Goal: Task Accomplishment & Management: Manage account settings

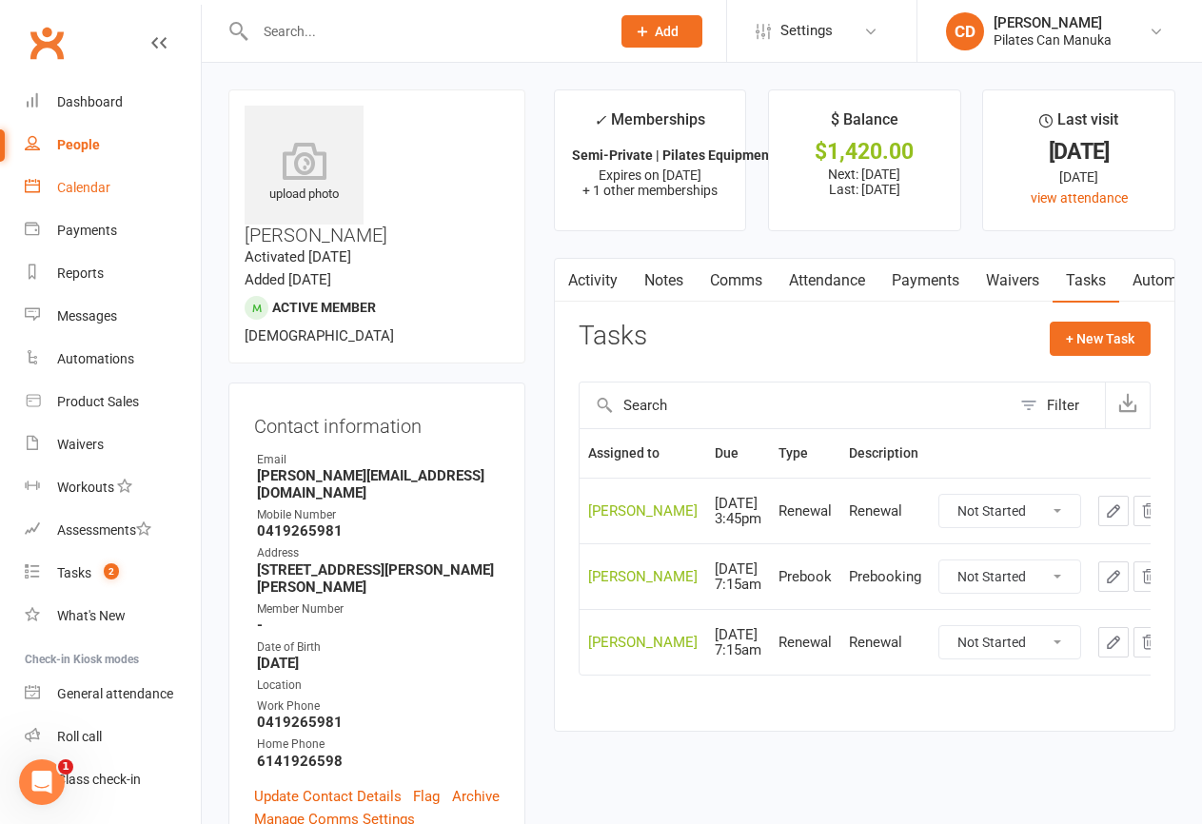
click at [77, 193] on div "Calendar" at bounding box center [83, 187] width 53 height 15
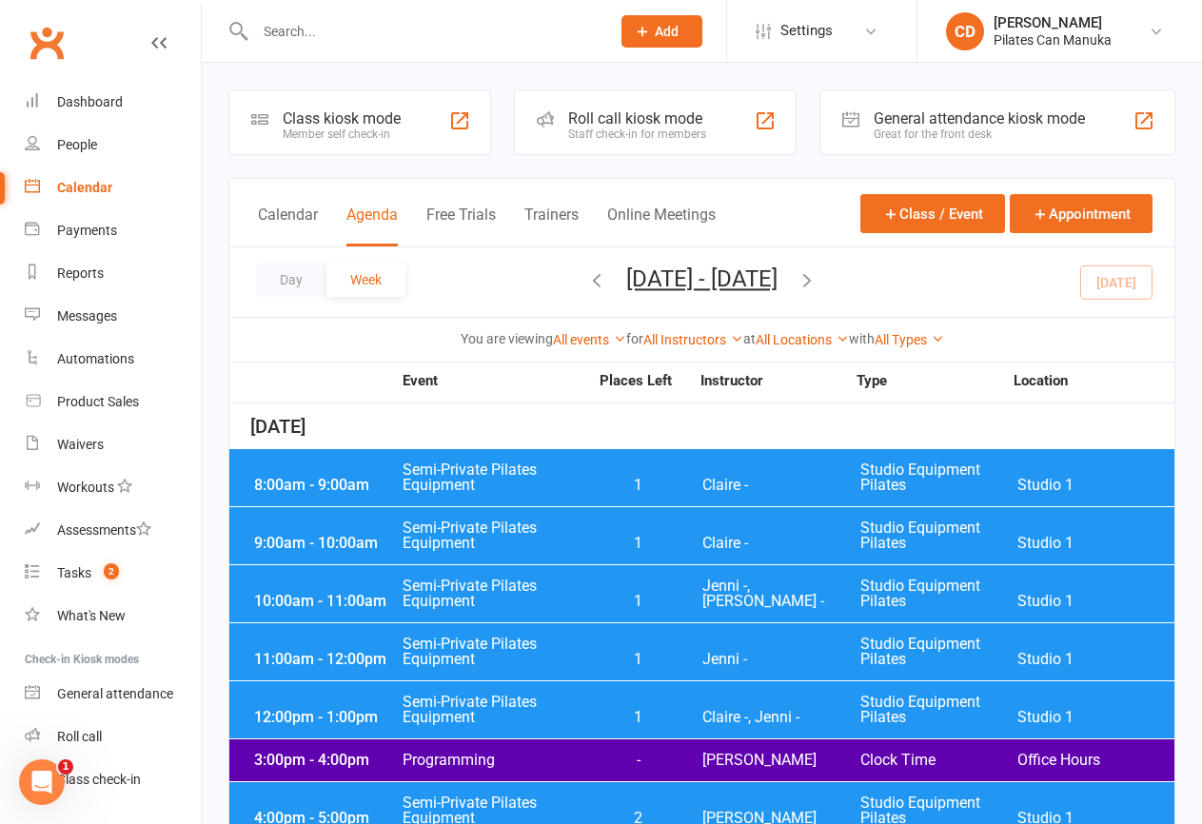
click at [531, 61] on div at bounding box center [412, 31] width 368 height 62
click at [90, 228] on div "Payments" at bounding box center [87, 230] width 60 height 15
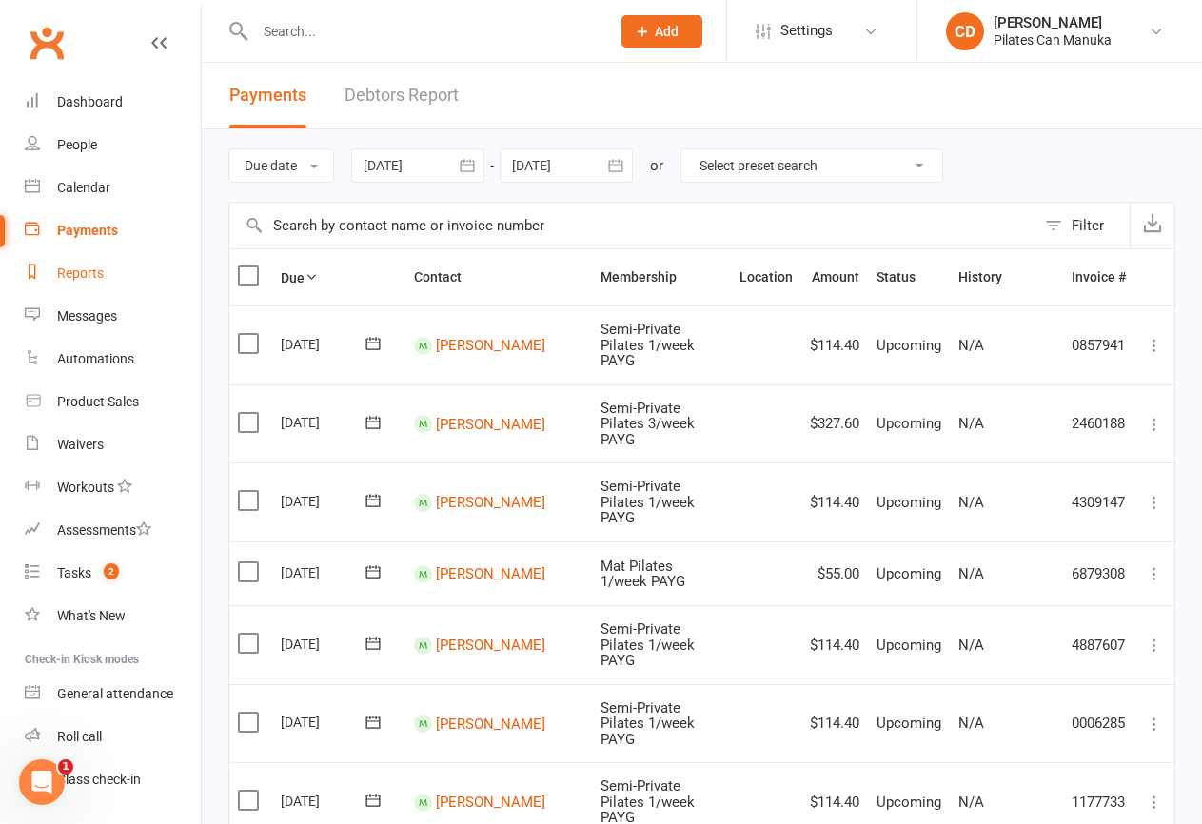
click at [91, 270] on div "Reports" at bounding box center [80, 273] width 47 height 15
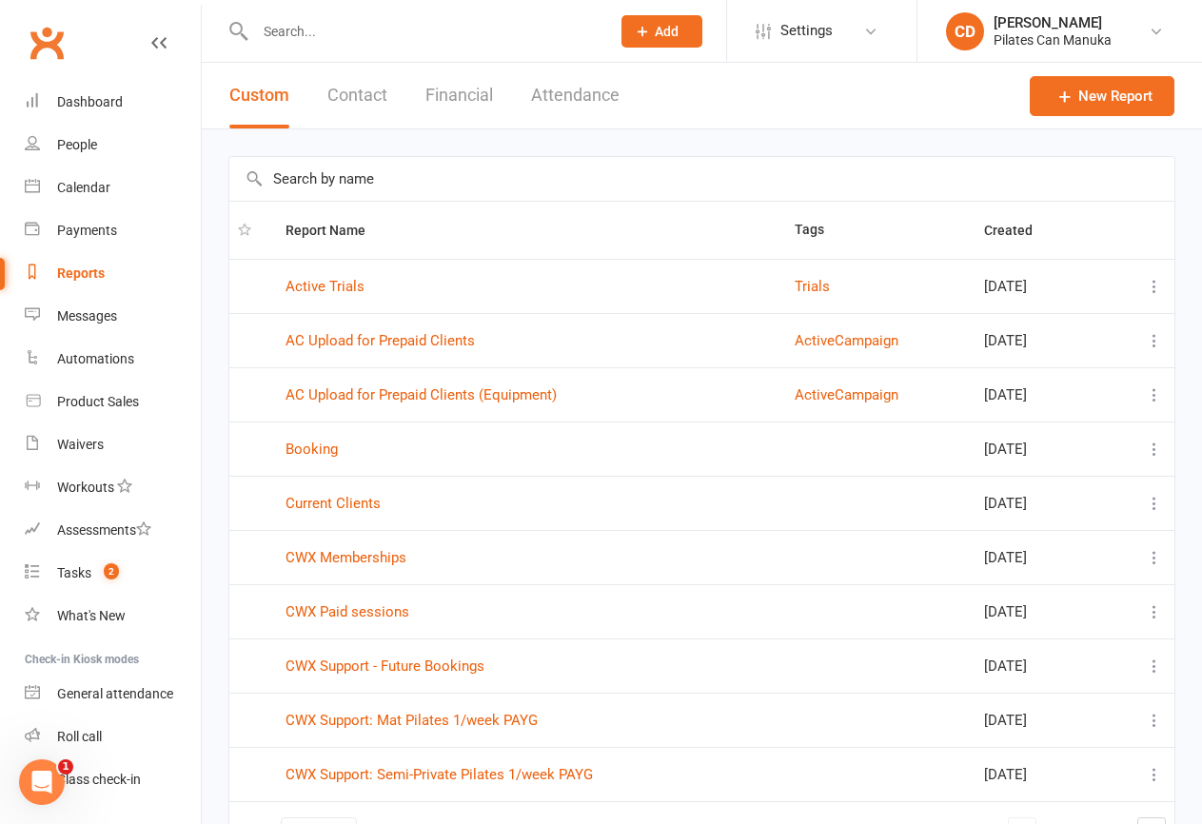
click at [590, 99] on button "Attendance" at bounding box center [575, 96] width 89 height 66
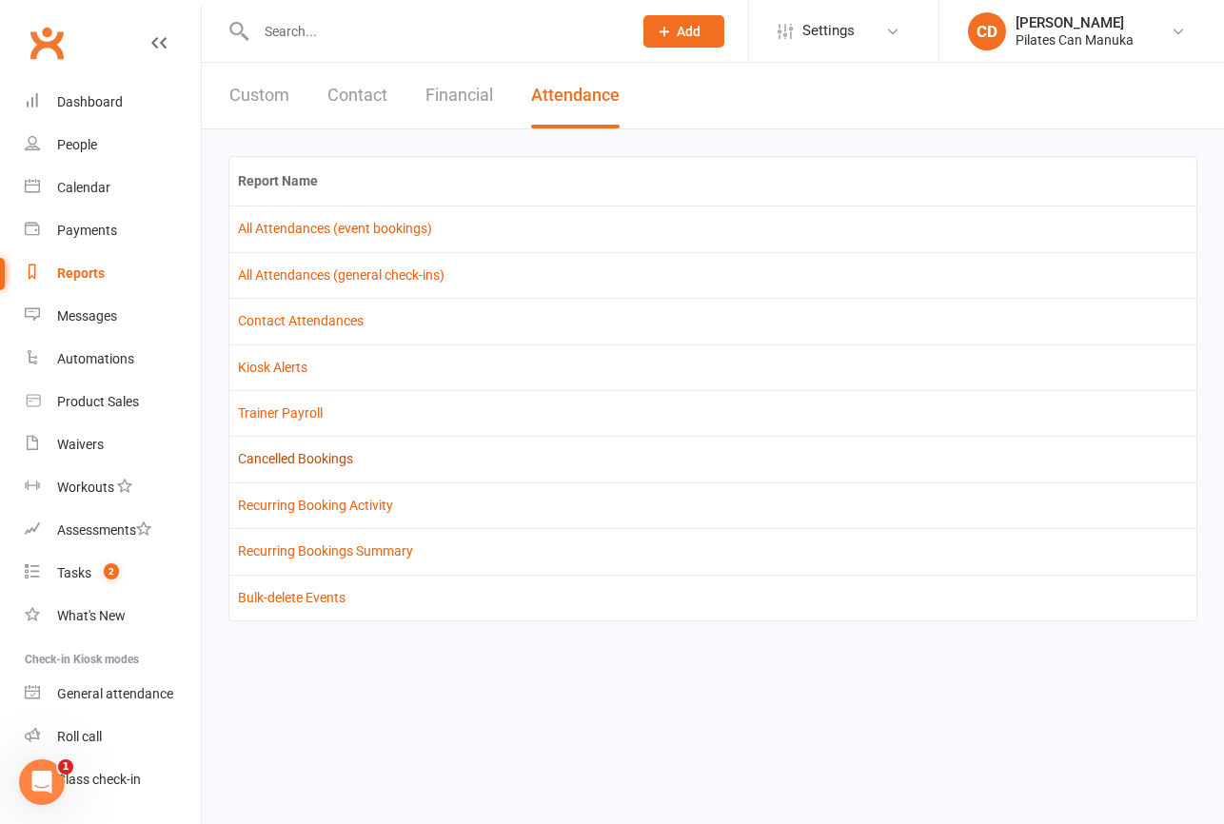
click at [307, 459] on link "Cancelled Bookings" at bounding box center [295, 458] width 115 height 15
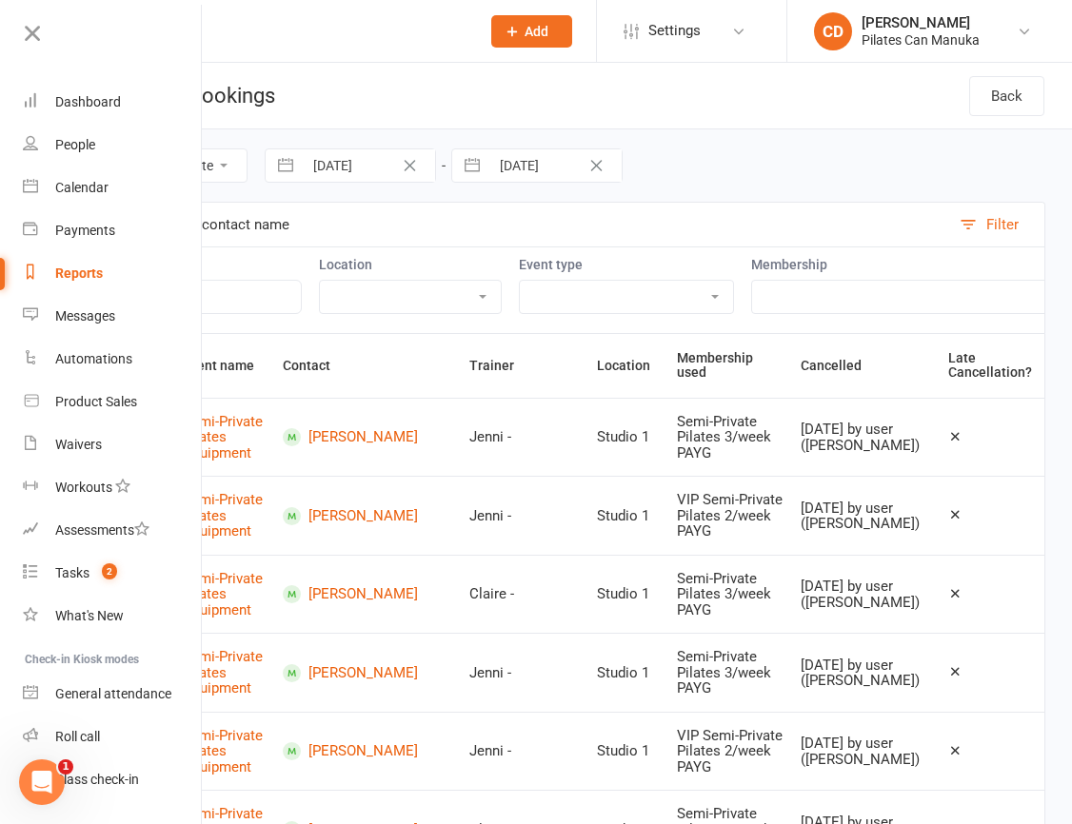
click at [713, 182] on div "Cancellation date Event date 01 Aug 2025 Navigate forward to interact with the …" at bounding box center [568, 165] width 954 height 72
click at [85, 267] on div "Reports" at bounding box center [79, 273] width 48 height 15
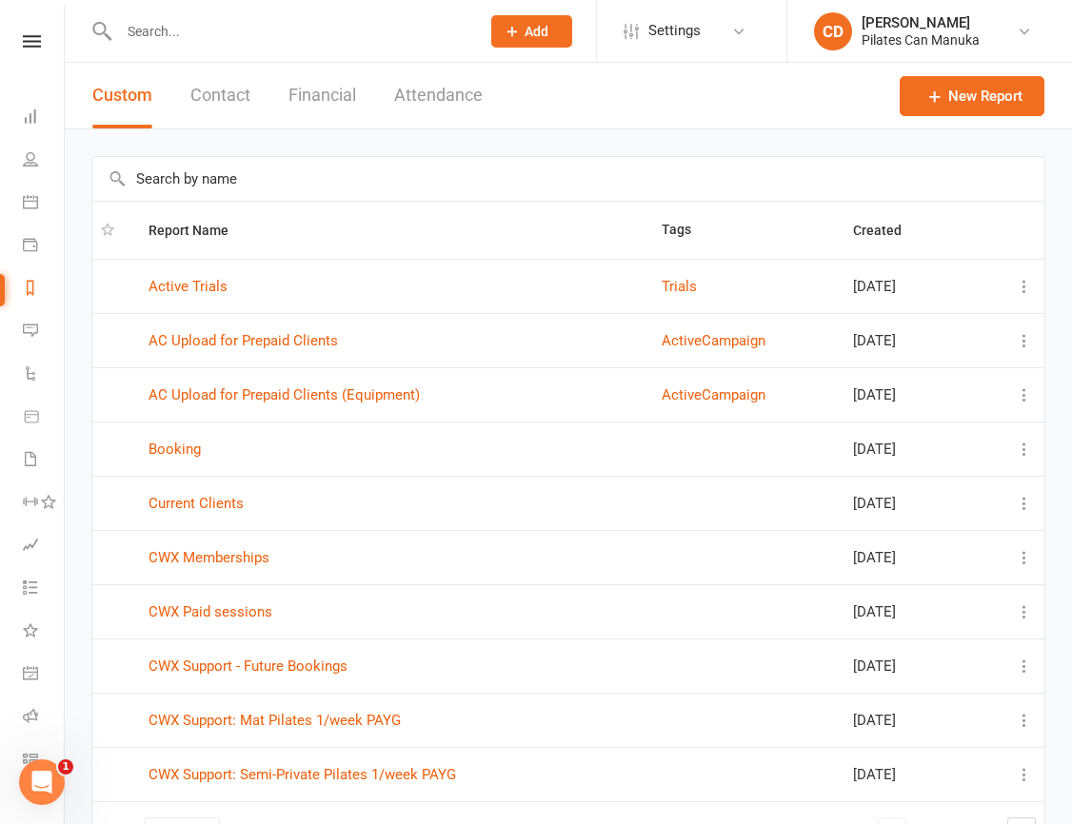
click at [452, 88] on button "Attendance" at bounding box center [438, 96] width 89 height 66
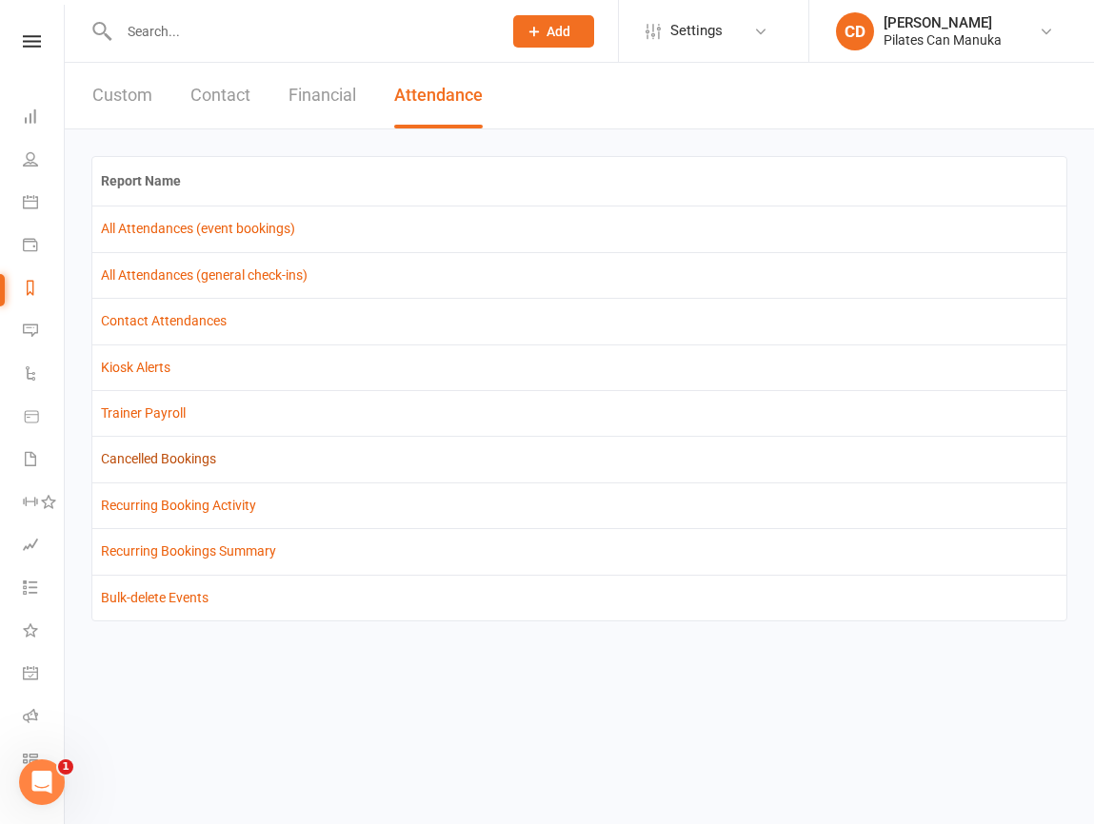
click at [204, 451] on link "Cancelled Bookings" at bounding box center [158, 458] width 115 height 15
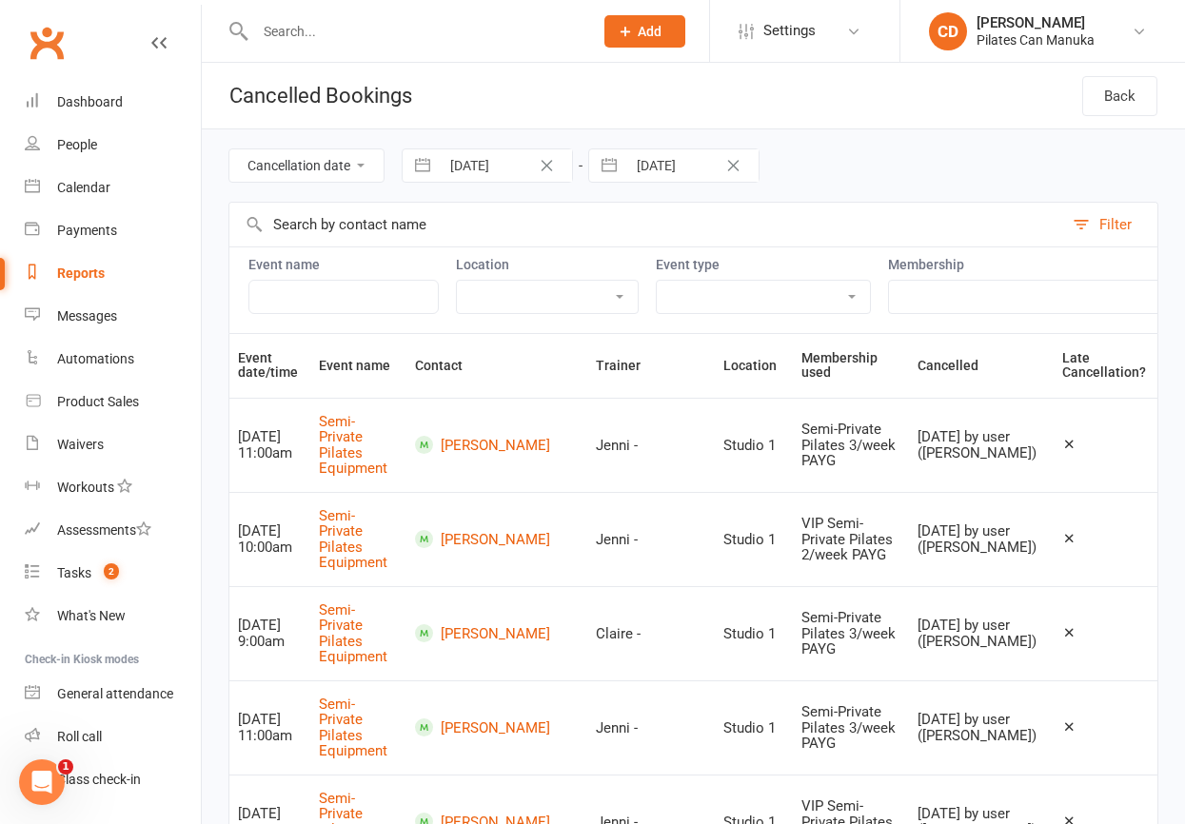
click at [876, 209] on input "text" at bounding box center [646, 225] width 834 height 44
click at [73, 263] on link "Reports" at bounding box center [113, 273] width 176 height 43
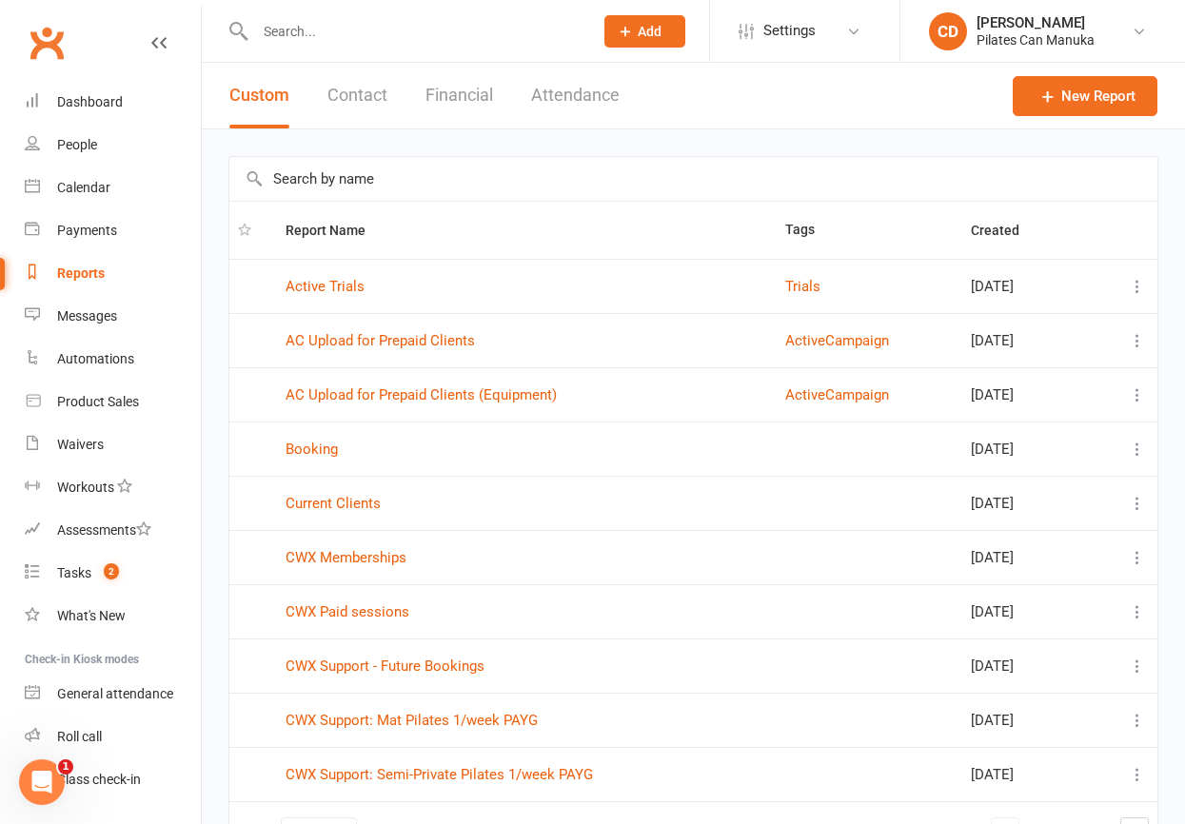
click at [572, 95] on button "Attendance" at bounding box center [575, 96] width 89 height 66
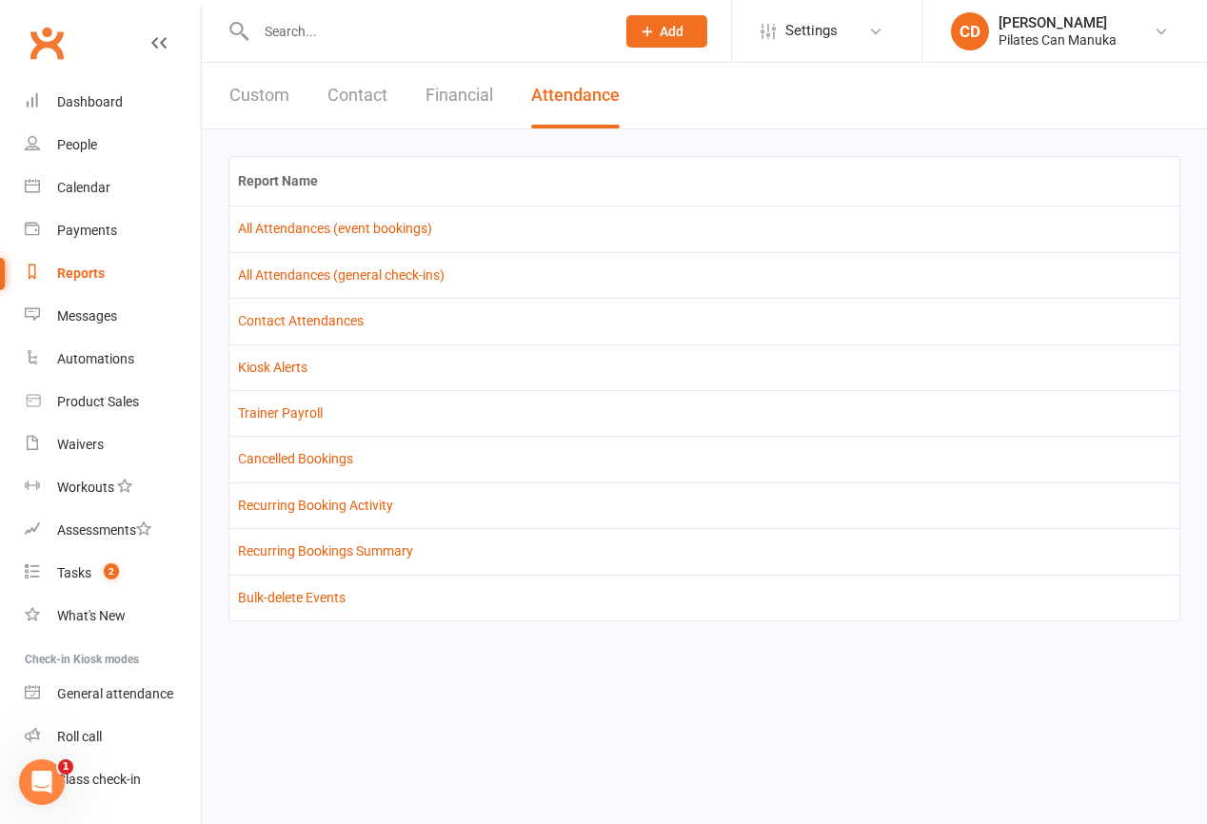
click at [267, 97] on button "Custom" at bounding box center [259, 96] width 60 height 66
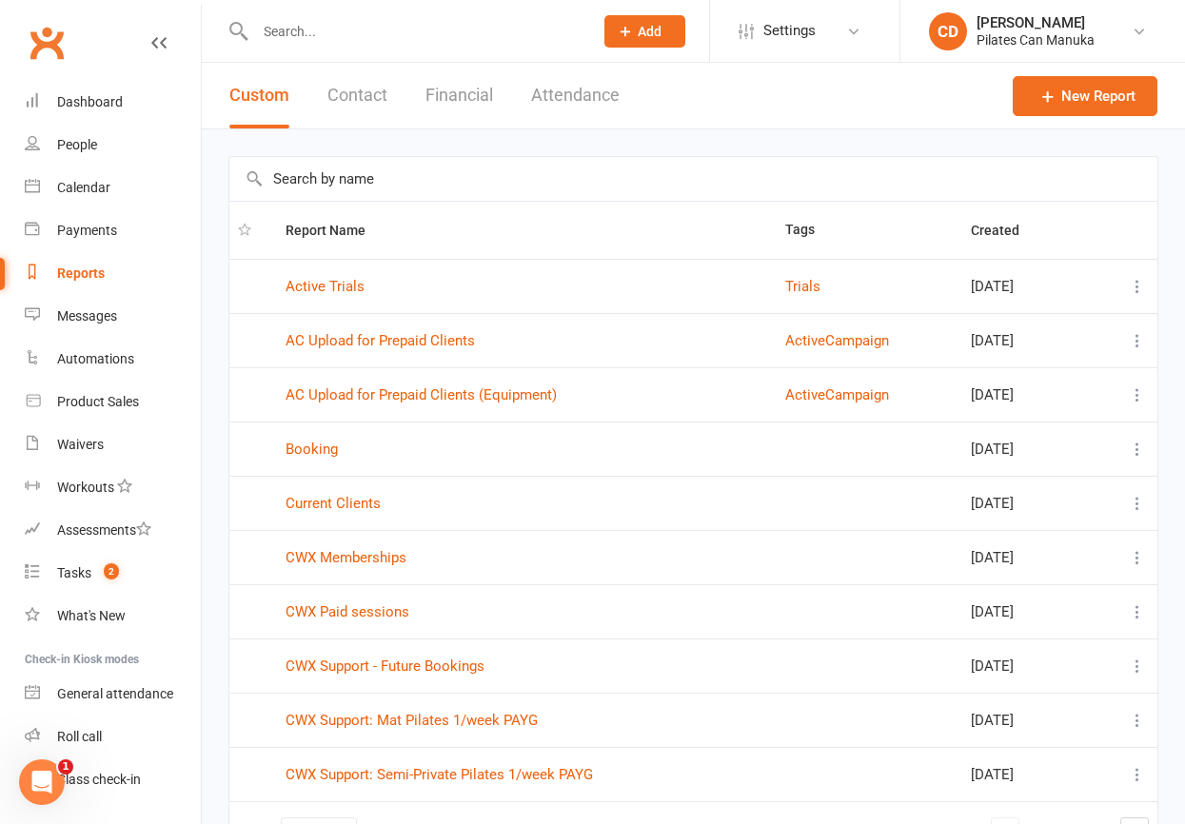
scroll to position [125, 0]
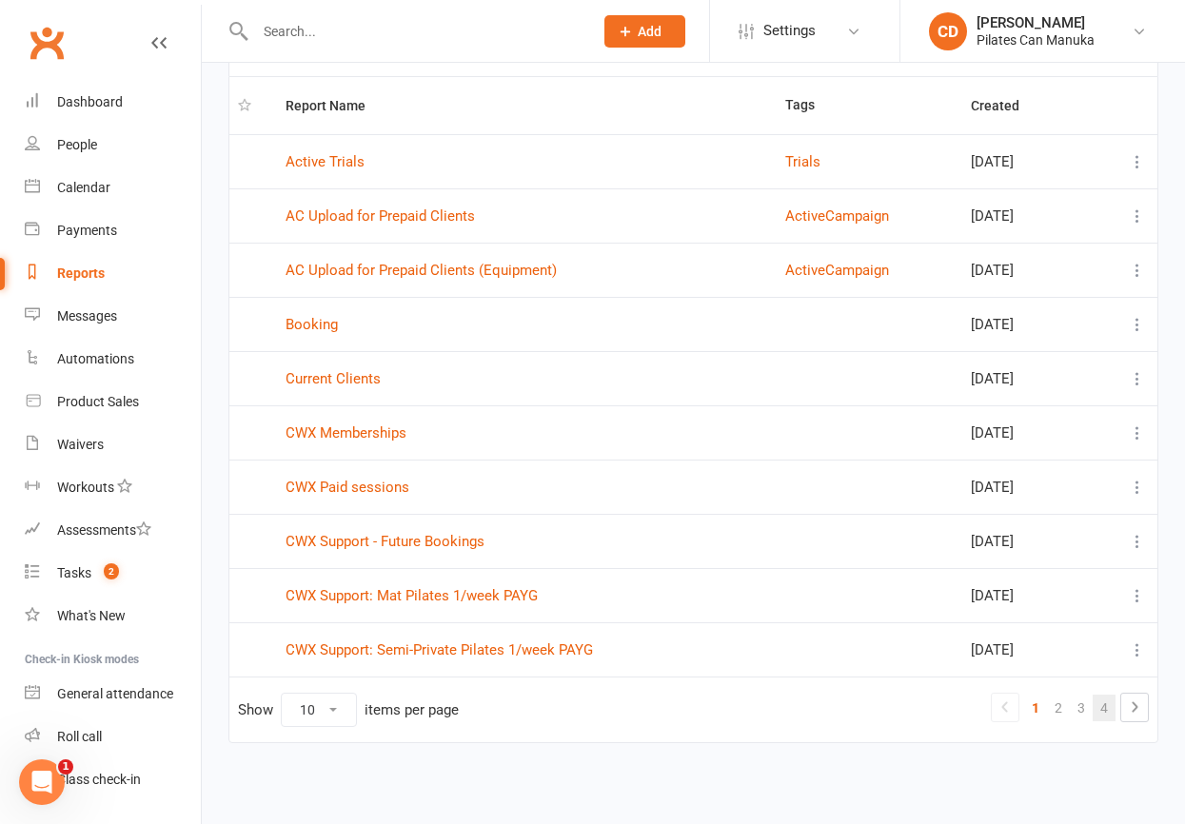
click at [1104, 707] on link "4" at bounding box center [1104, 708] width 23 height 27
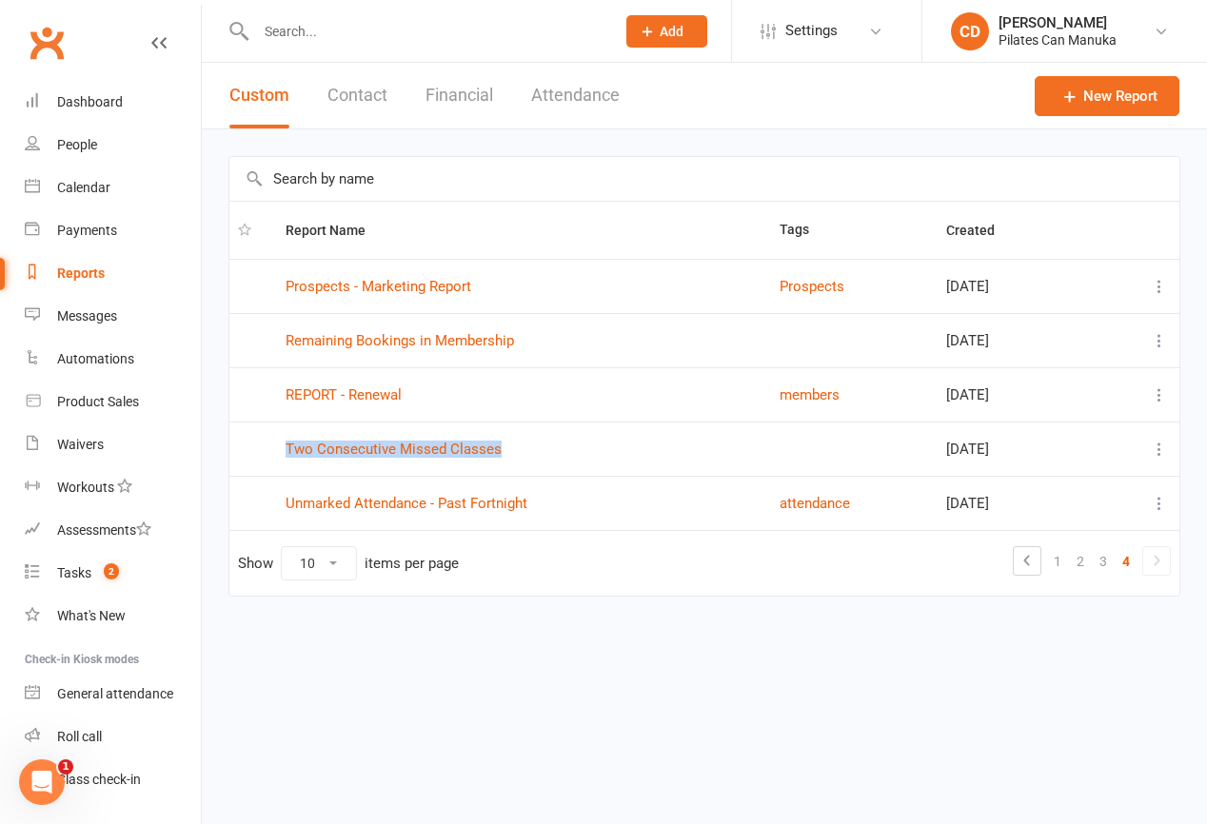
drag, startPoint x: 512, startPoint y: 450, endPoint x: 268, endPoint y: 445, distance: 243.8
click at [268, 445] on tr "Two Consecutive Missed Classes Jun 25, 2025" at bounding box center [704, 449] width 950 height 54
copy link "Two Consecutive Missed Classes"
click at [693, 677] on html "Prospect Member Non-attending contact Class / event Appointment Task Membership…" at bounding box center [603, 338] width 1207 height 677
click at [471, 444] on link "Two Consecutive Missed Classes" at bounding box center [394, 449] width 216 height 17
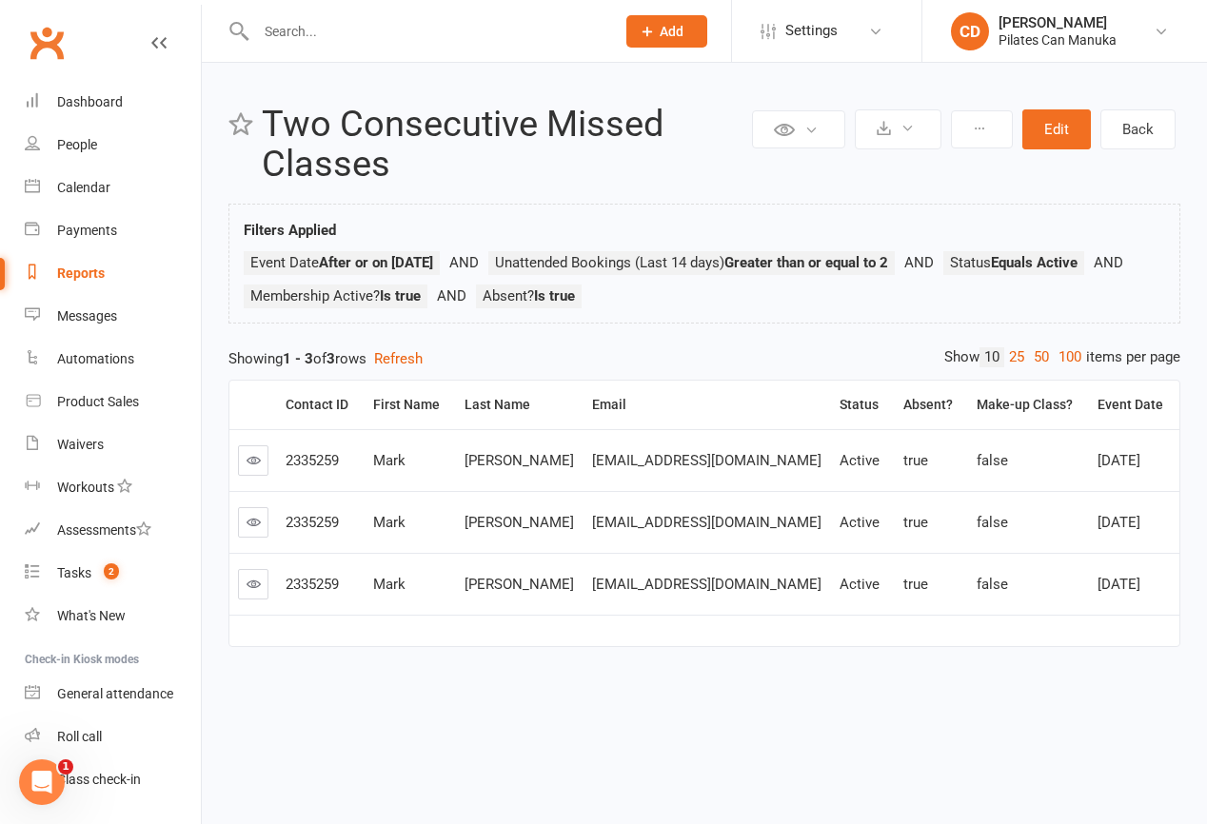
click at [298, 32] on input "text" at bounding box center [426, 31] width 352 height 27
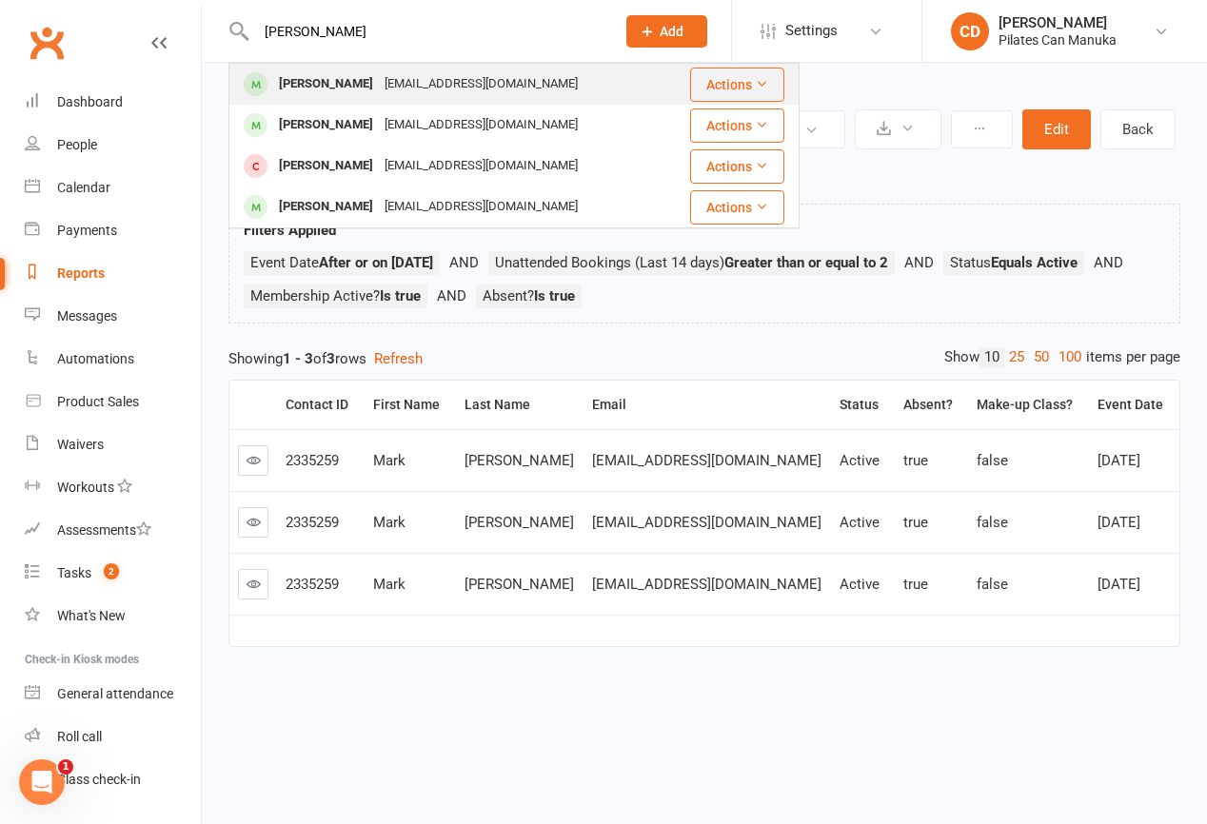
type input "Kylie br"
click at [310, 81] on div "[PERSON_NAME]" at bounding box center [326, 84] width 106 height 28
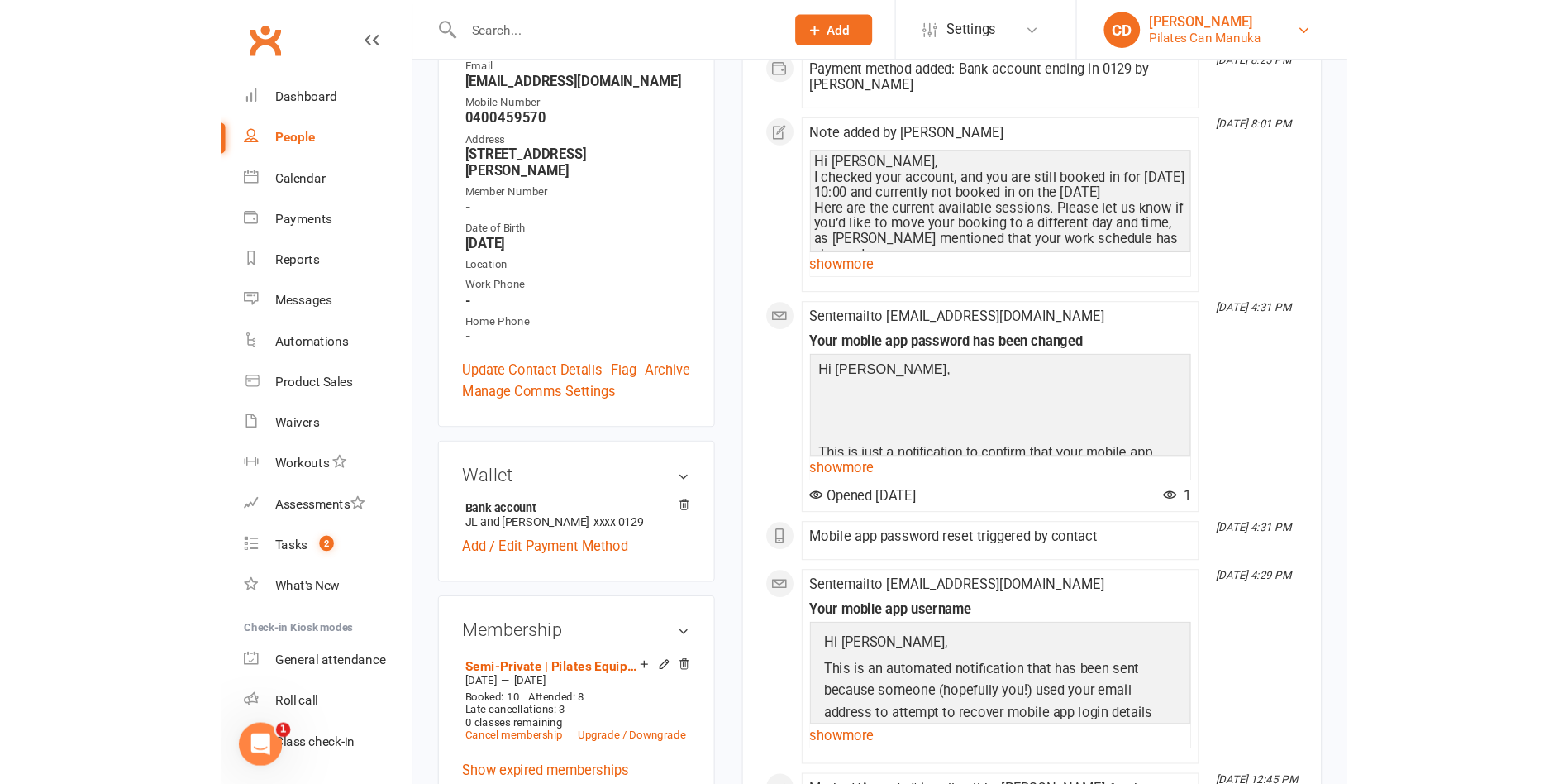
scroll to position [313, 0]
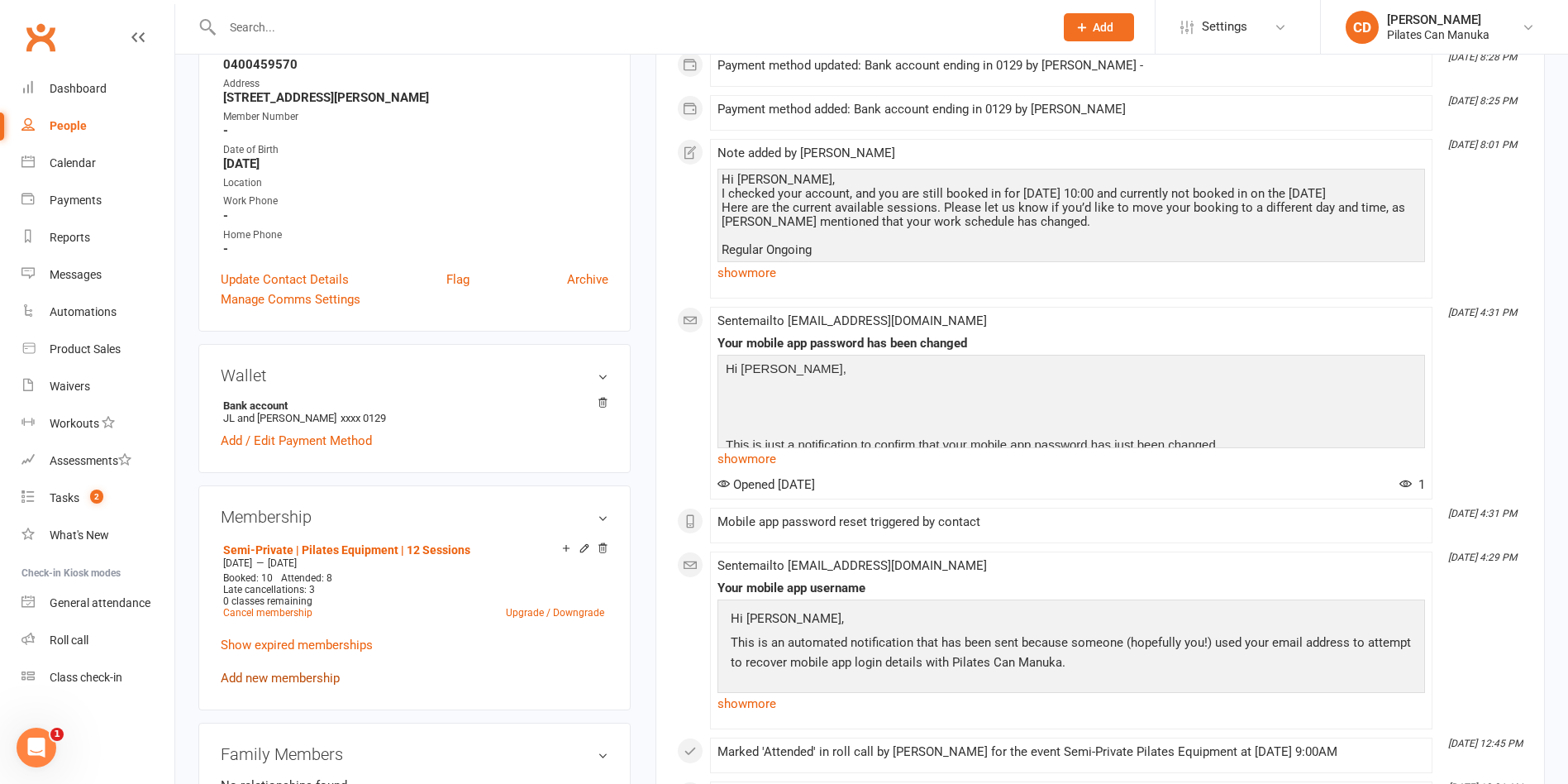
click at [306, 681] on link "Add new membership" at bounding box center [280, 677] width 119 height 15
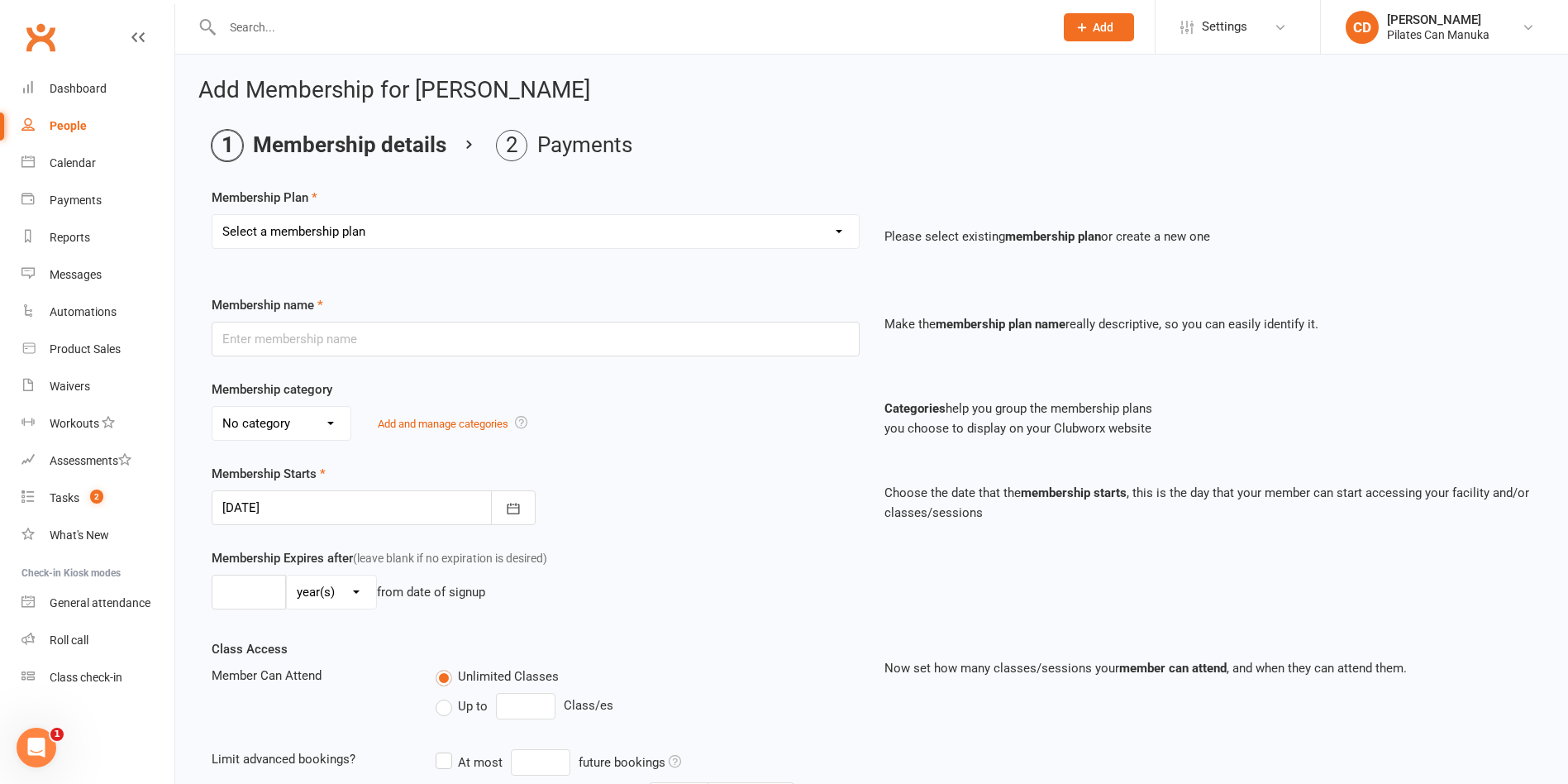
click at [563, 238] on select "Select a membership plan Create new Membership Plan Private Equipment Pilates I…" at bounding box center [536, 232] width 647 height 33
select select "10"
click at [213, 215] on select "Select a membership plan Create new Membership Plan Private Equipment Pilates I…" at bounding box center [536, 232] width 647 height 33
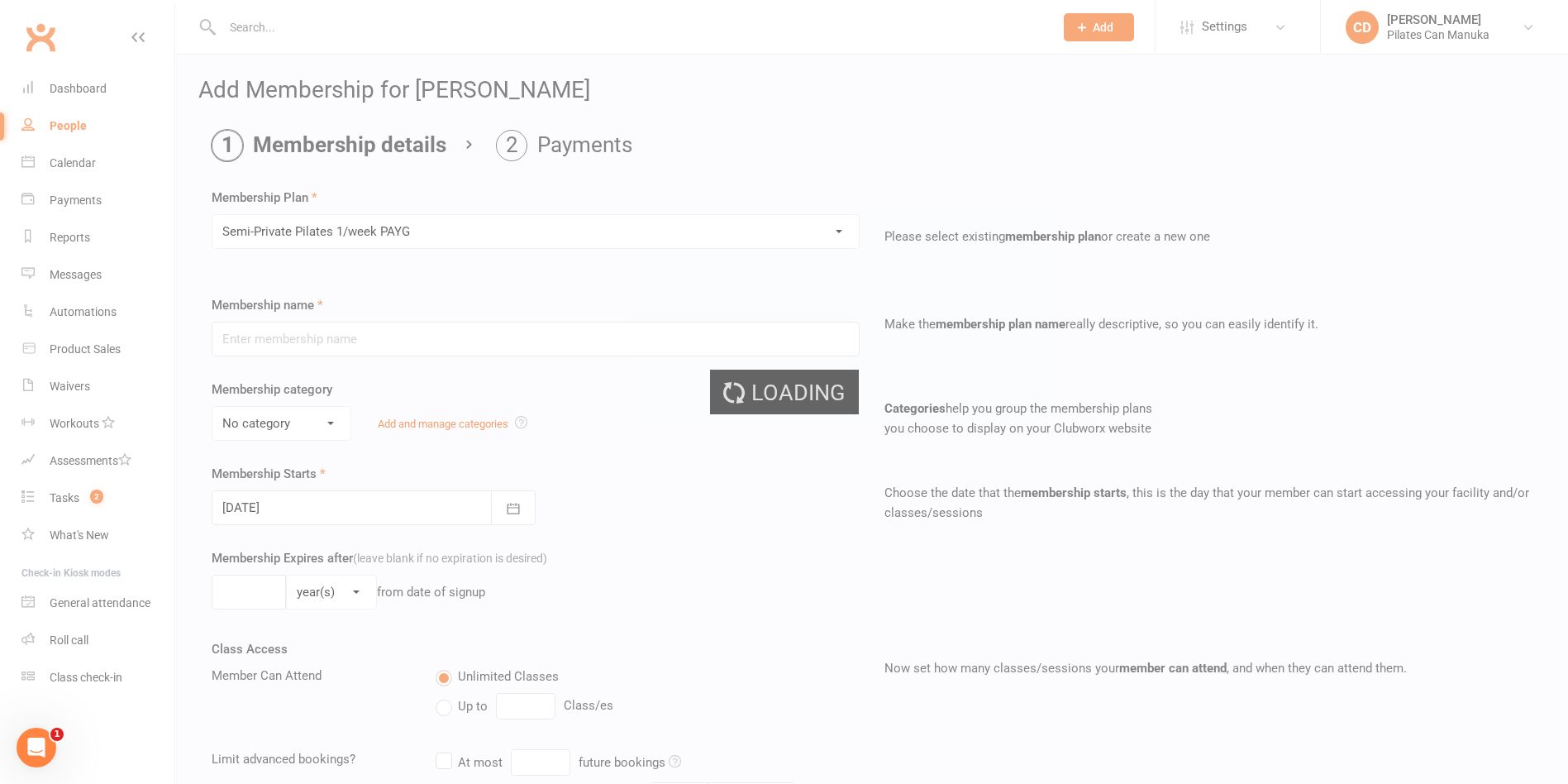
type input "Semi-Private Pilates 1/week PAYG"
select select "3"
select select "2"
type input "1"
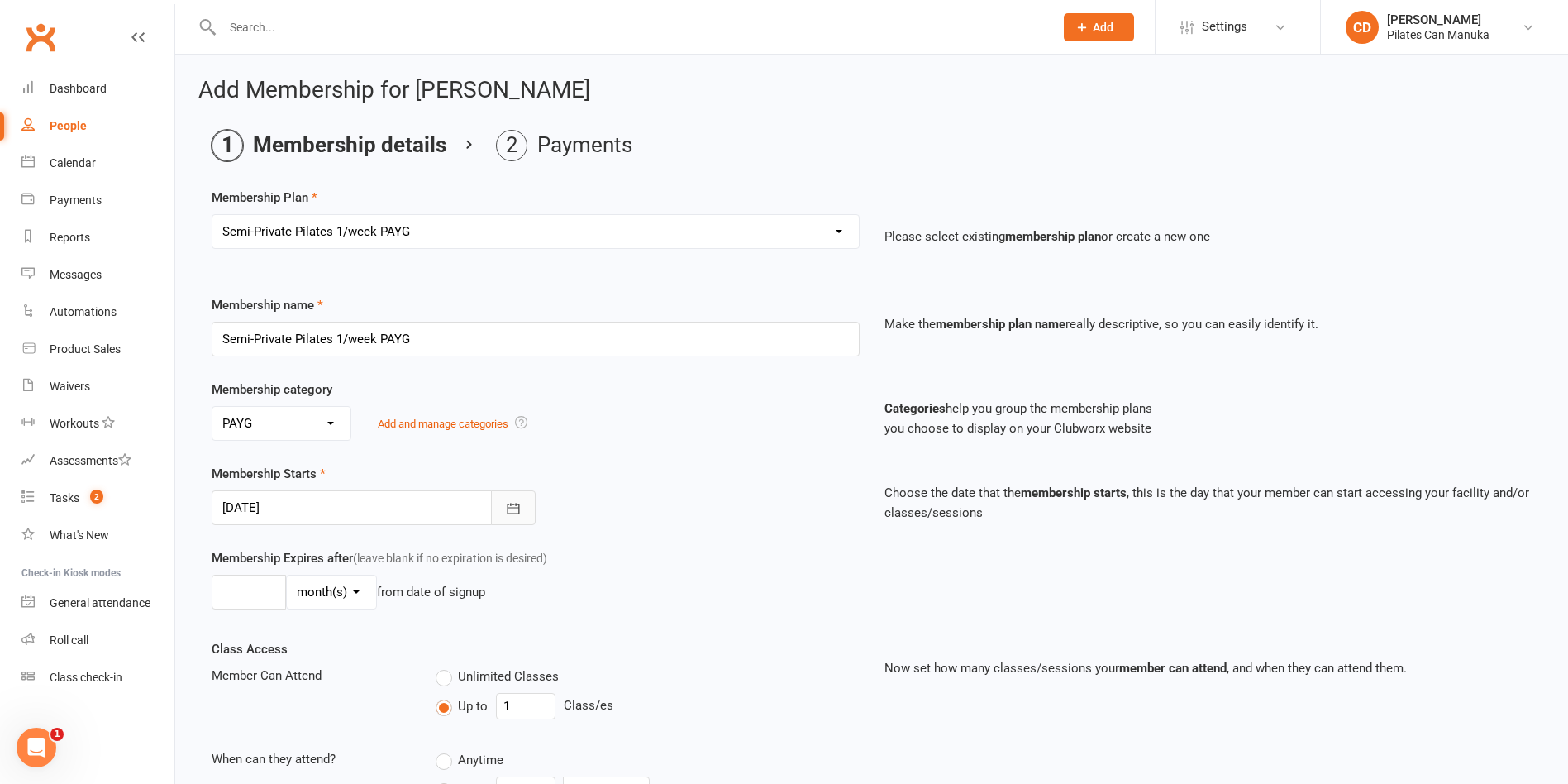
click at [510, 509] on icon "button" at bounding box center [513, 508] width 16 height 16
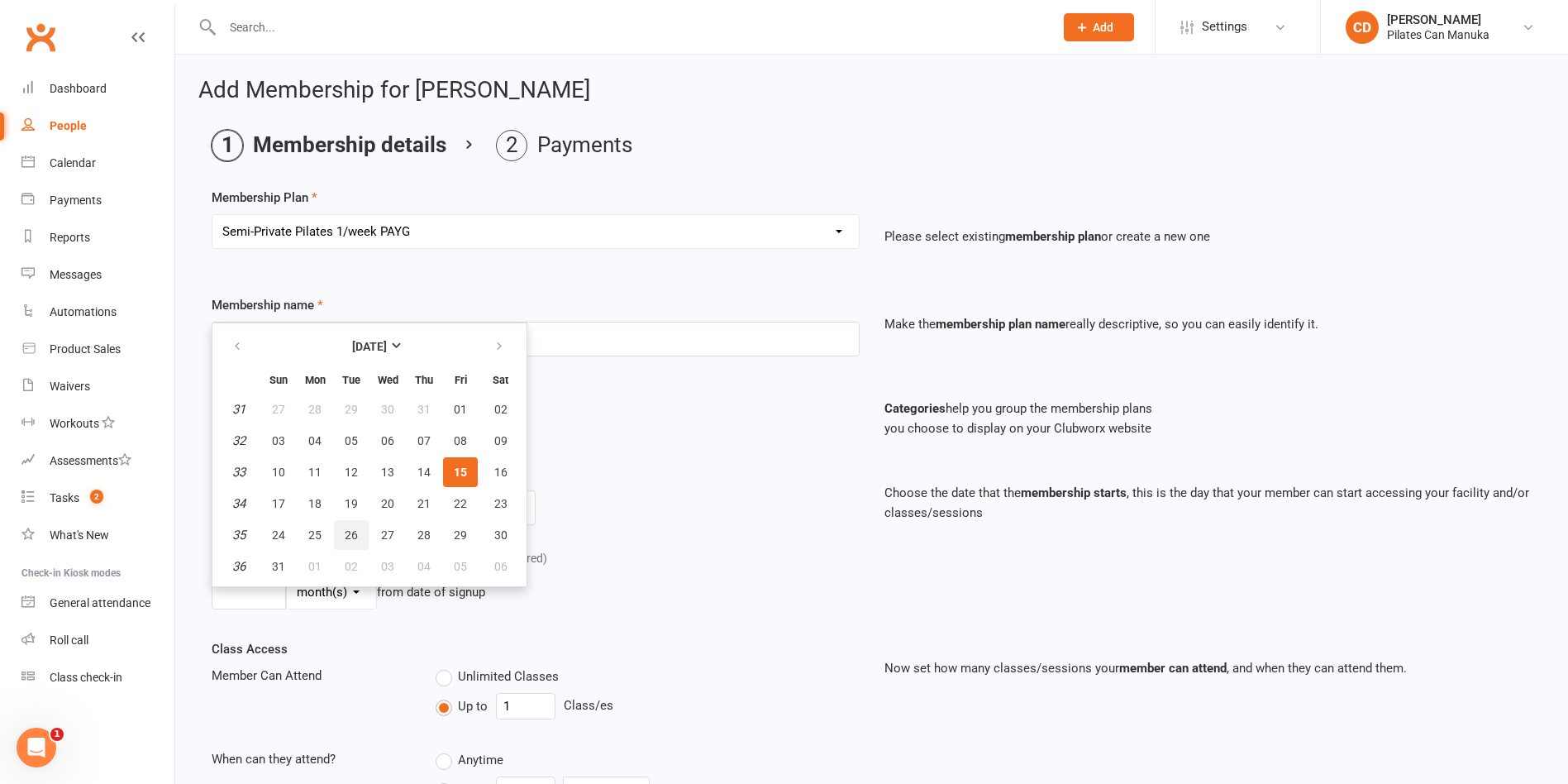
click at [347, 533] on span "26" at bounding box center [351, 534] width 13 height 13
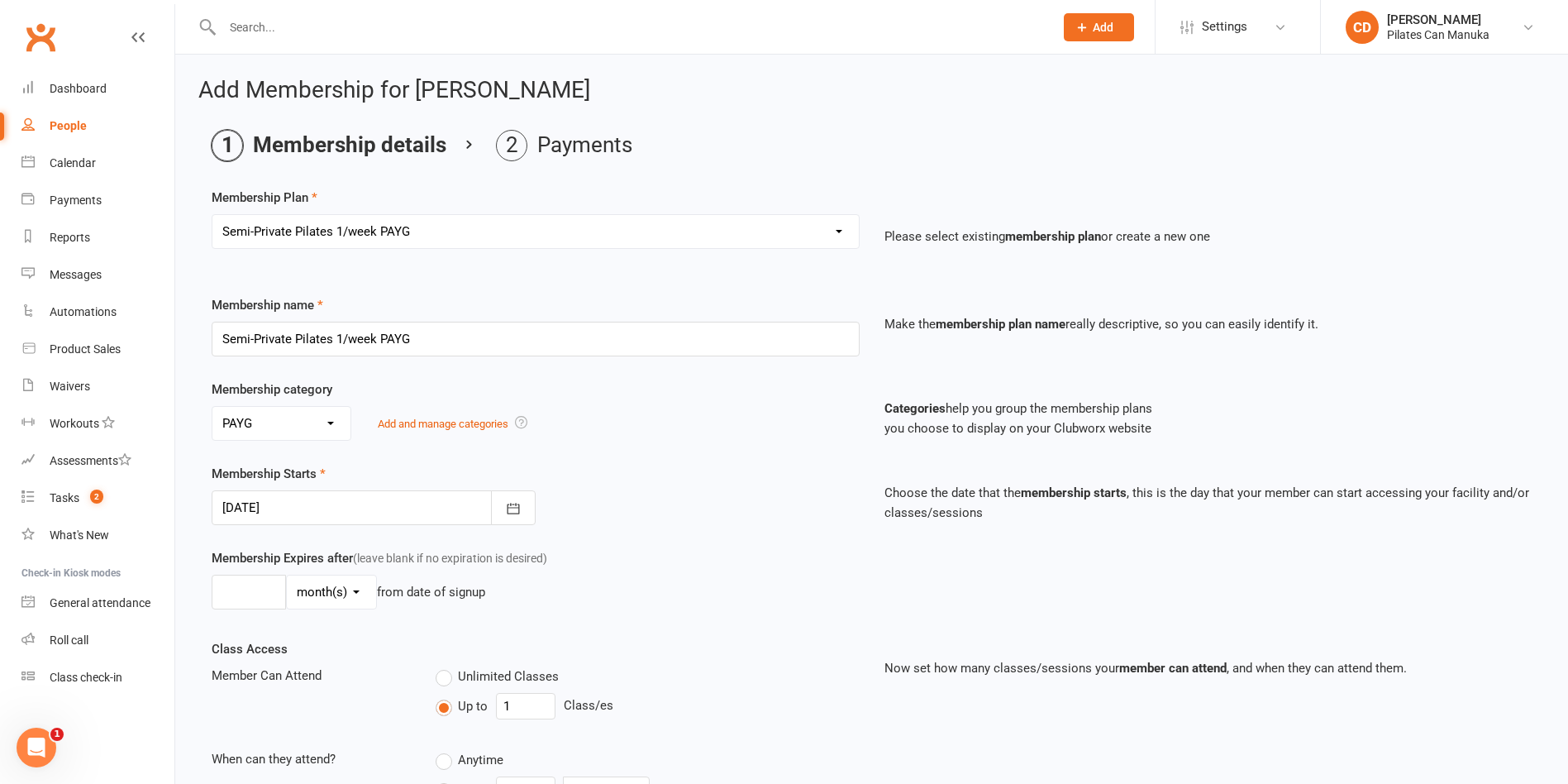
type input "26 Aug 2025"
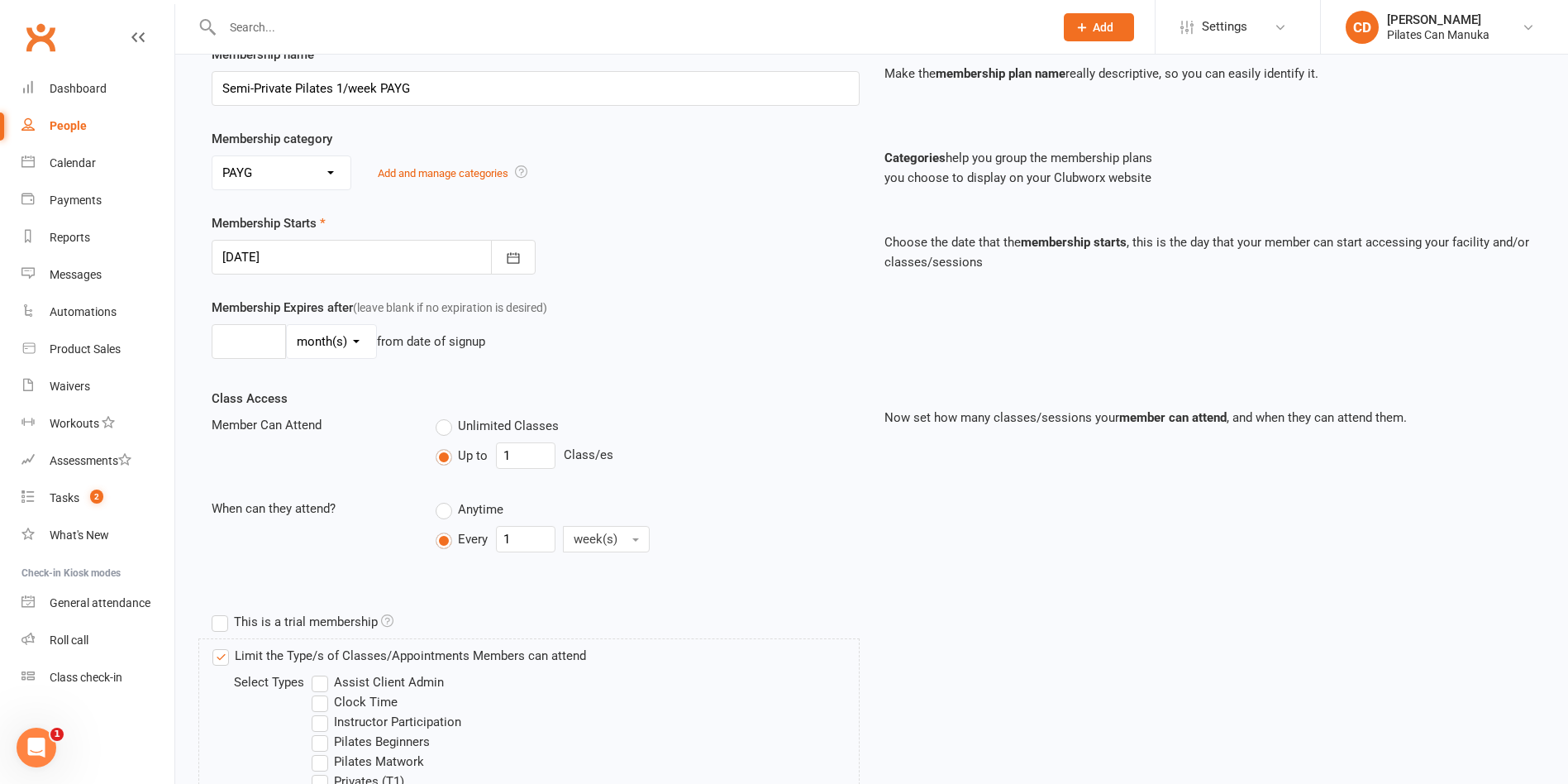
scroll to position [747, 0]
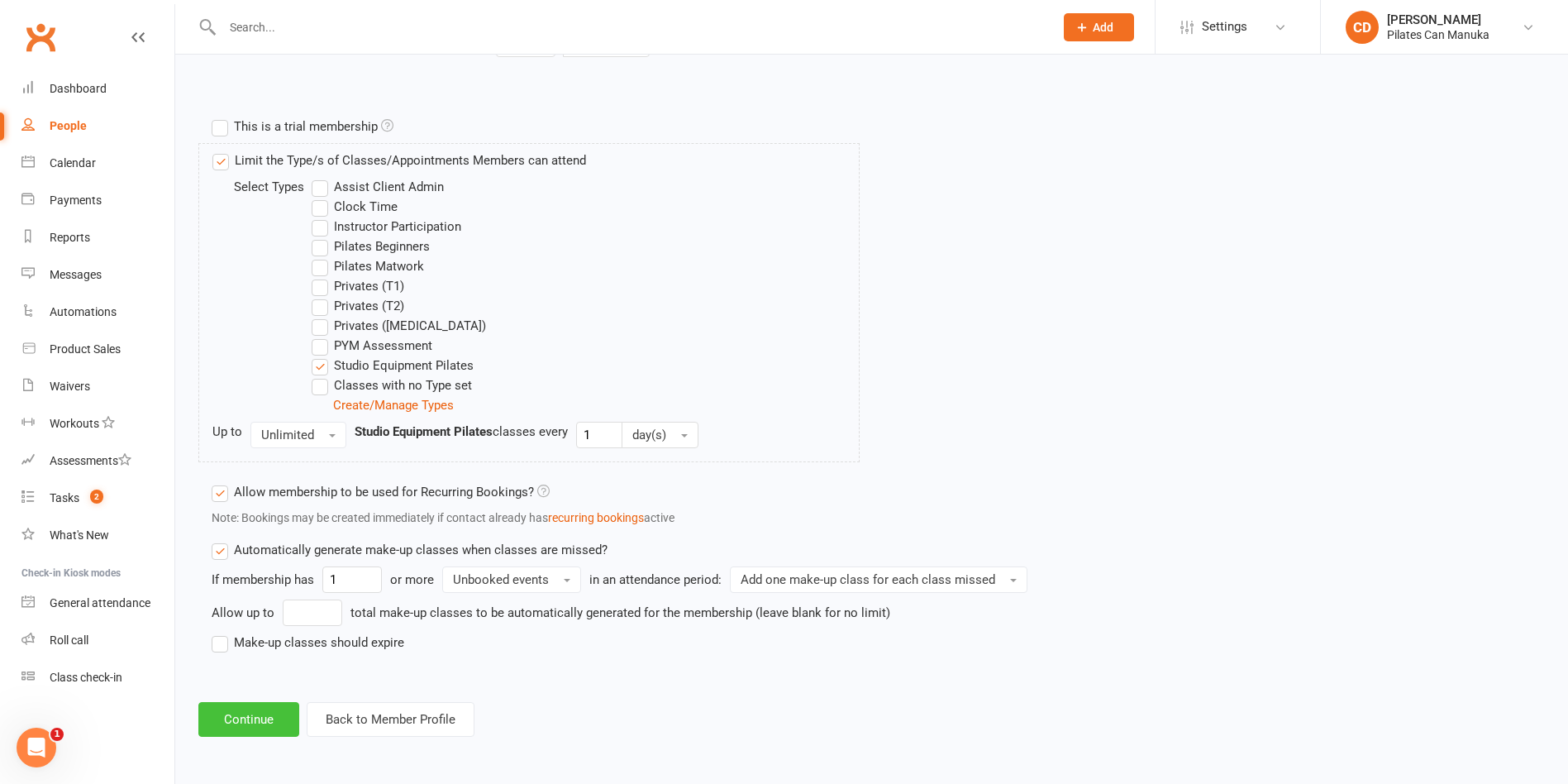
click at [260, 715] on button "Continue" at bounding box center [248, 719] width 101 height 35
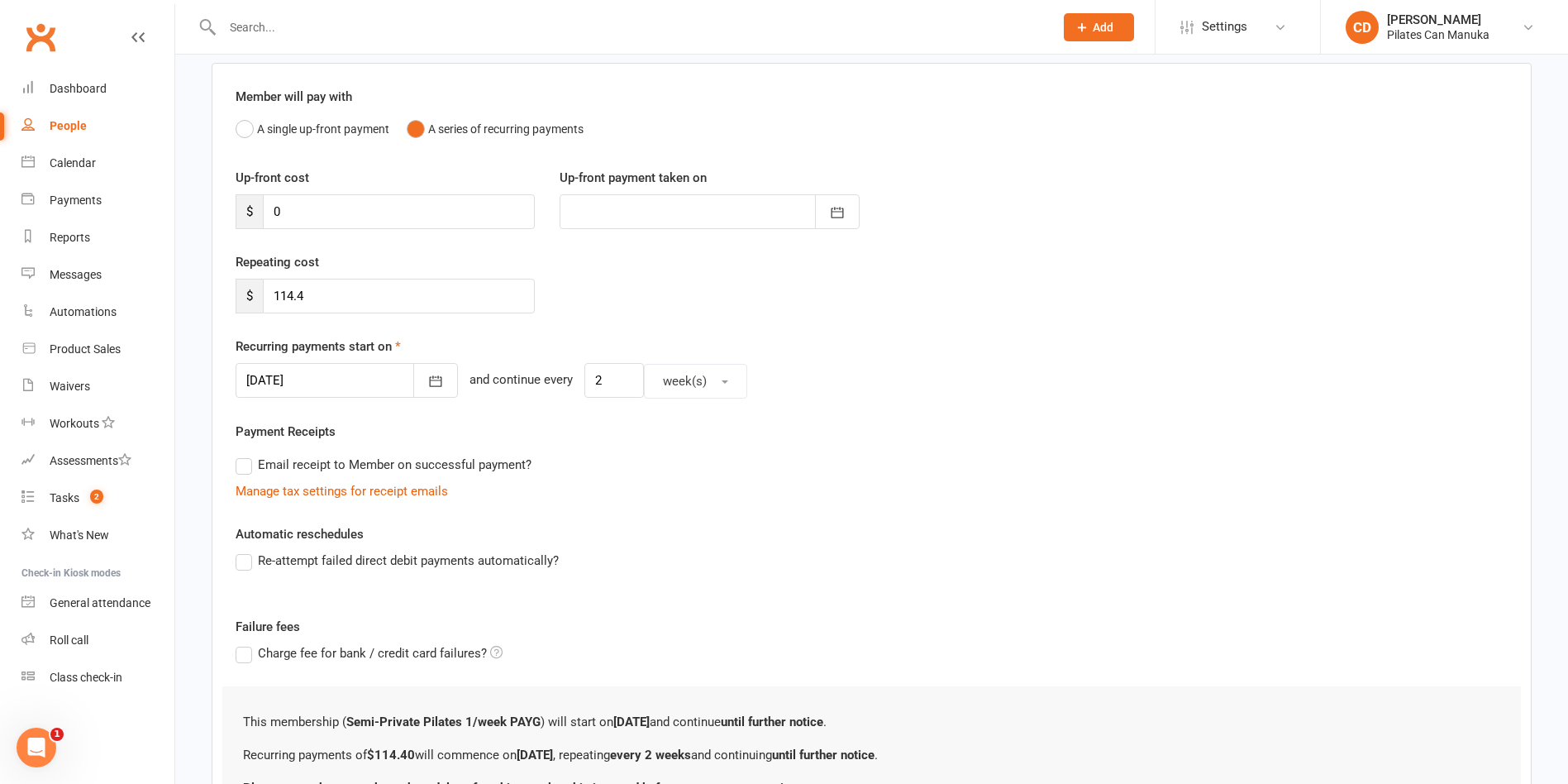
scroll to position [286, 0]
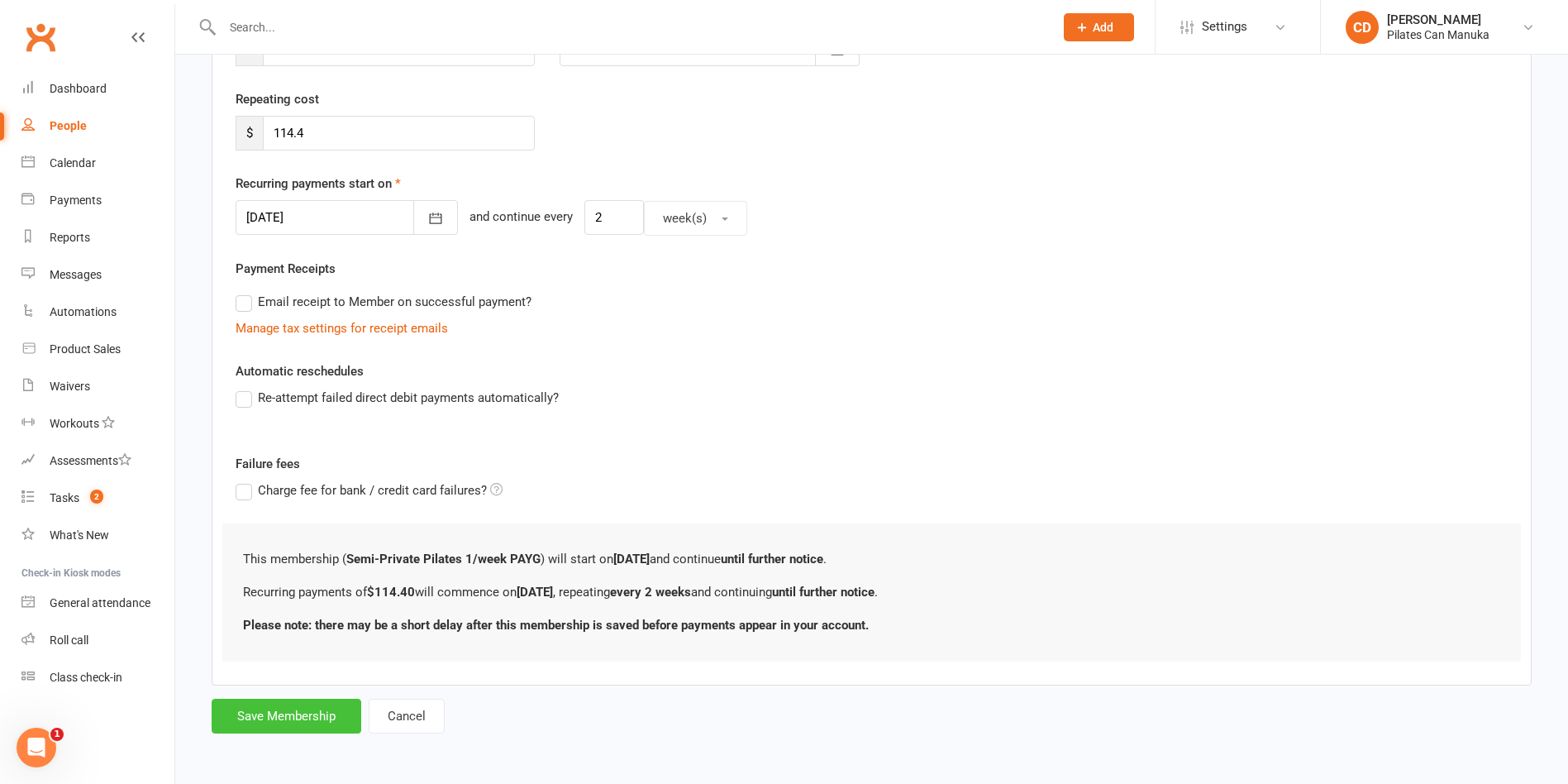
click at [267, 715] on button "Save Membership" at bounding box center [287, 715] width 149 height 35
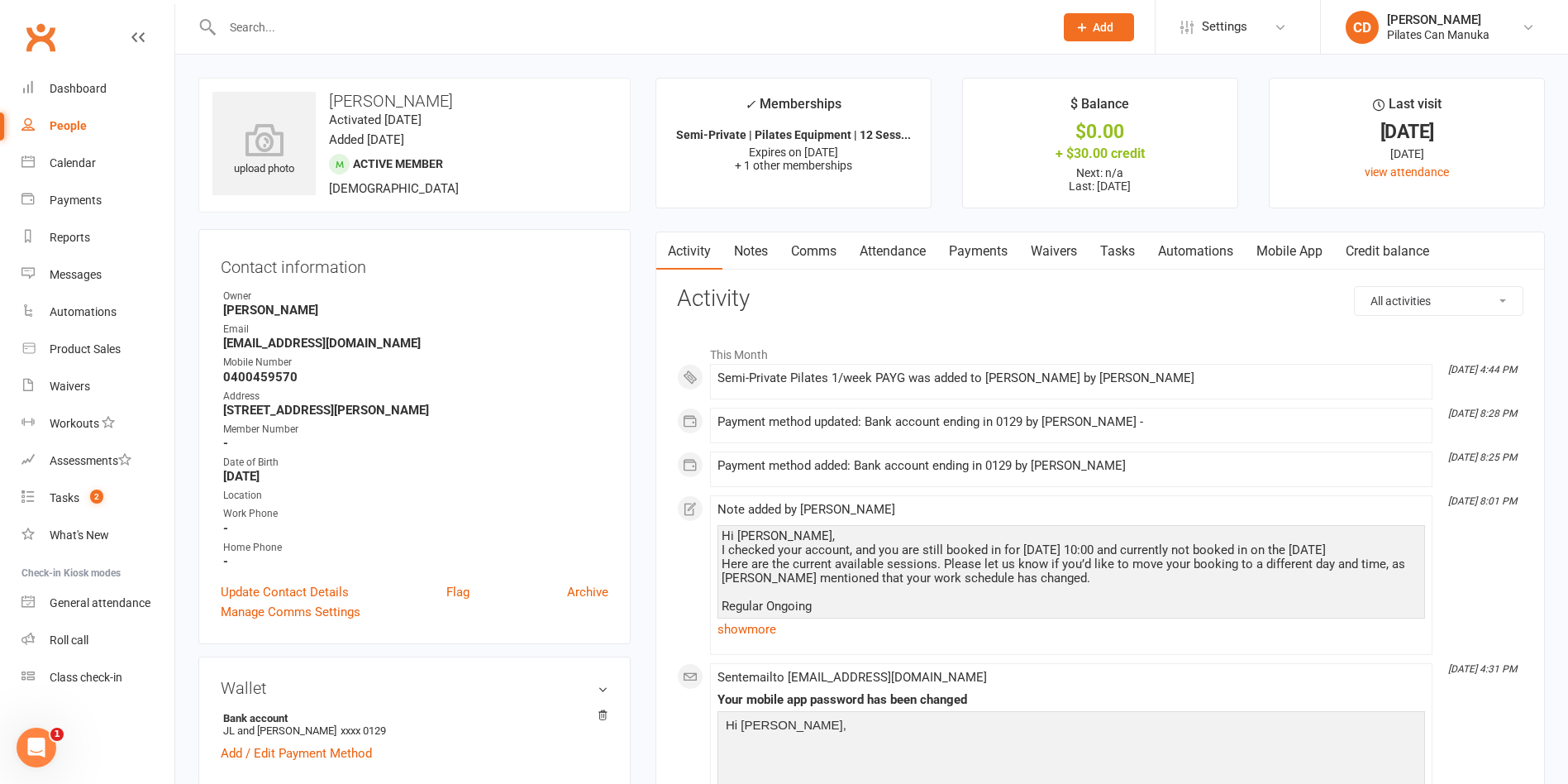
click at [882, 248] on link "Attendance" at bounding box center [893, 252] width 89 height 38
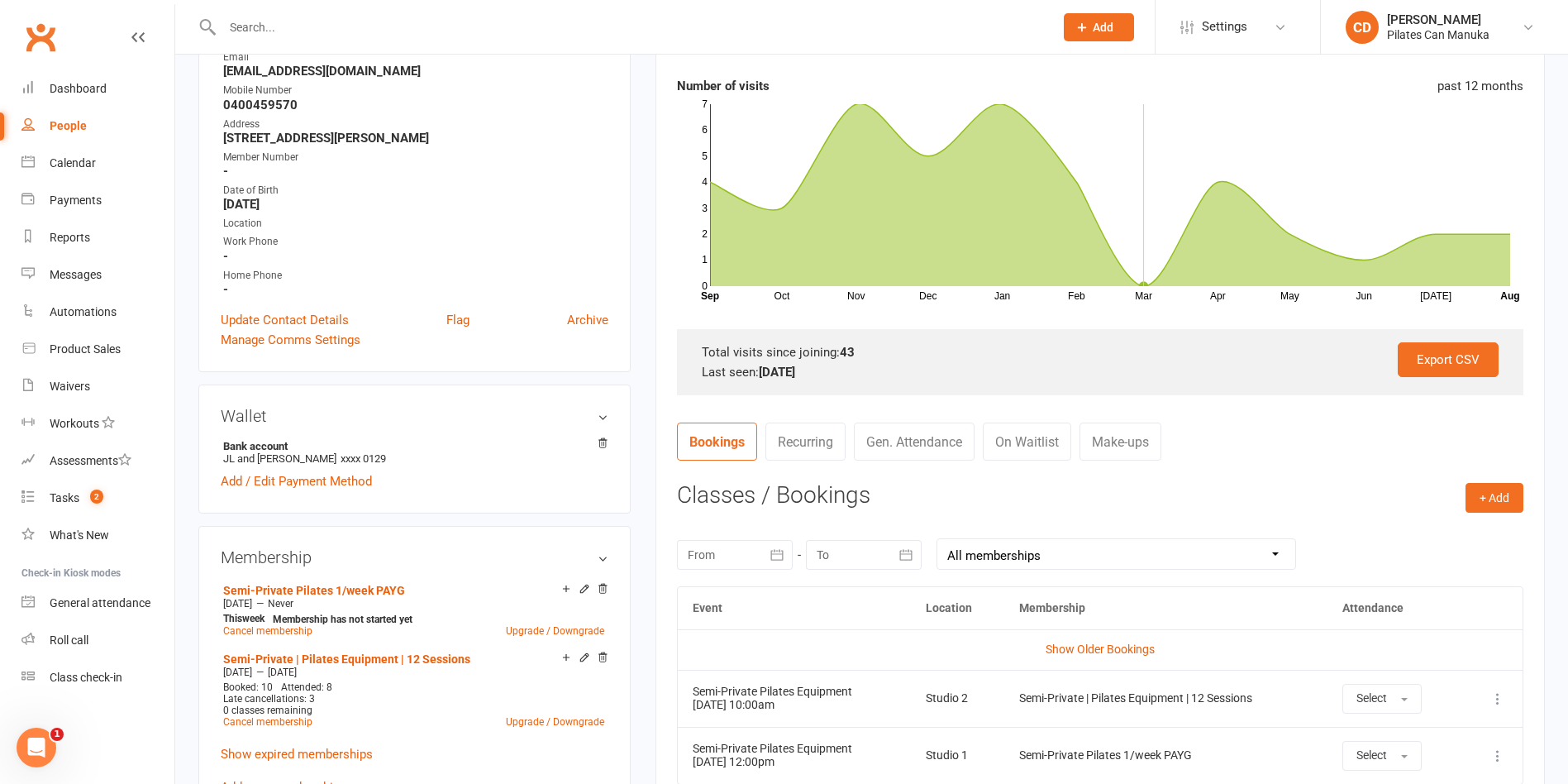
scroll to position [620, 0]
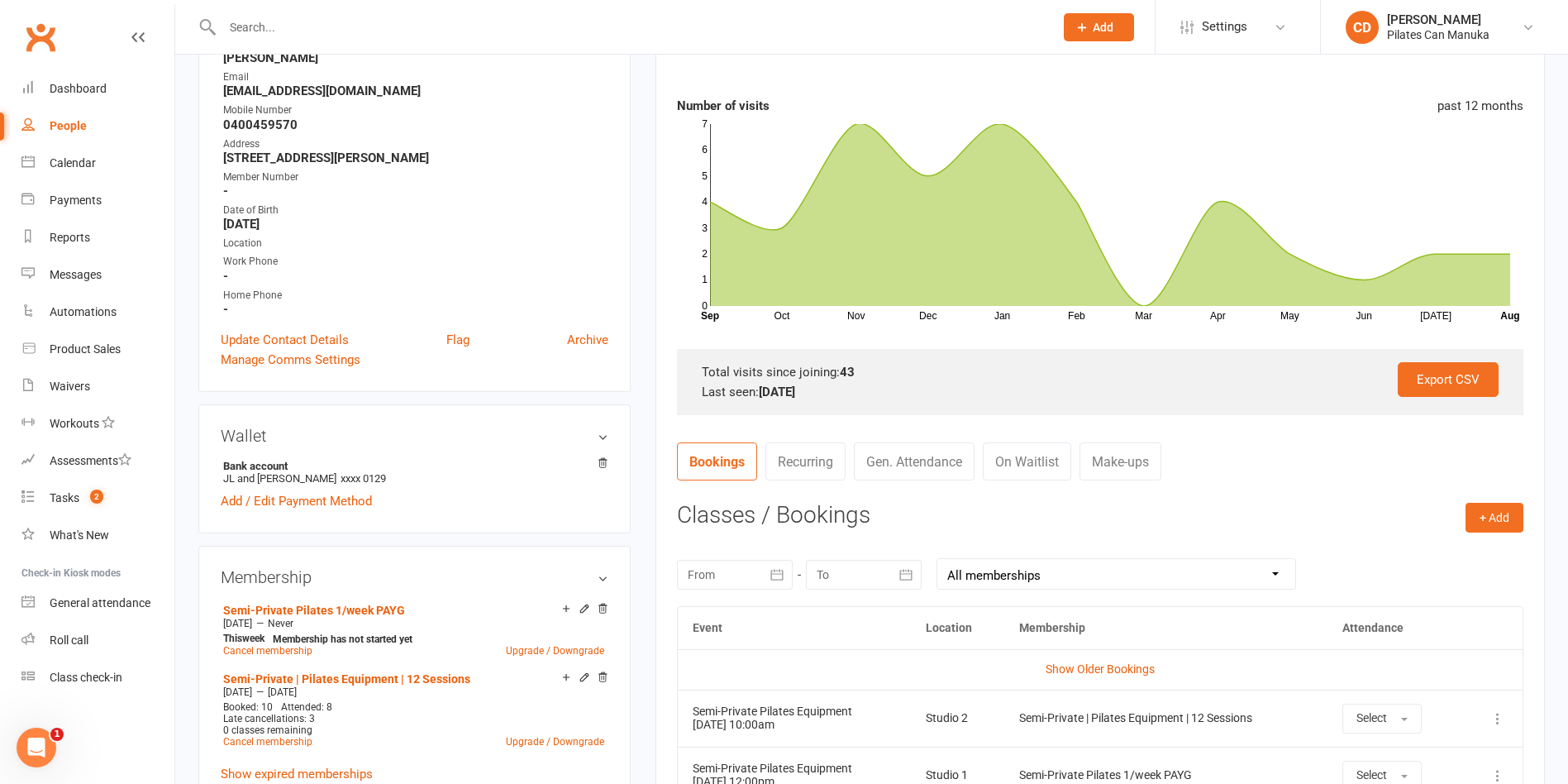
scroll to position [80, 0]
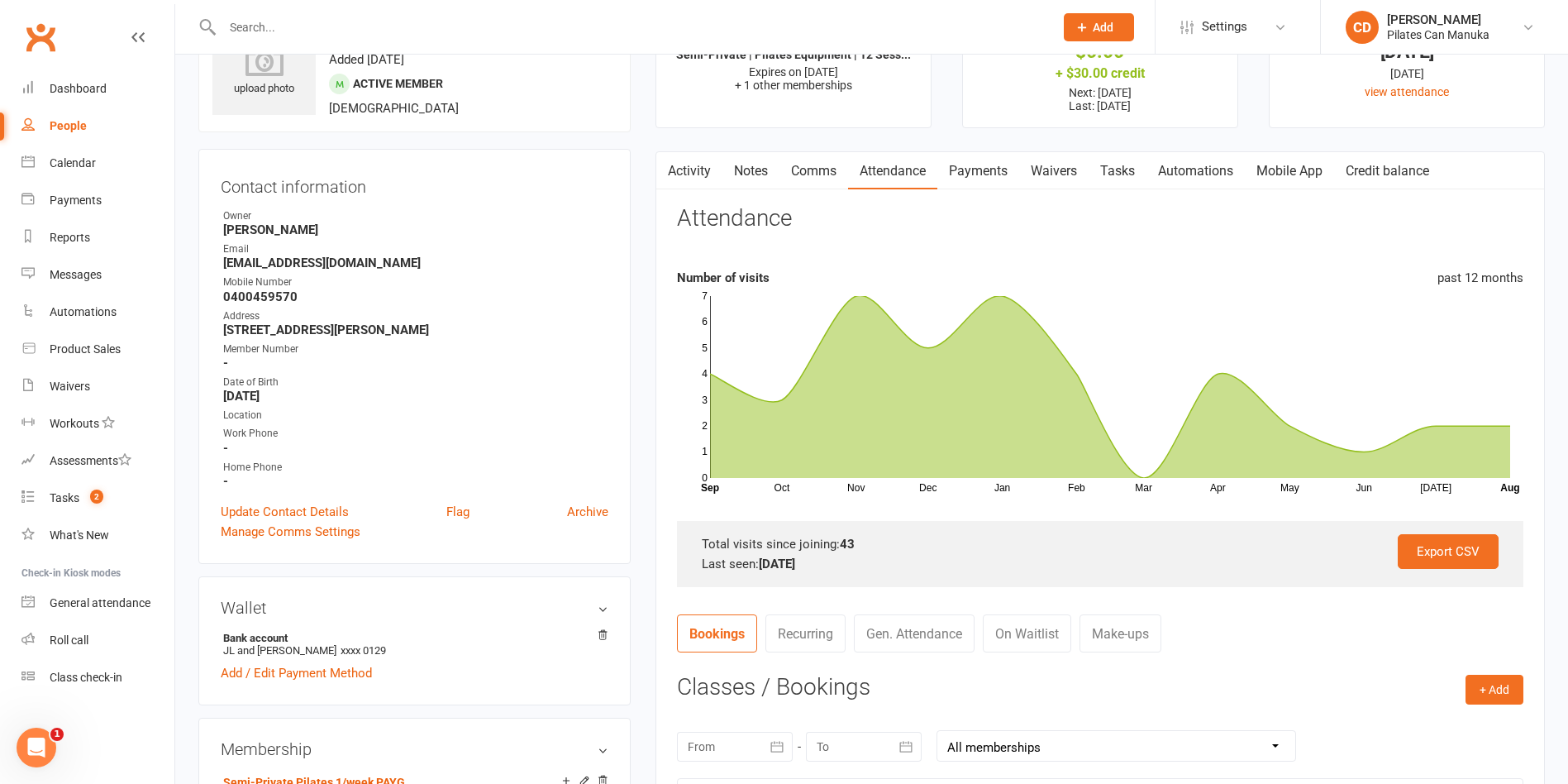
drag, startPoint x: 383, startPoint y: 252, endPoint x: 383, endPoint y: 266, distance: 14.0
click at [383, 266] on li "Email [EMAIL_ADDRESS][DOMAIN_NAME]" at bounding box center [414, 255] width 388 height 29
copy li "[EMAIL_ADDRESS][DOMAIN_NAME]"
click at [741, 160] on link "Notes" at bounding box center [751, 171] width 57 height 38
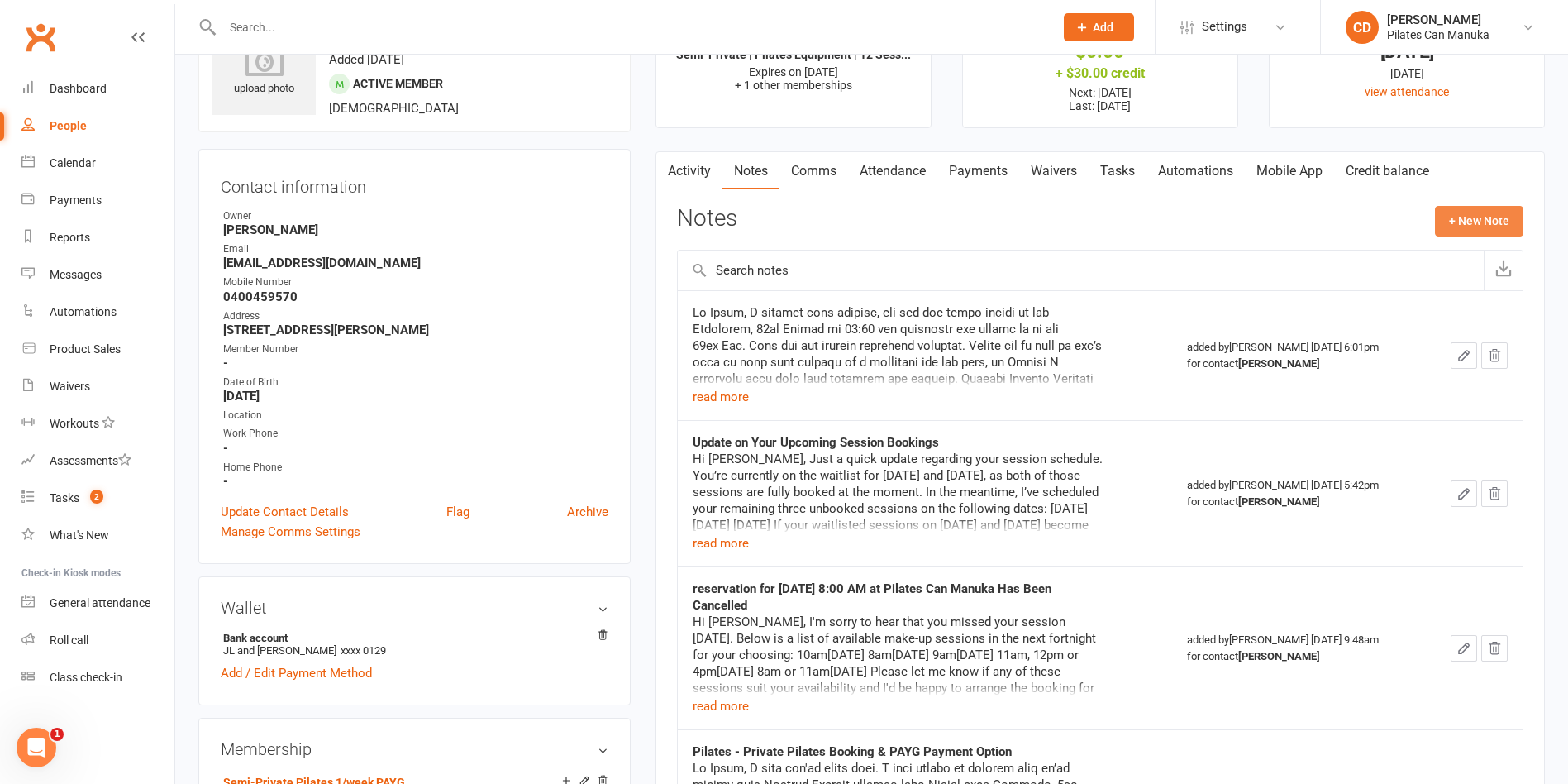
click at [1474, 219] on button "+ New Note" at bounding box center [1479, 221] width 89 height 30
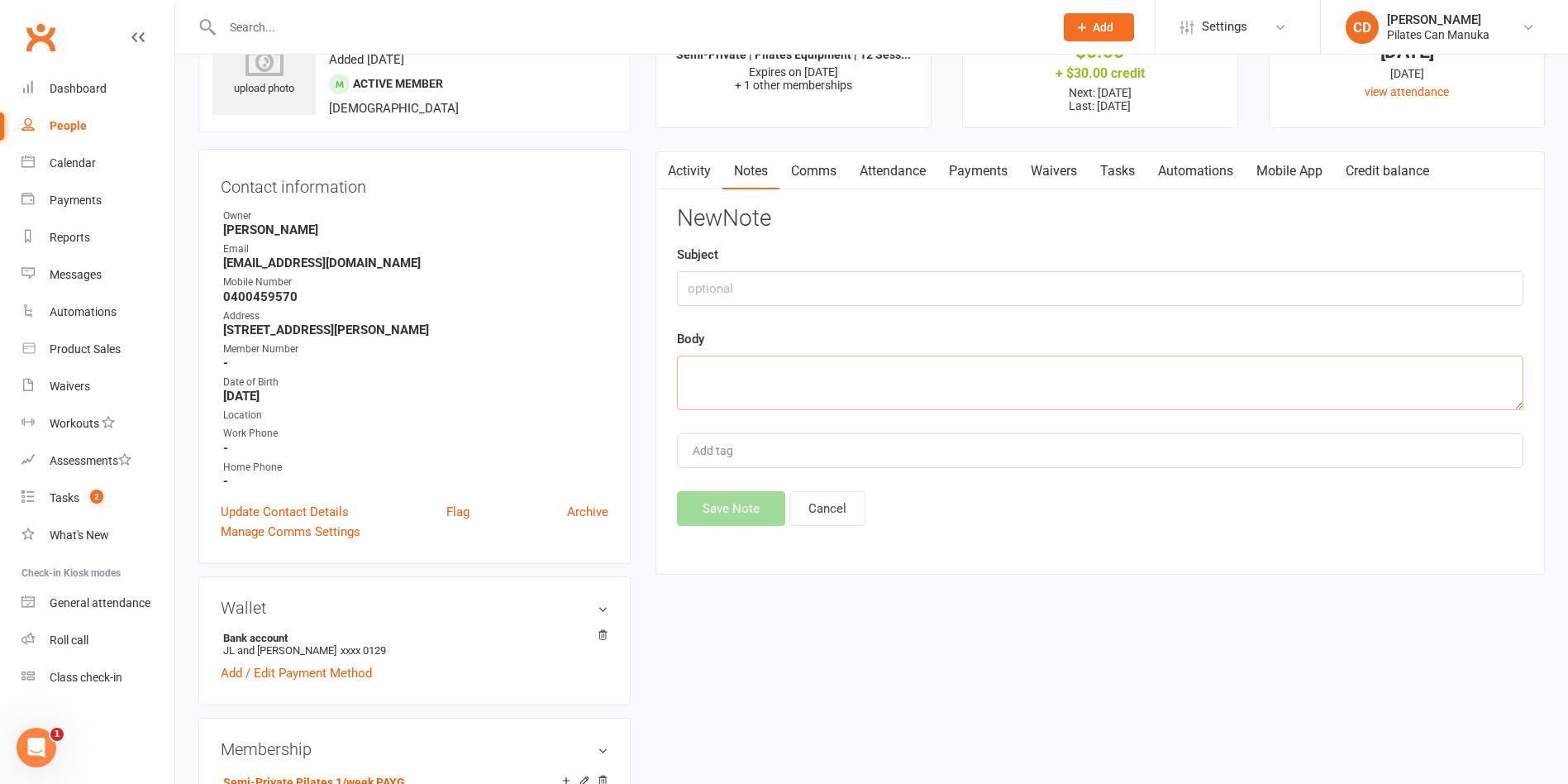
click at [899, 393] on textarea at bounding box center [1100, 382] width 847 height 55
paste textarea "Hi [PERSON_NAME], This is to confirm that I've set up your PAYG arrangement and…"
type textarea "Hi [PERSON_NAME], This is to confirm that I've set up your PAYG arrangement and…"
click at [836, 507] on button "Cancel" at bounding box center [827, 509] width 76 height 35
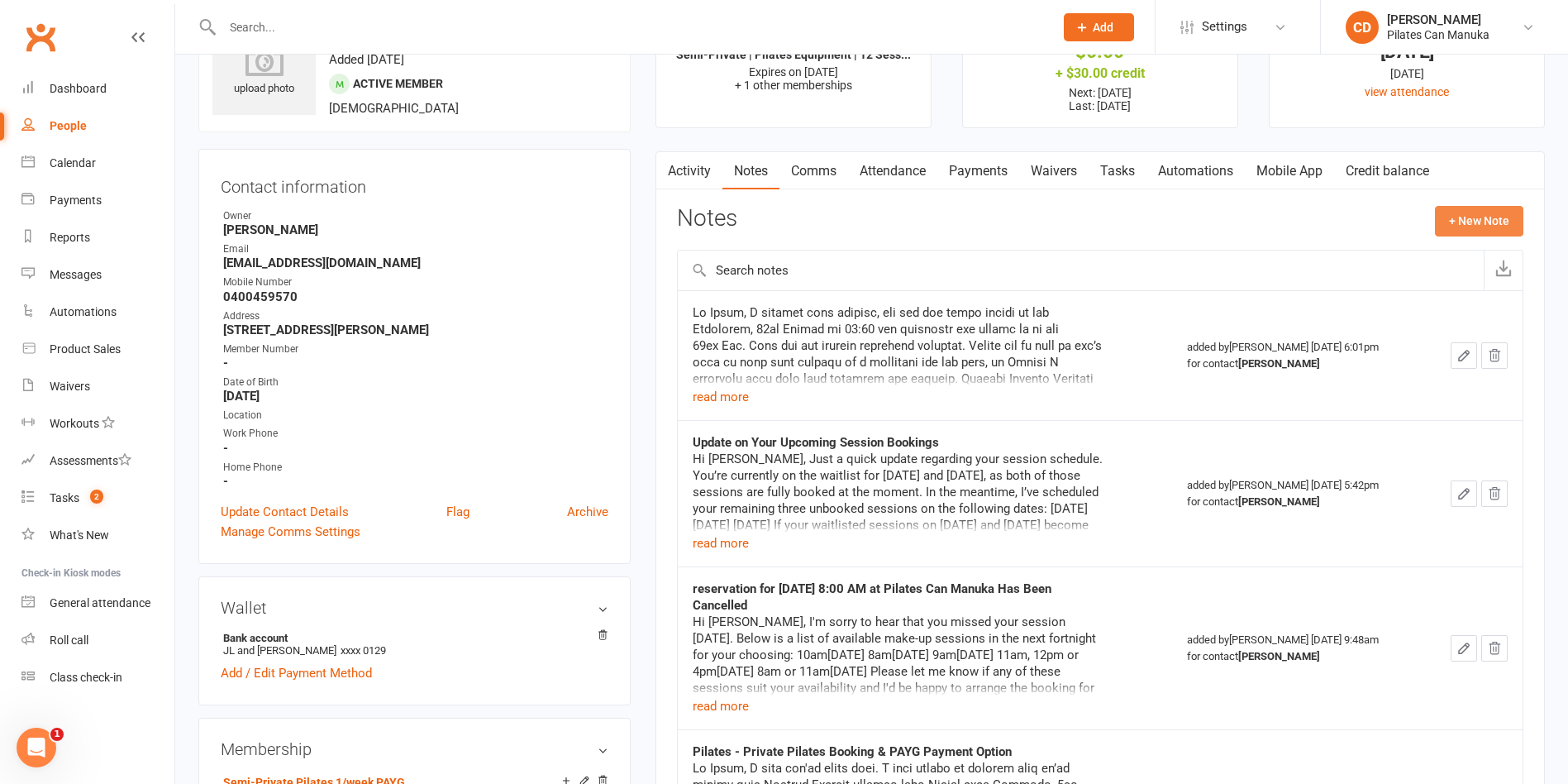
click at [1466, 220] on button "+ New Note" at bounding box center [1479, 221] width 89 height 30
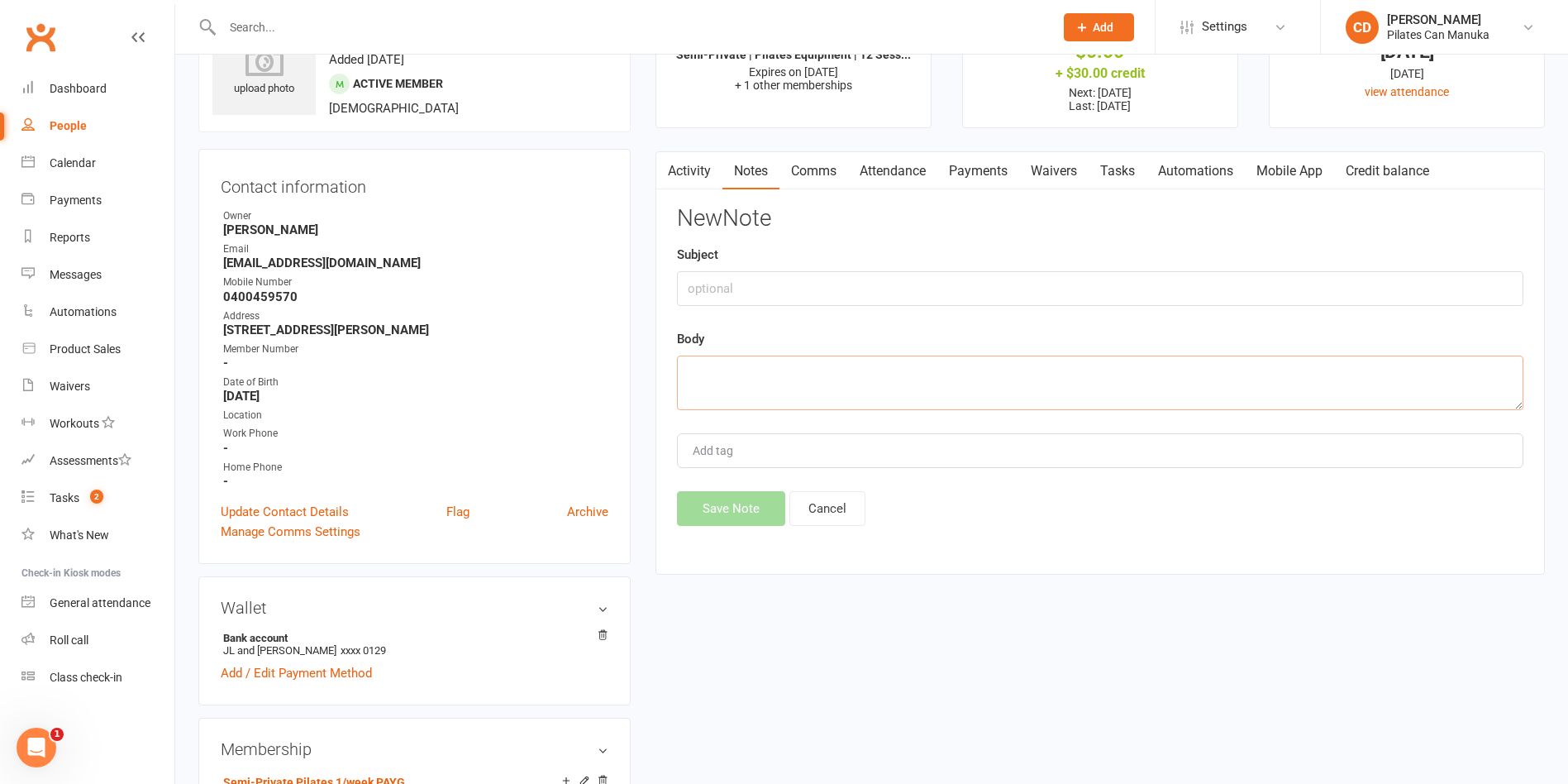
click at [812, 388] on textarea at bounding box center [1100, 382] width 847 height 55
paste textarea "Lo Ipsumdolo S’a cons adi elit seddoei te incid utl etdolo magna aliq en admi. …"
type textarea "Lo Ipsumdolo S’a cons adi elit seddoei te incid utl etdolo magna aliq en admi. …"
click at [748, 508] on button "Save Note" at bounding box center [731, 509] width 109 height 35
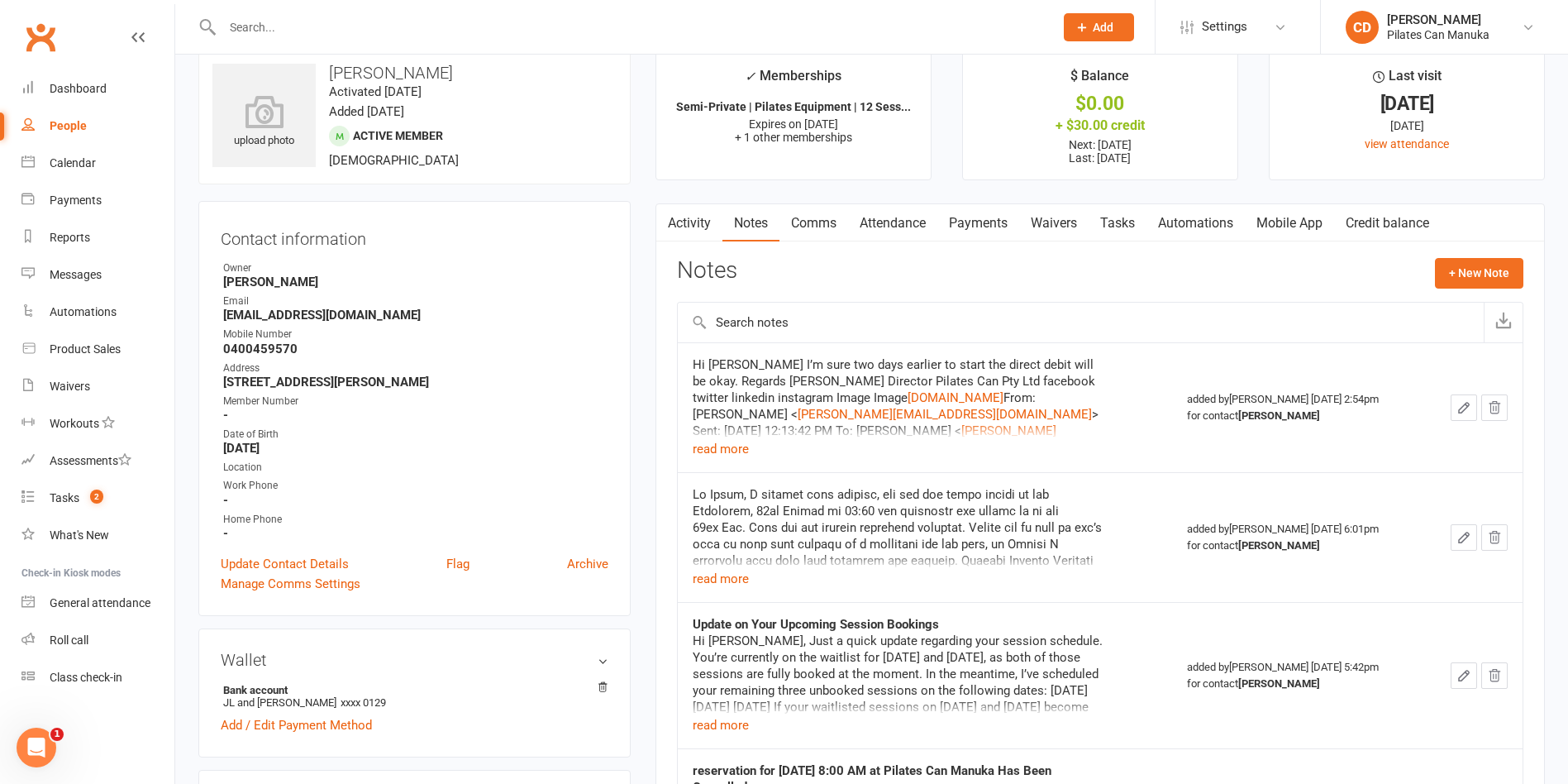
scroll to position [0, 0]
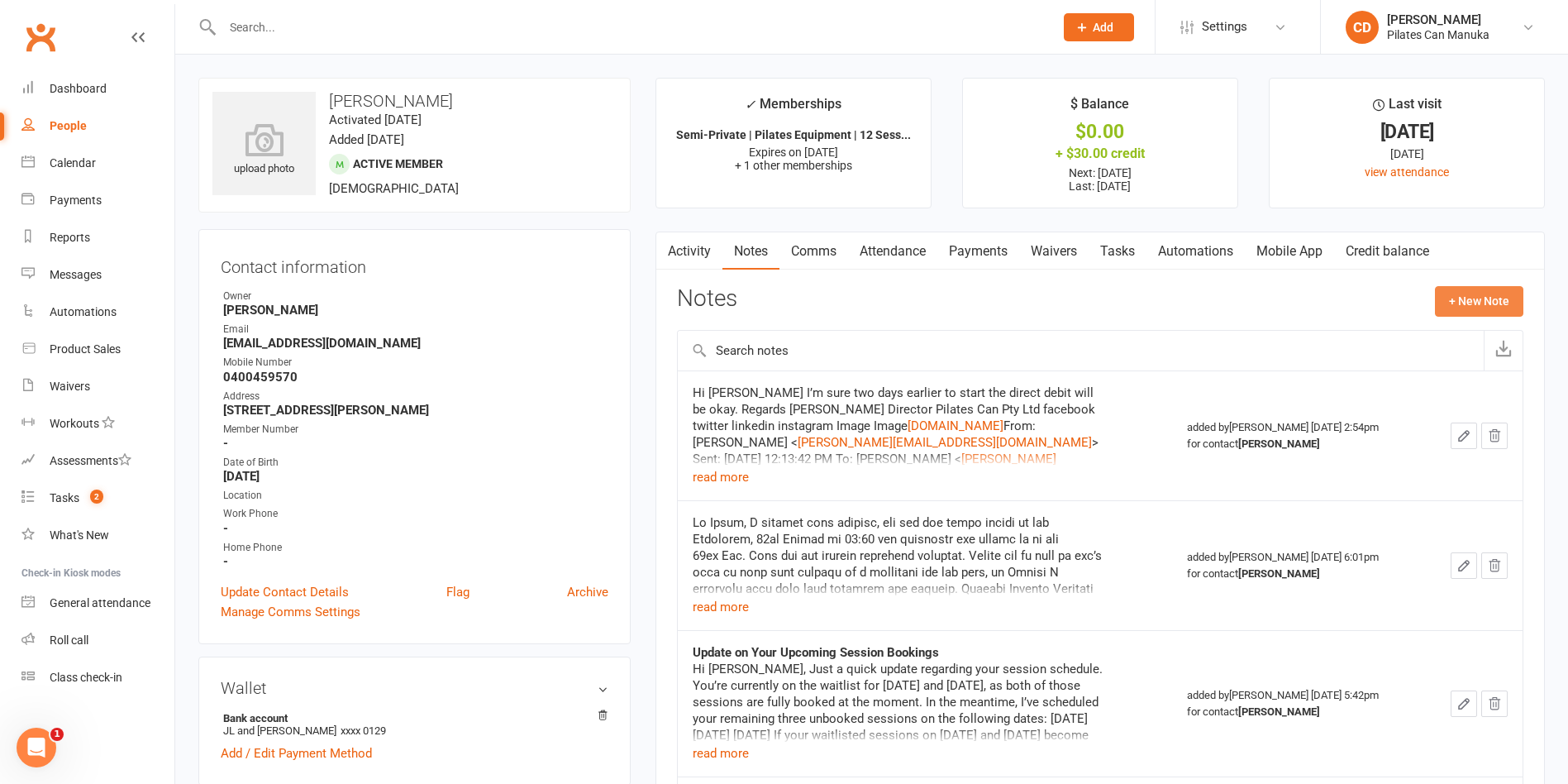
click at [1473, 303] on button "+ New Note" at bounding box center [1479, 300] width 89 height 30
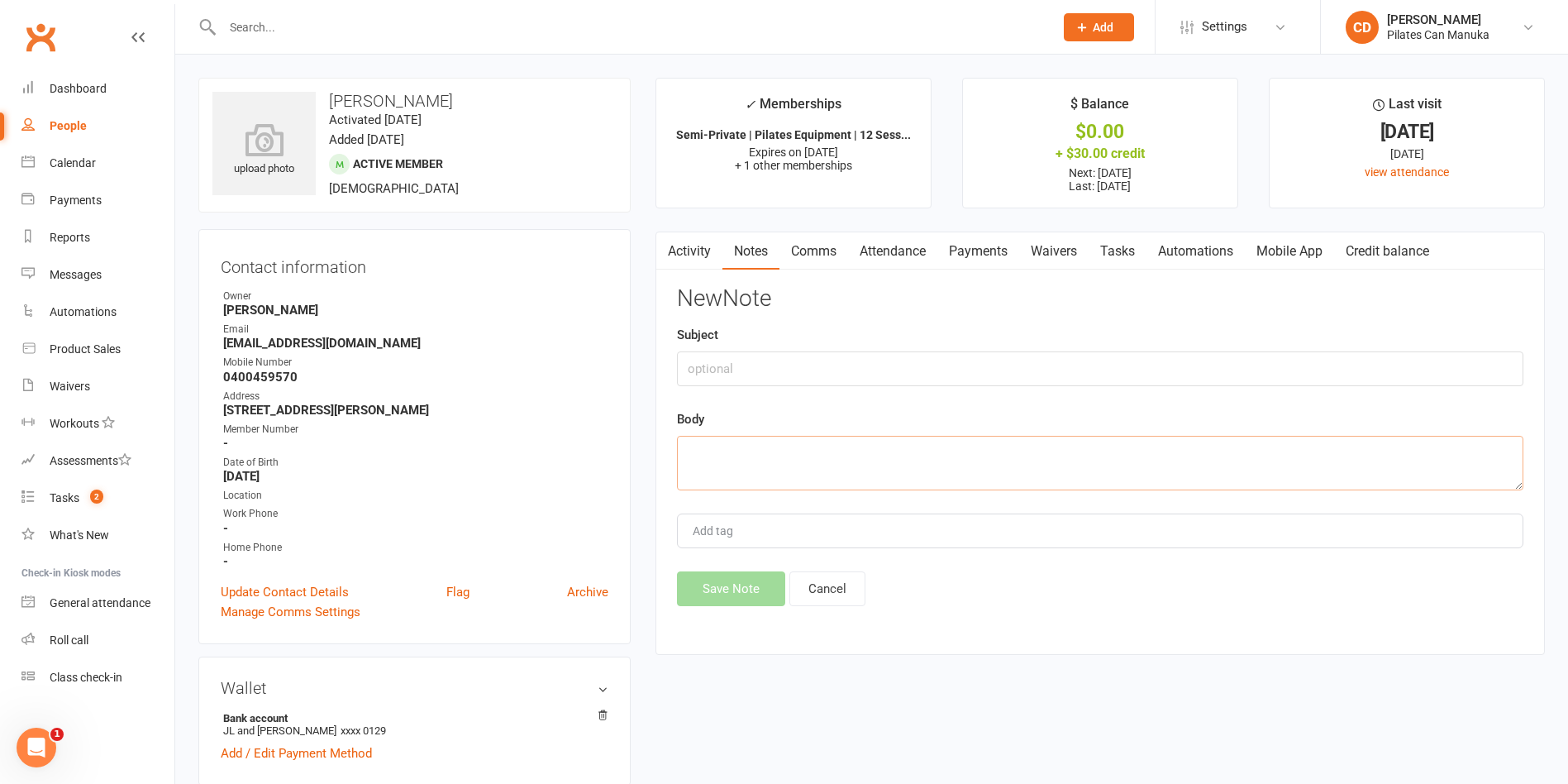
click at [844, 463] on textarea at bounding box center [1100, 463] width 847 height 55
paste textarea "Hi [PERSON_NAME], This is to confirm that I've set up your PAYG arrangement and…"
type textarea "Hi [PERSON_NAME], This is to confirm that I've set up your PAYG arrangement and…"
click at [761, 588] on button "Save Note" at bounding box center [731, 589] width 109 height 35
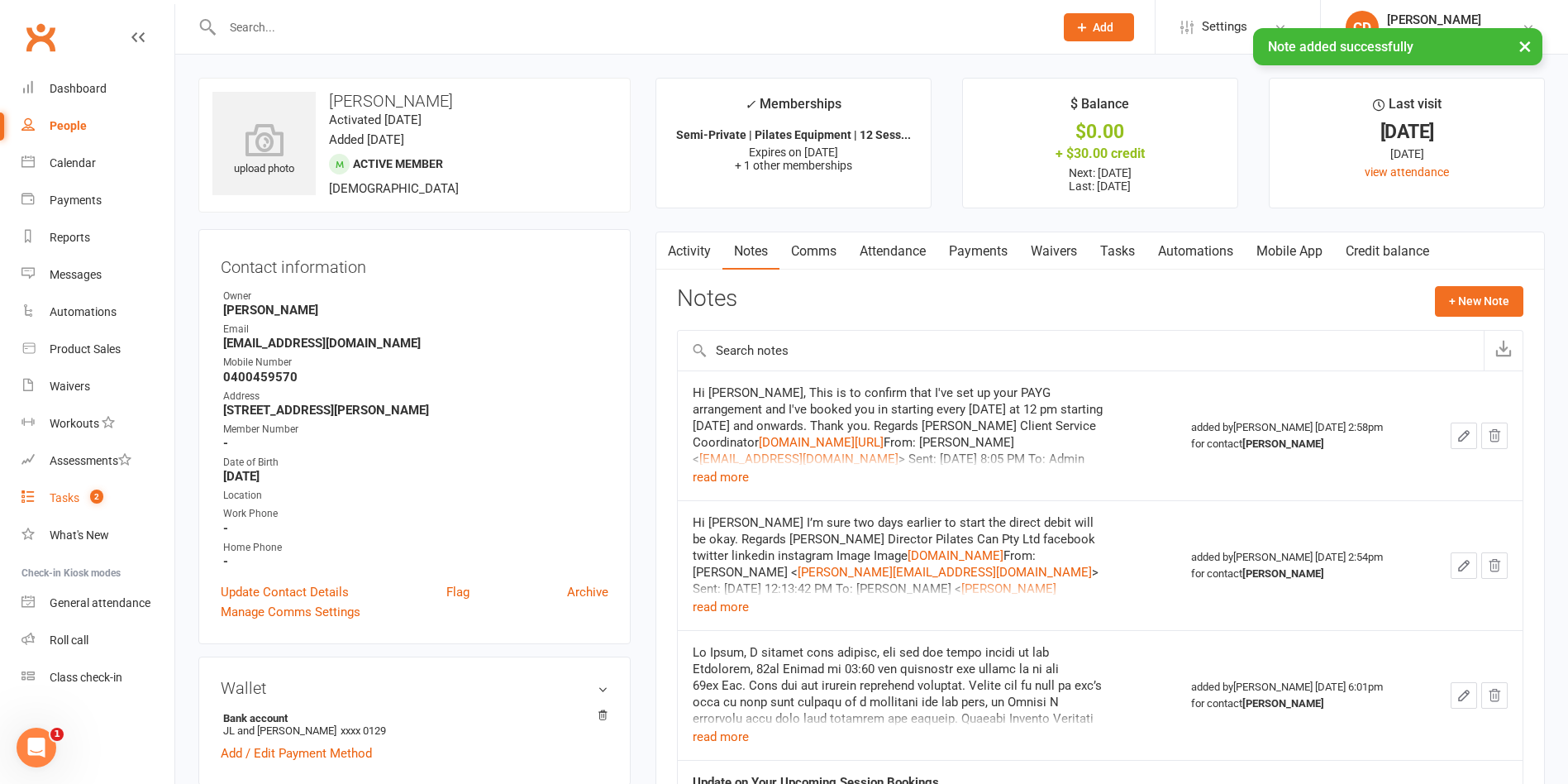
click at [97, 492] on span "2" at bounding box center [96, 497] width 13 height 14
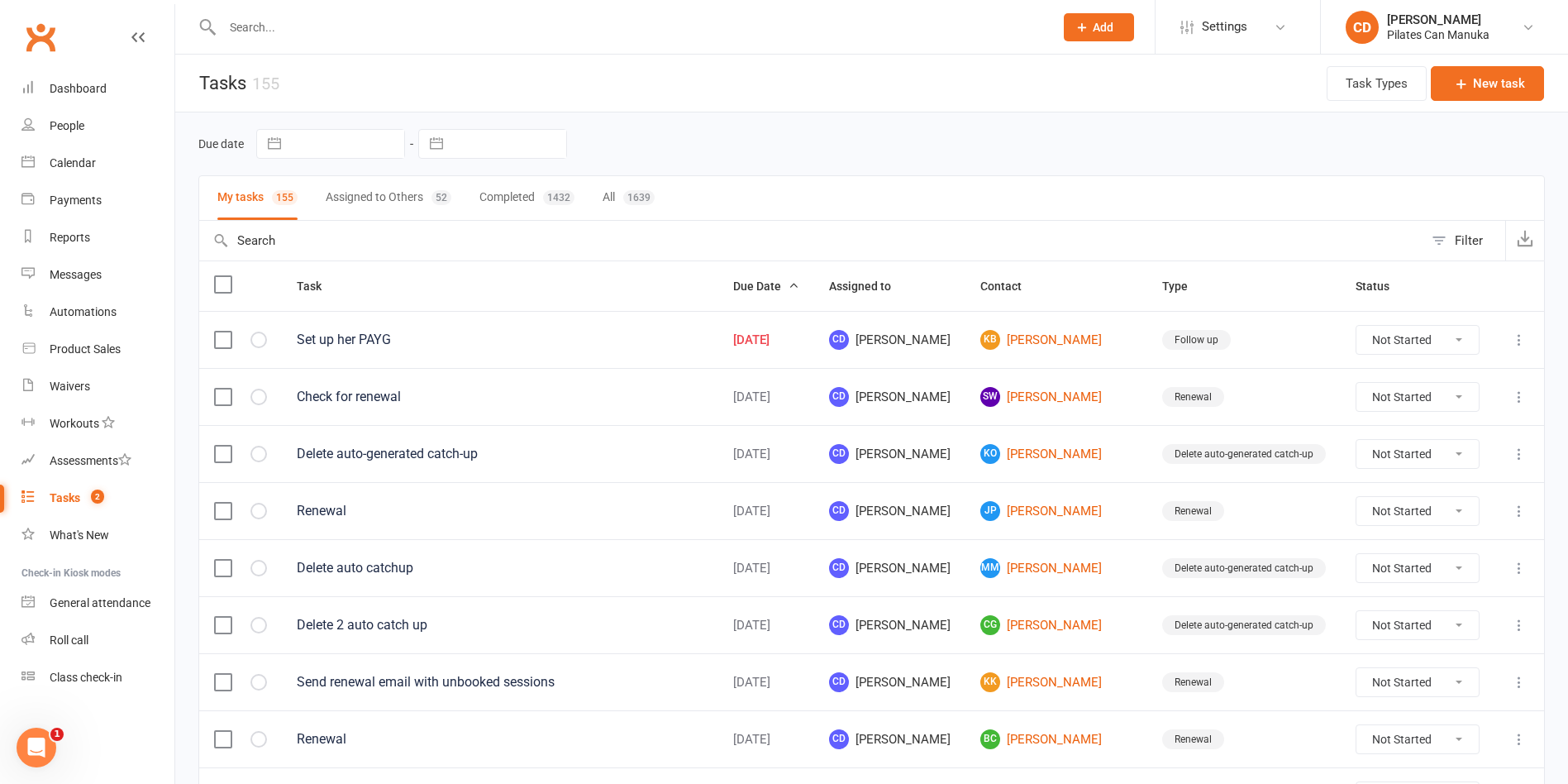
click at [1414, 346] on select "Not Started In Progress Waiting Complete" at bounding box center [1417, 339] width 122 height 28
click at [1356, 326] on select "Not Started In Progress Waiting Complete" at bounding box center [1417, 339] width 122 height 28
select select "unstarted"
click at [1085, 147] on div "Due date Navigate forward to interact with the calendar and select a date. Pres…" at bounding box center [871, 144] width 1347 height 30
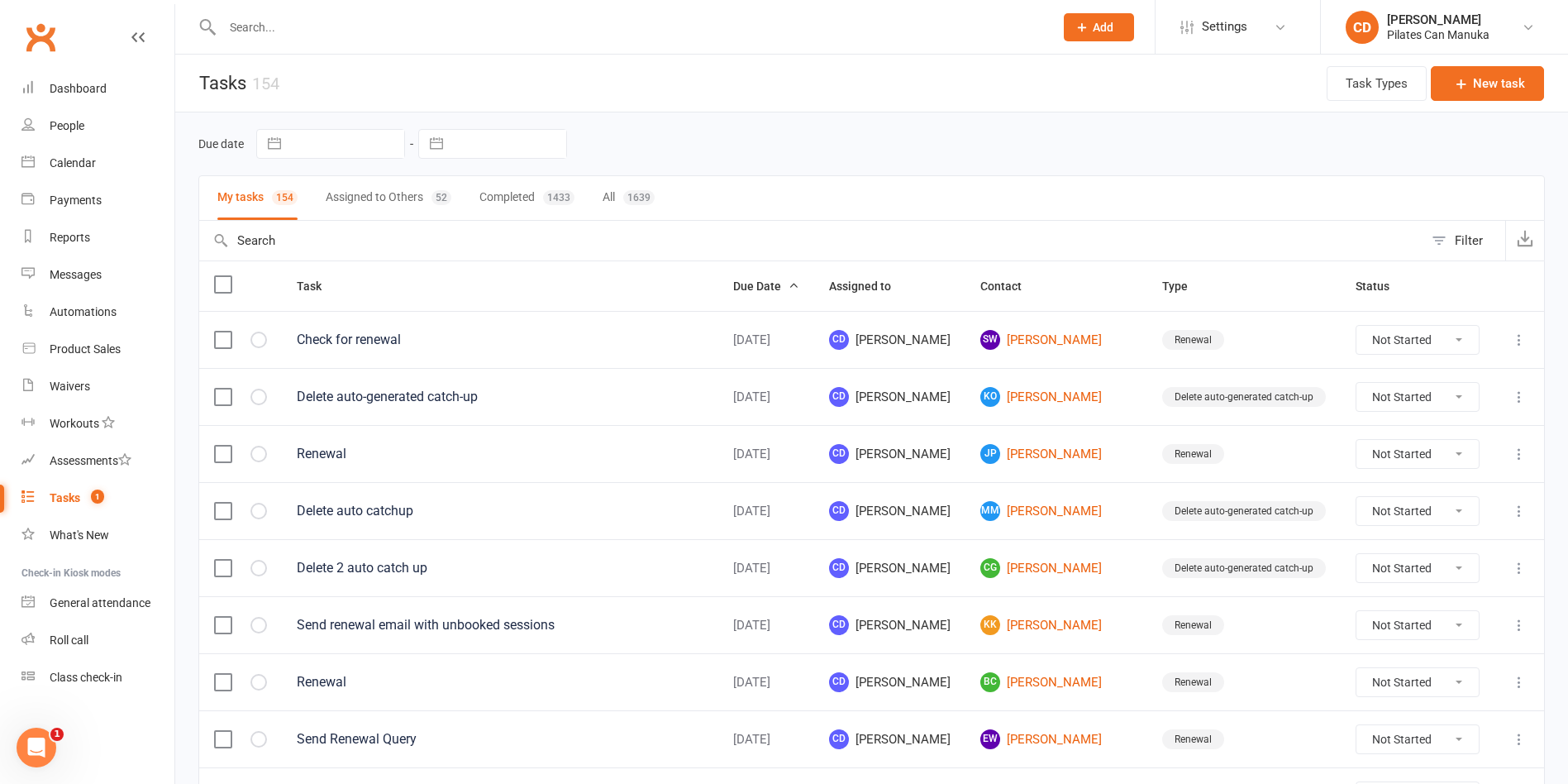
click at [92, 495] on span "1" at bounding box center [97, 497] width 13 height 14
click at [339, 31] on input "text" at bounding box center [629, 27] width 825 height 23
paste input "[PERSON_NAME]"
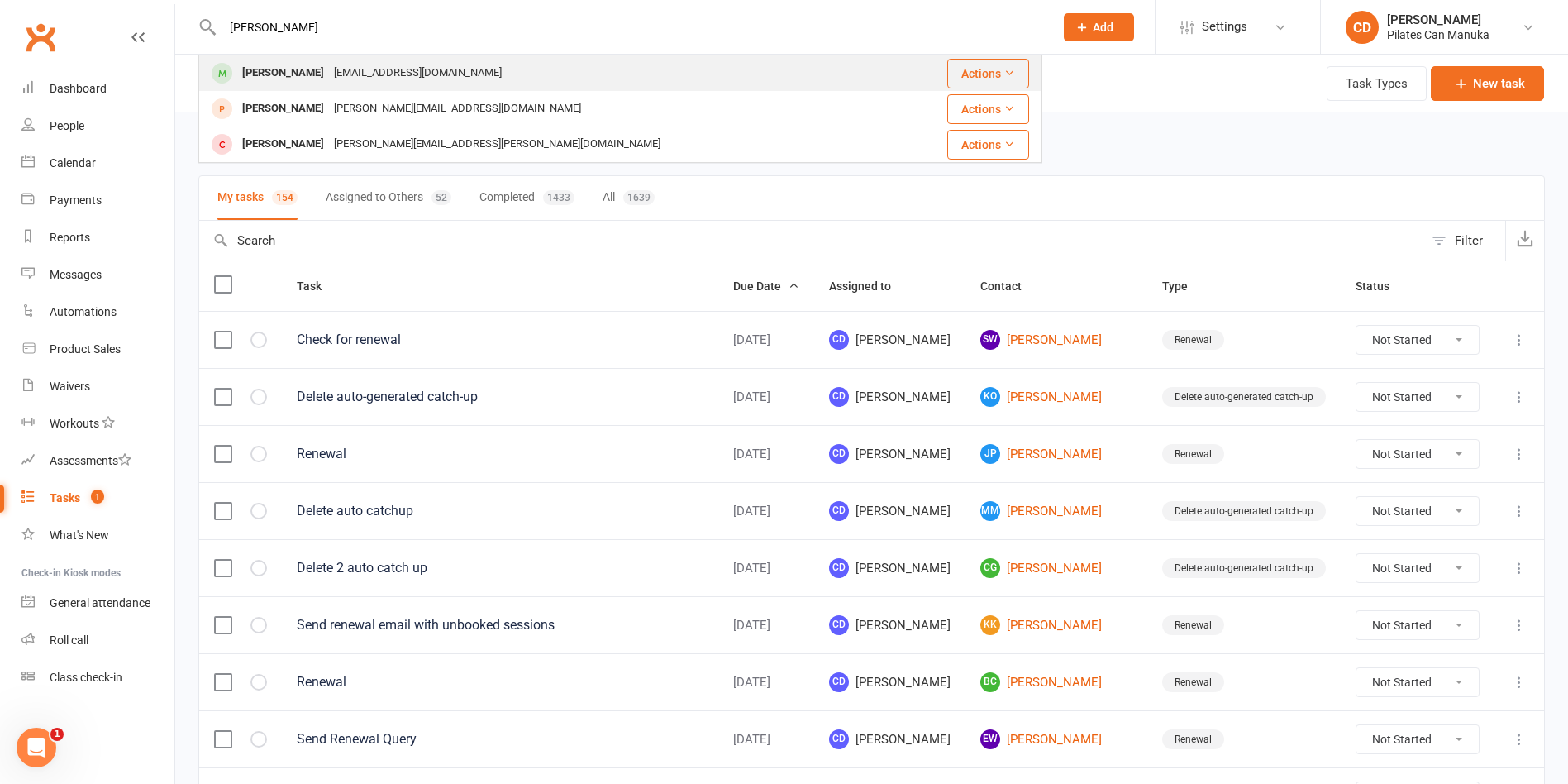
type input "[PERSON_NAME]"
click at [339, 62] on div "[EMAIL_ADDRESS][DOMAIN_NAME]" at bounding box center [418, 73] width 178 height 24
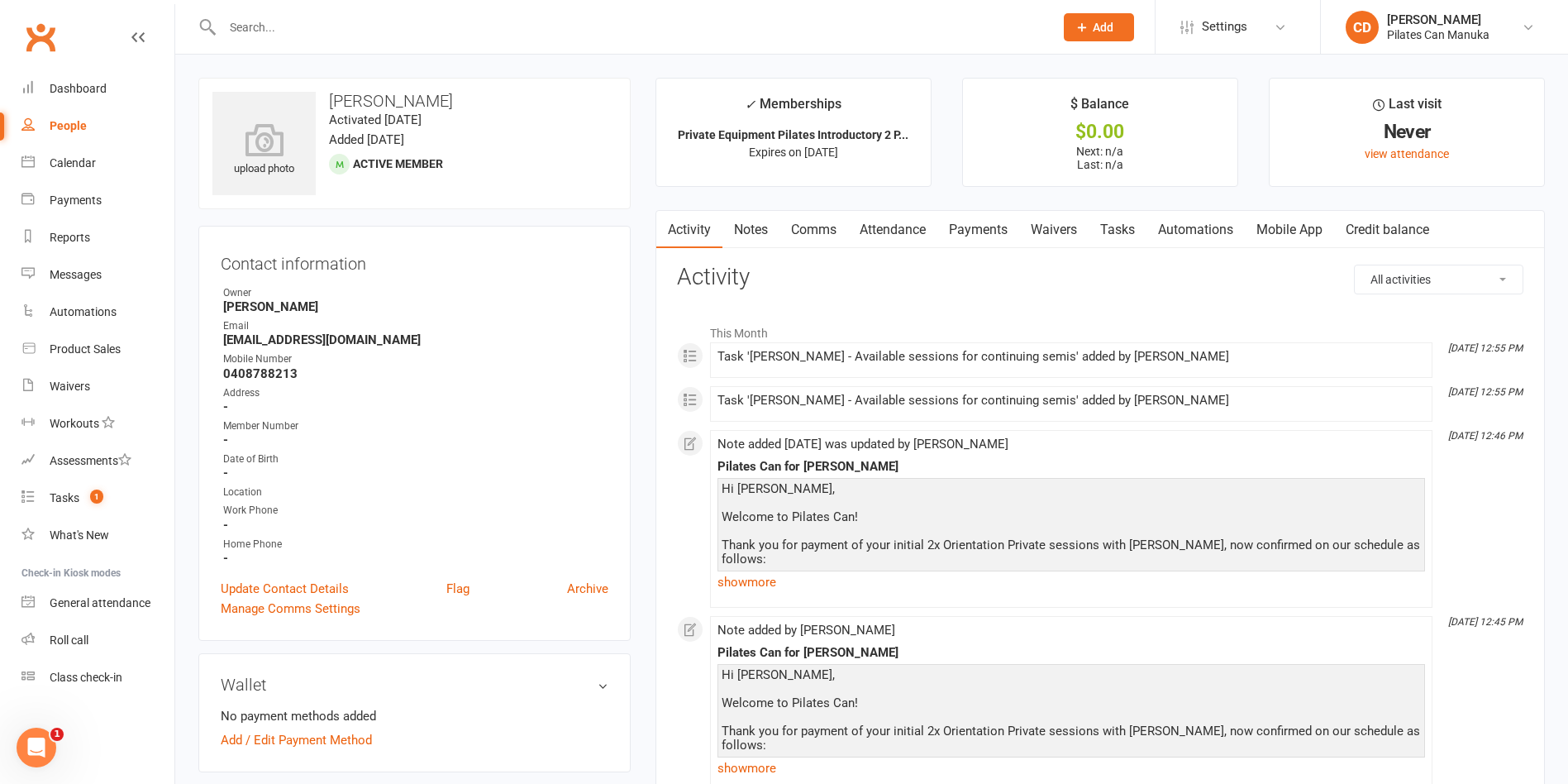
click at [916, 226] on link "Attendance" at bounding box center [893, 230] width 89 height 38
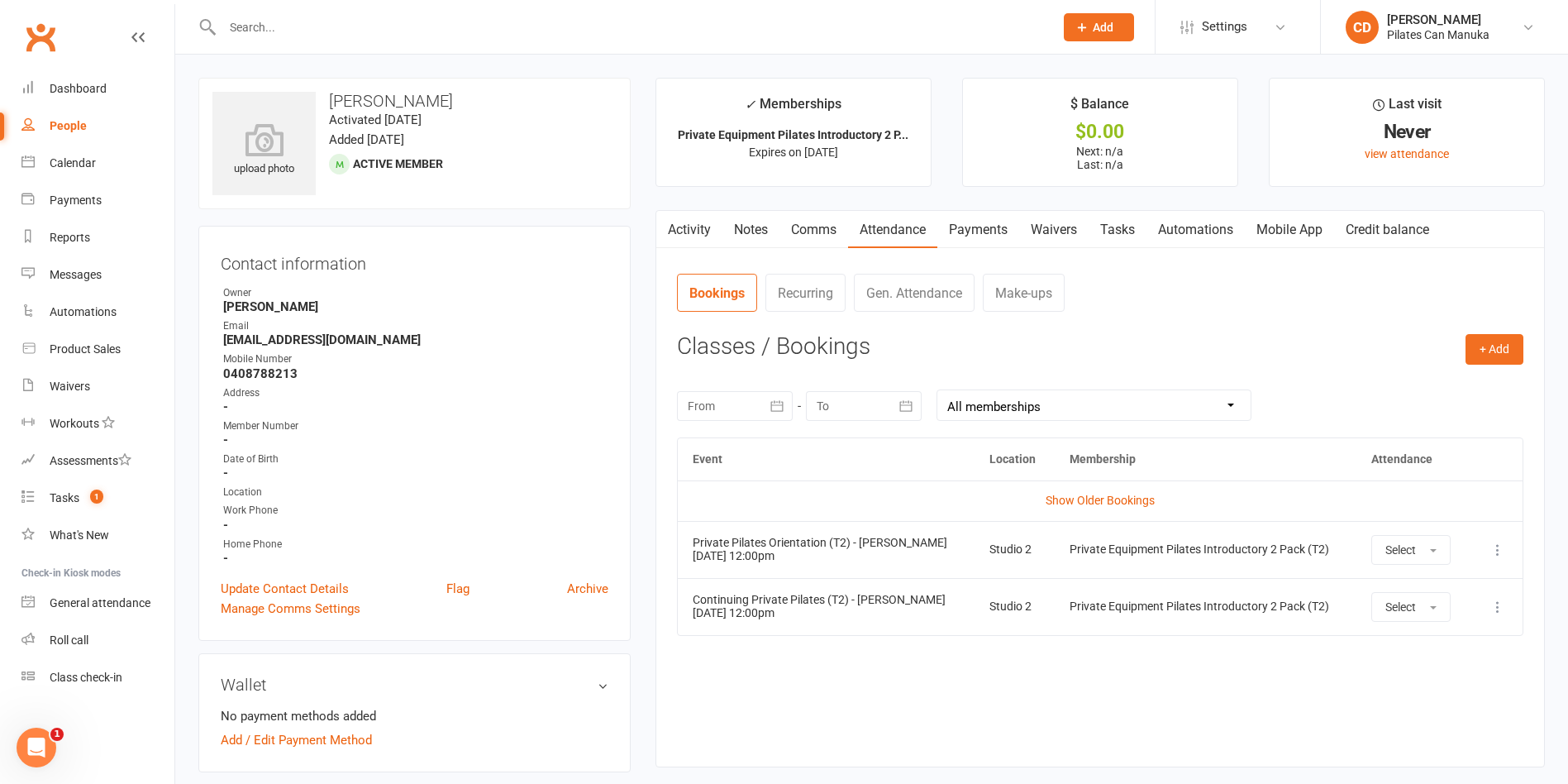
click at [1249, 321] on nav "Bookings Recurring Gen. Attendance Make-ups" at bounding box center [1100, 298] width 847 height 49
click at [313, 26] on input "text" at bounding box center [629, 27] width 825 height 23
paste input "[PERSON_NAME][EMAIL_ADDRESS][PERSON_NAME][DOMAIN_NAME]"
type input "[PERSON_NAME][EMAIL_ADDRESS][PERSON_NAME][DOMAIN_NAME]"
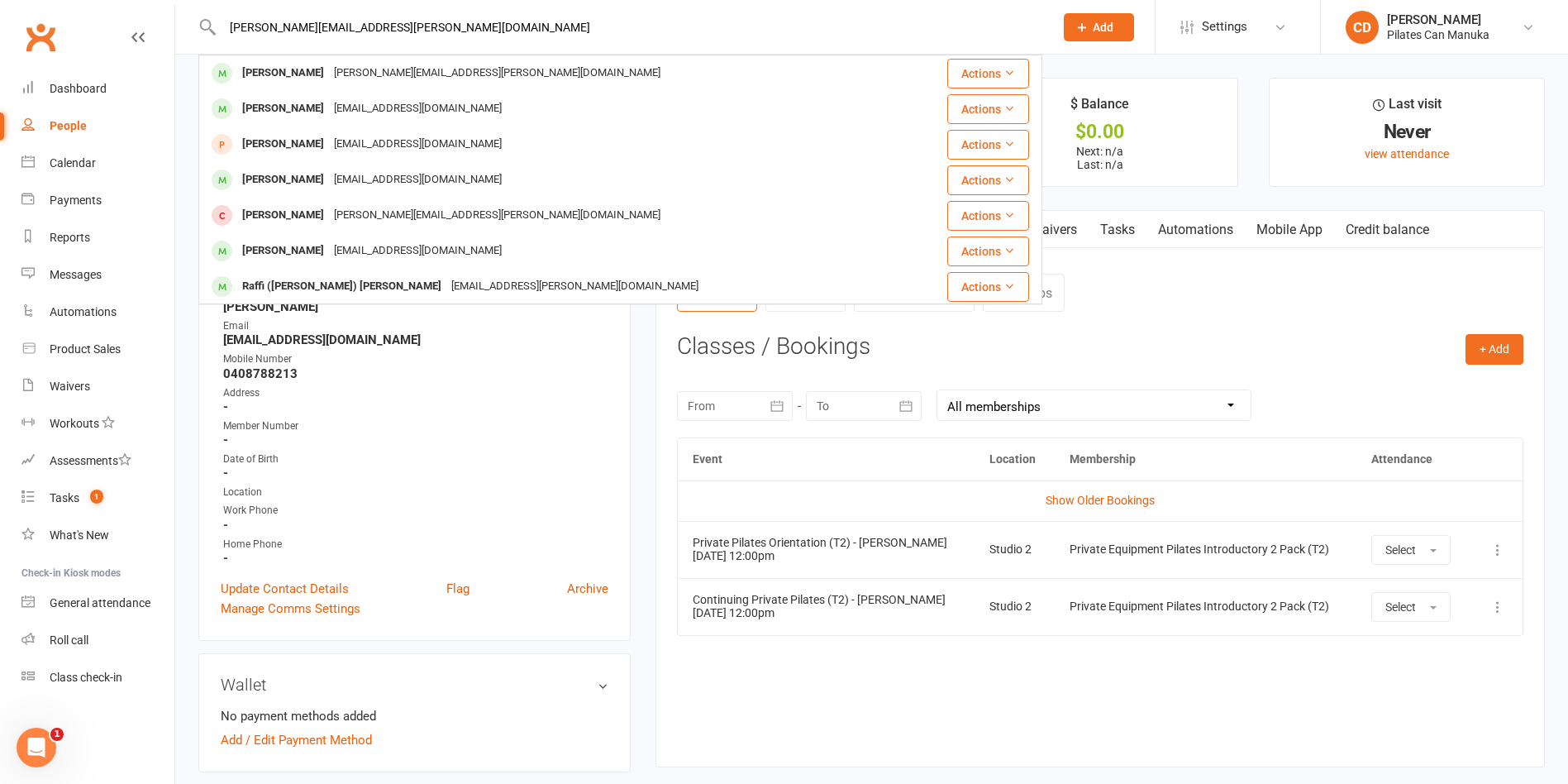
click at [312, 67] on div "[PERSON_NAME]" at bounding box center [283, 73] width 92 height 24
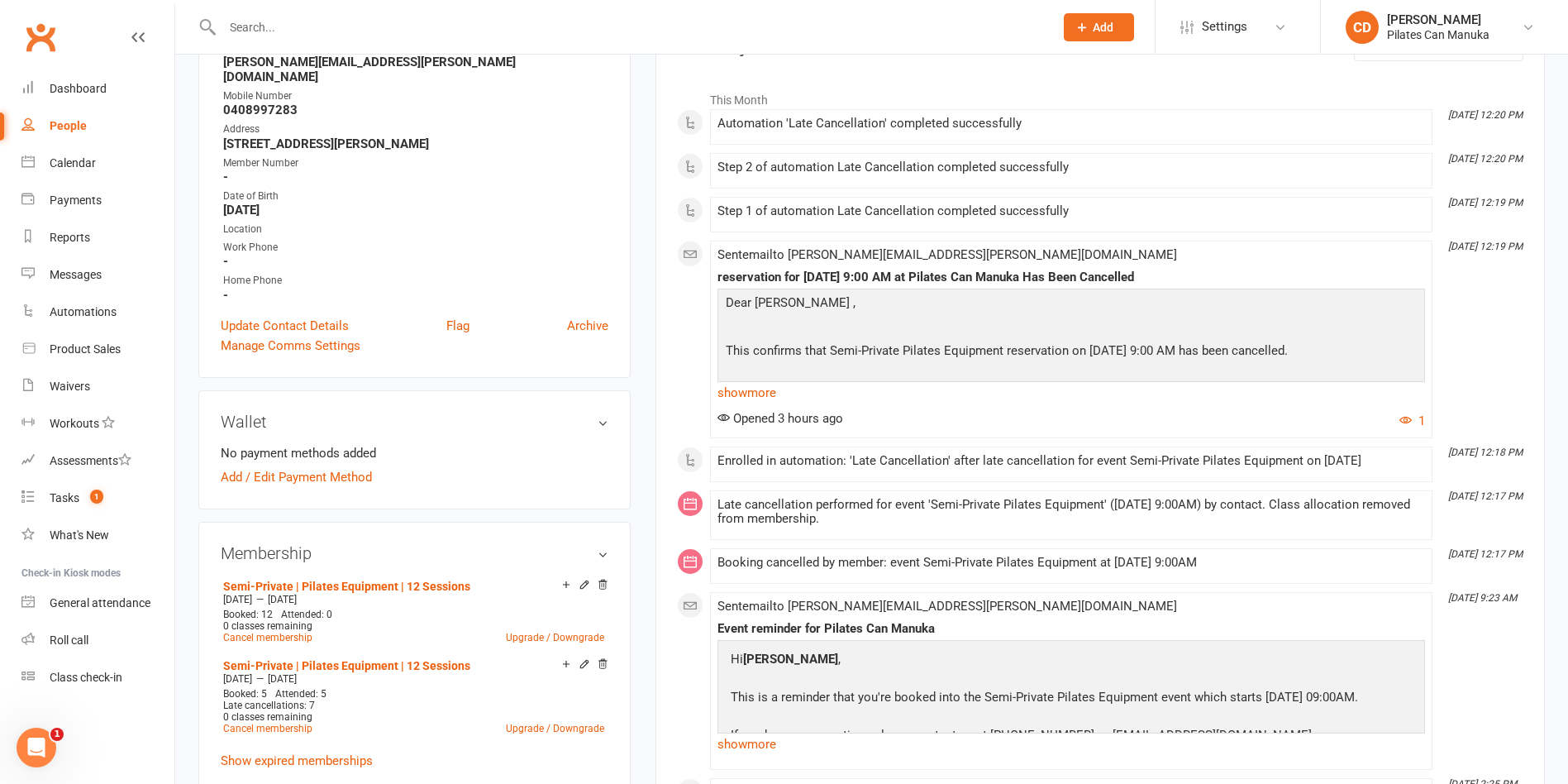
scroll to position [372, 0]
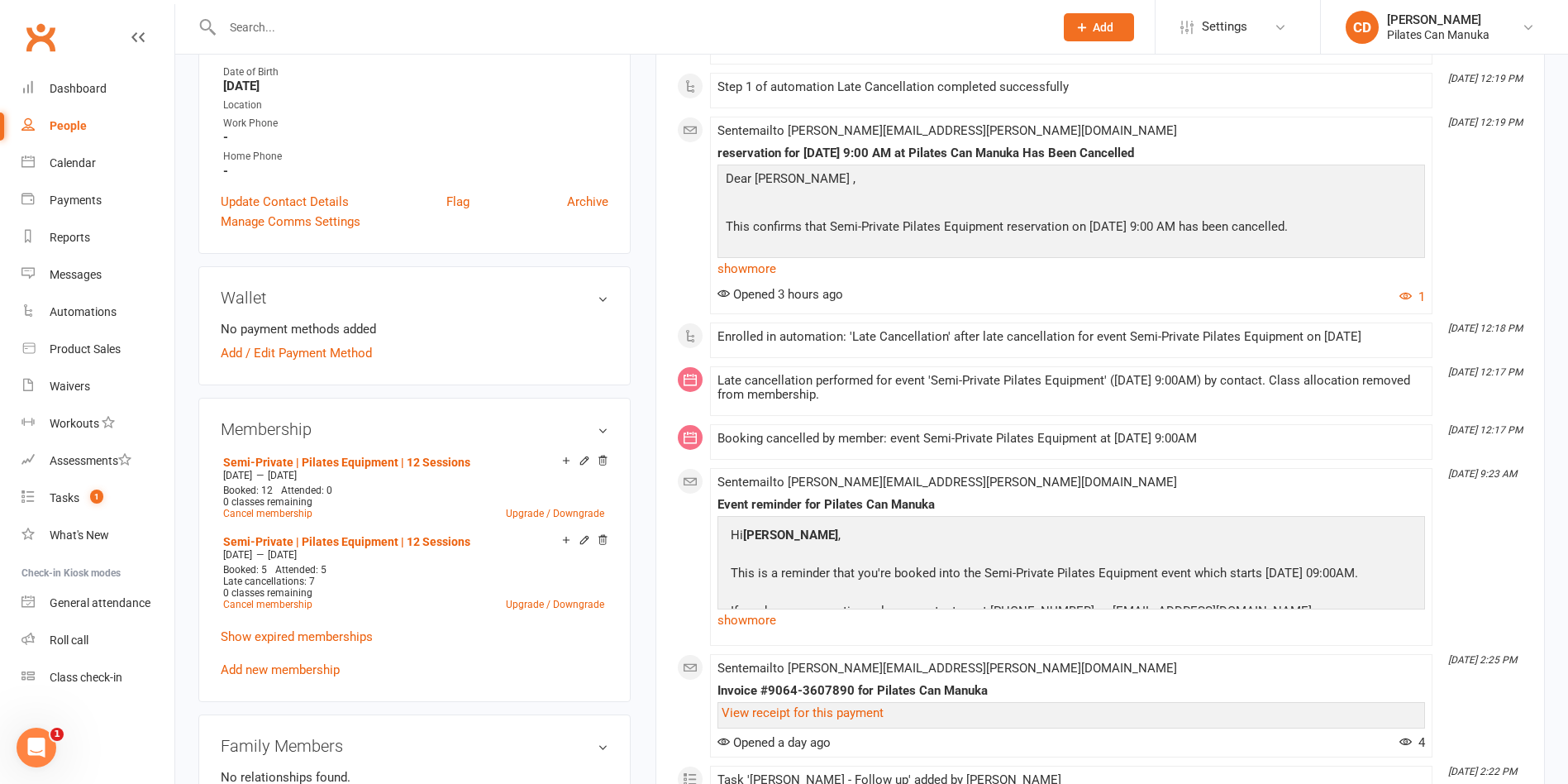
click at [641, 336] on div "upload photo [PERSON_NAME] Activated [DATE] Added [DATE] Active member [DEMOGRA…" at bounding box center [414, 524] width 457 height 1636
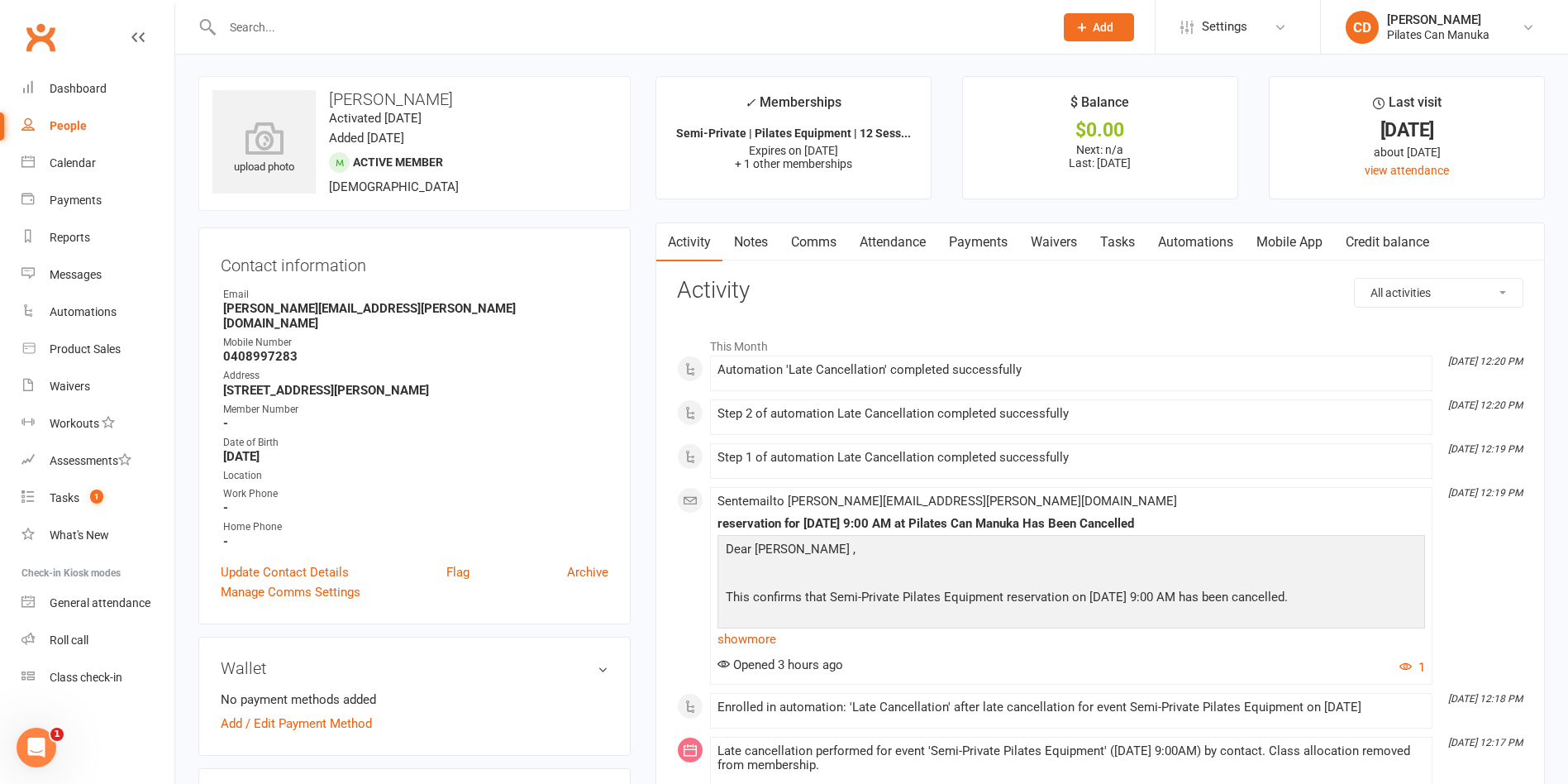
scroll to position [0, 0]
click at [911, 300] on h3 "Activity" at bounding box center [1100, 293] width 847 height 26
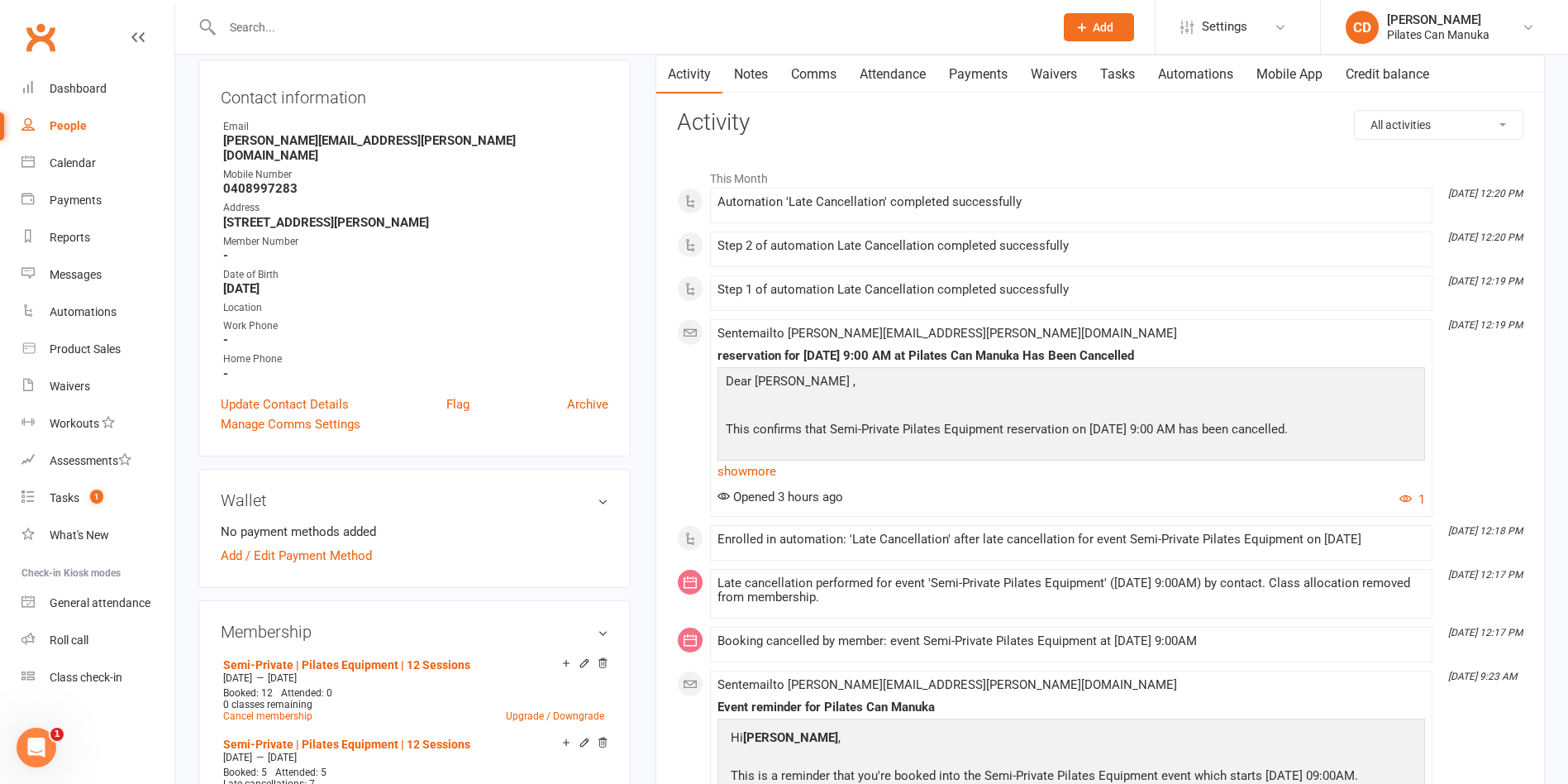
scroll to position [372, 0]
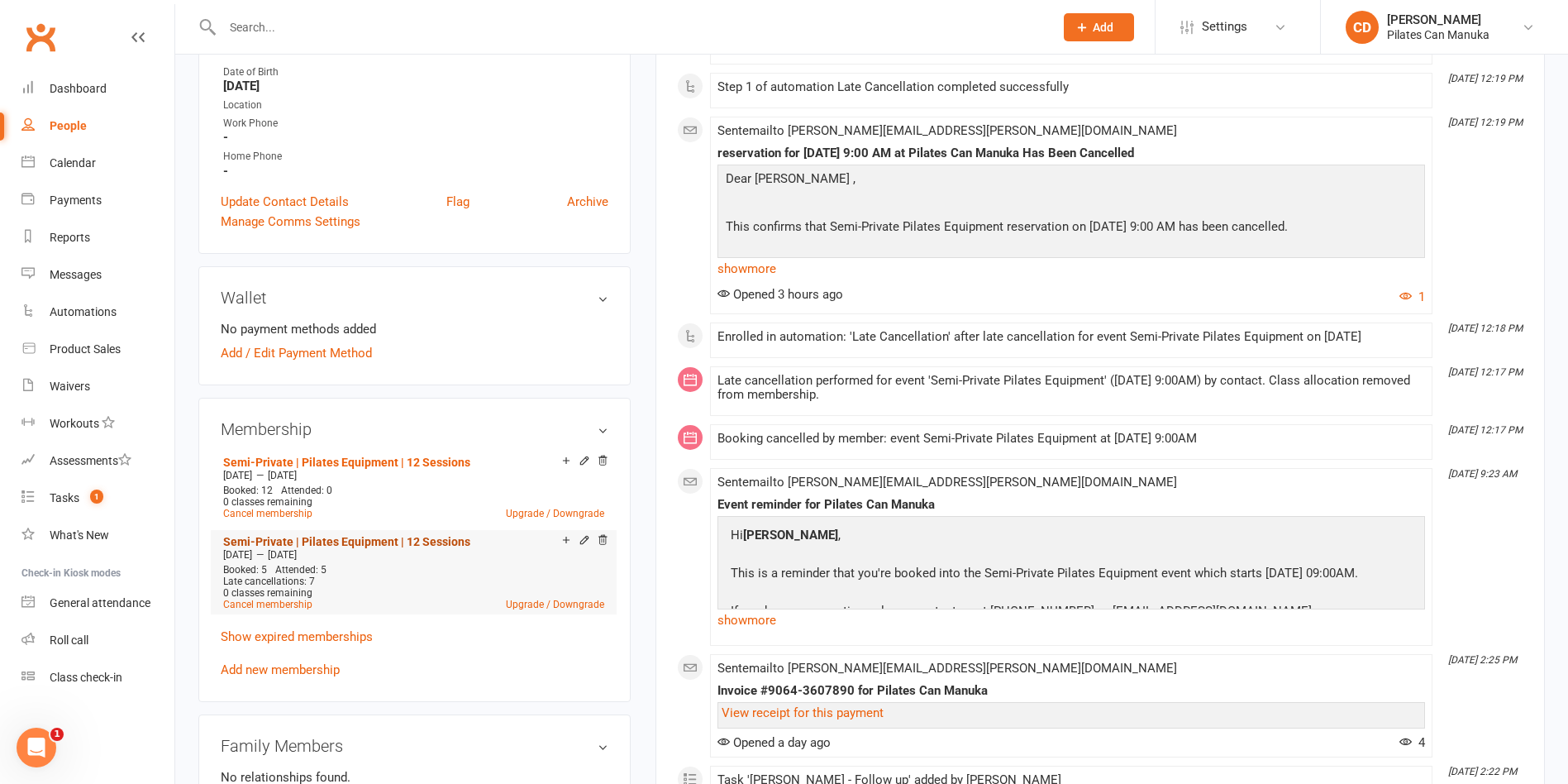
click at [422, 535] on link "Semi-Private | Pilates Equipment | 12 Sessions" at bounding box center [346, 541] width 247 height 13
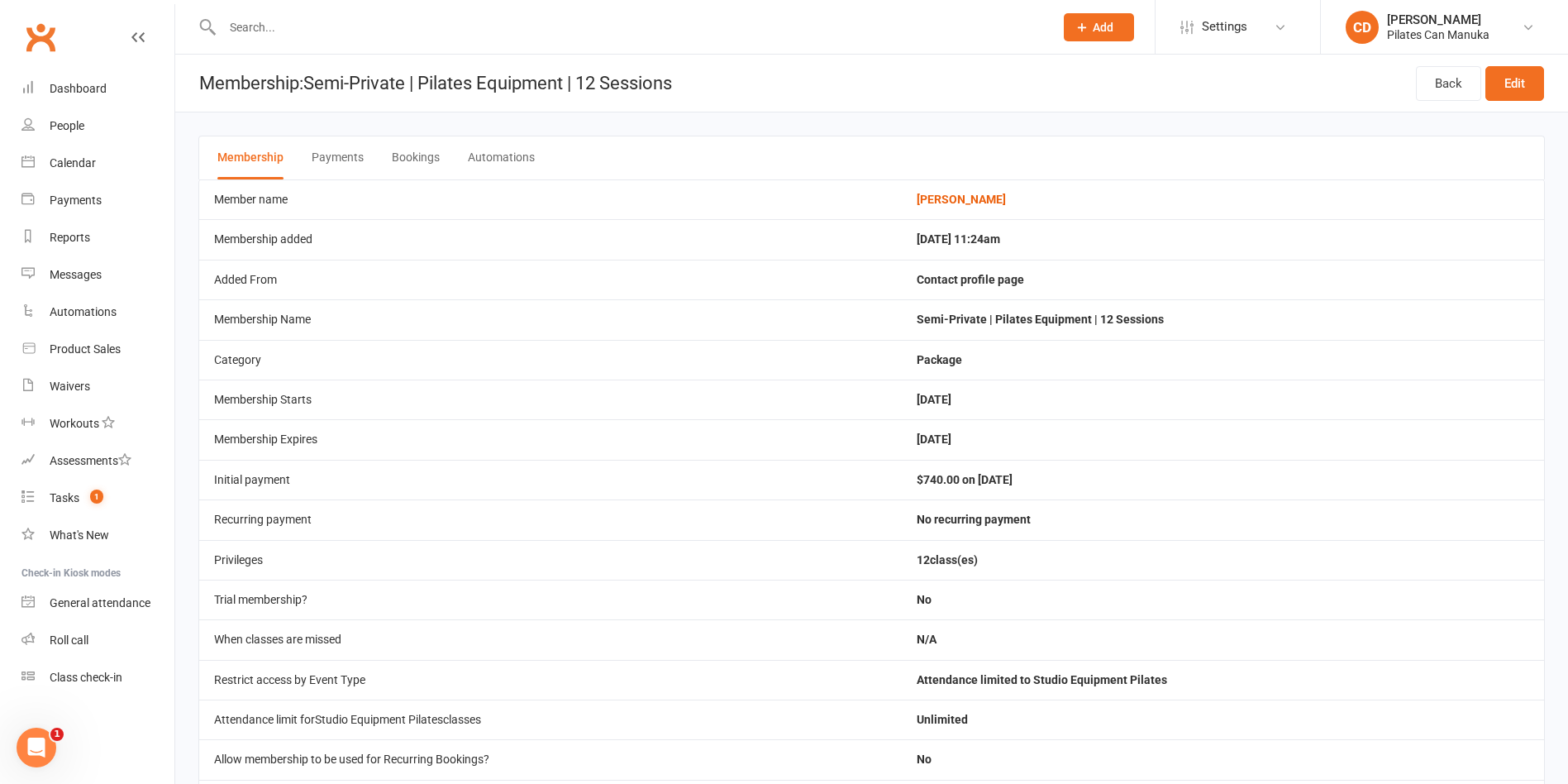
click at [429, 150] on button "Bookings" at bounding box center [415, 158] width 48 height 43
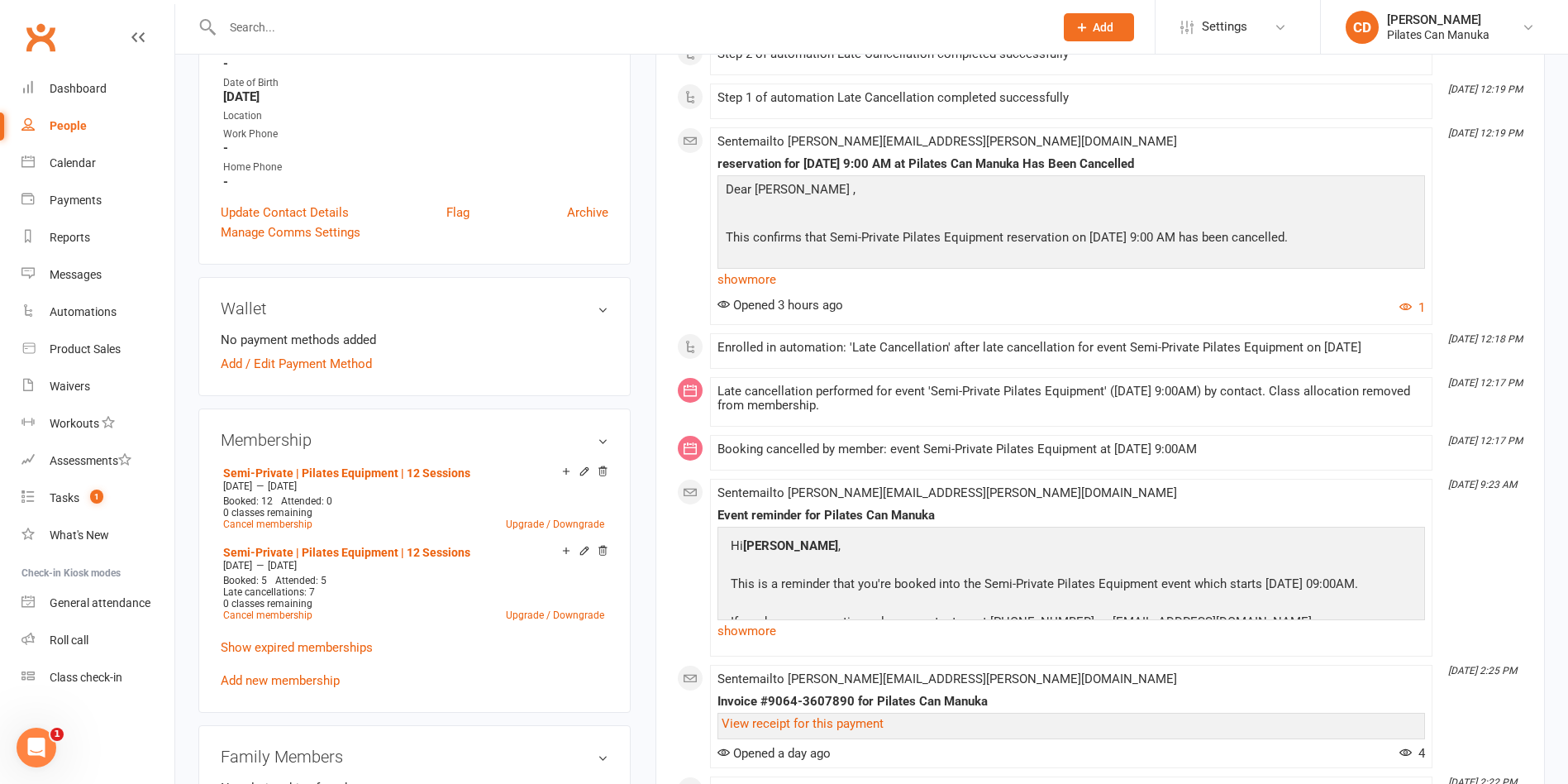
scroll to position [372, 0]
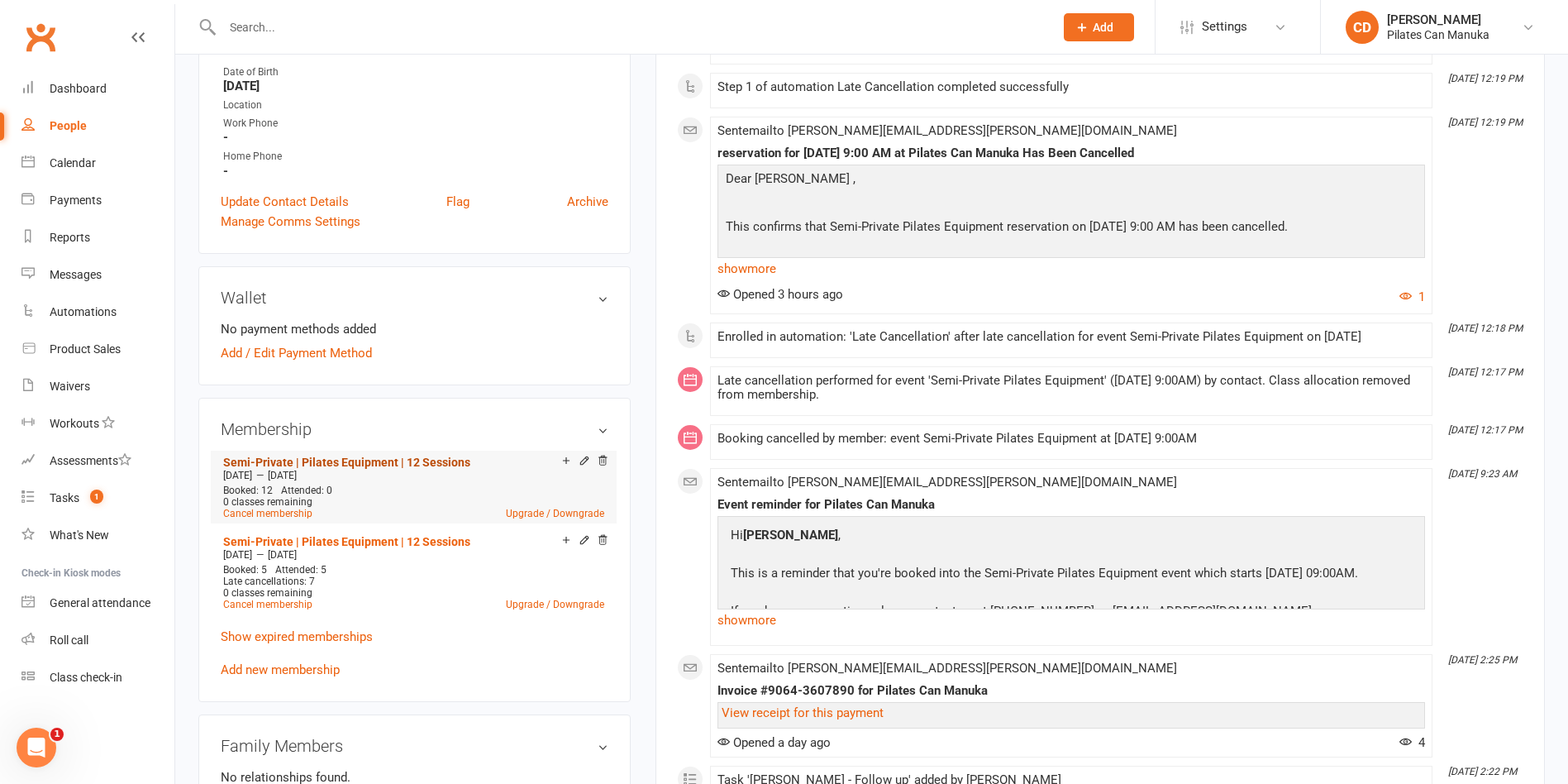
click at [439, 456] on link "Semi-Private | Pilates Equipment | 12 Sessions" at bounding box center [346, 462] width 247 height 13
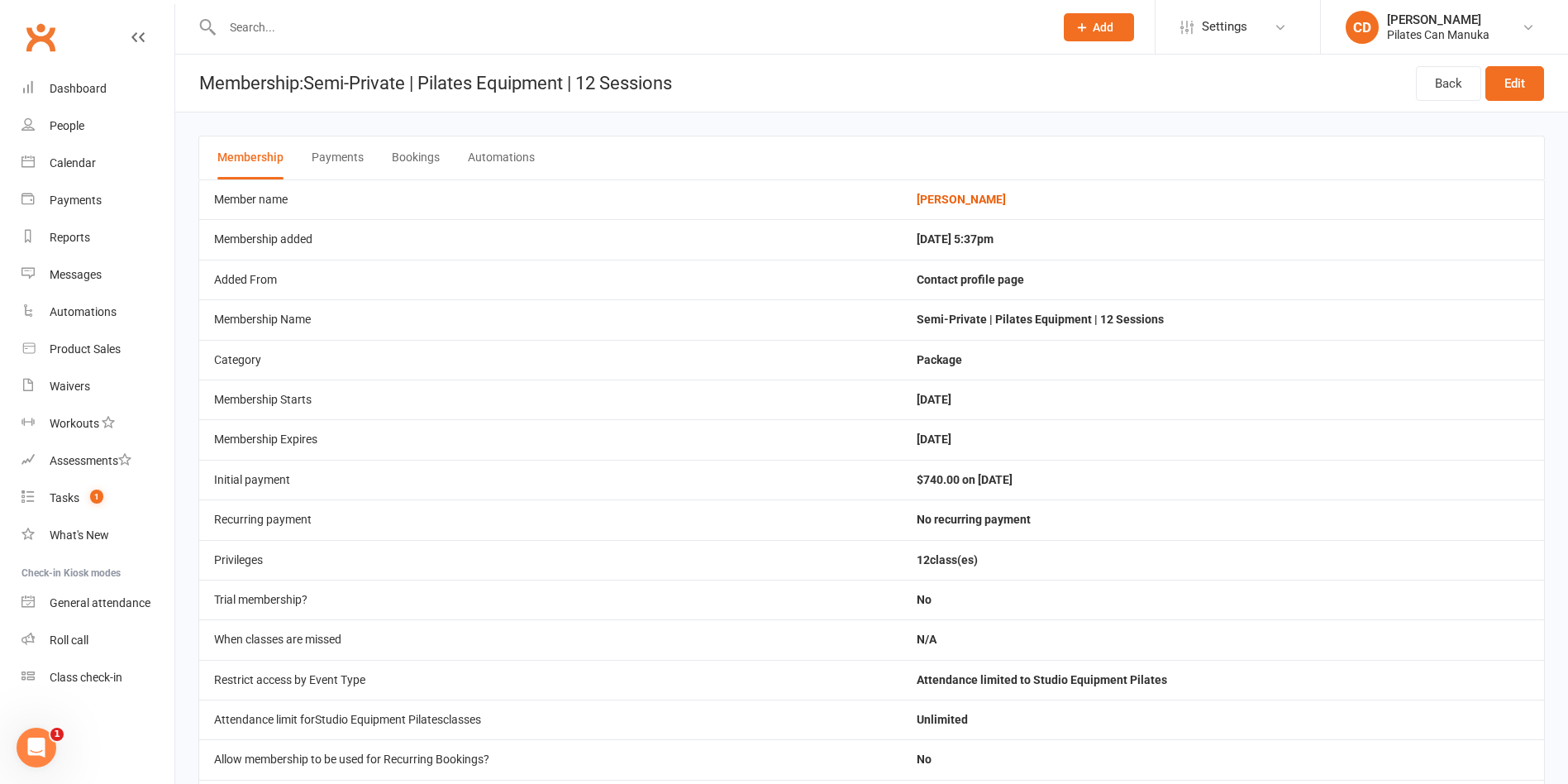
click at [418, 144] on button "Bookings" at bounding box center [415, 158] width 48 height 43
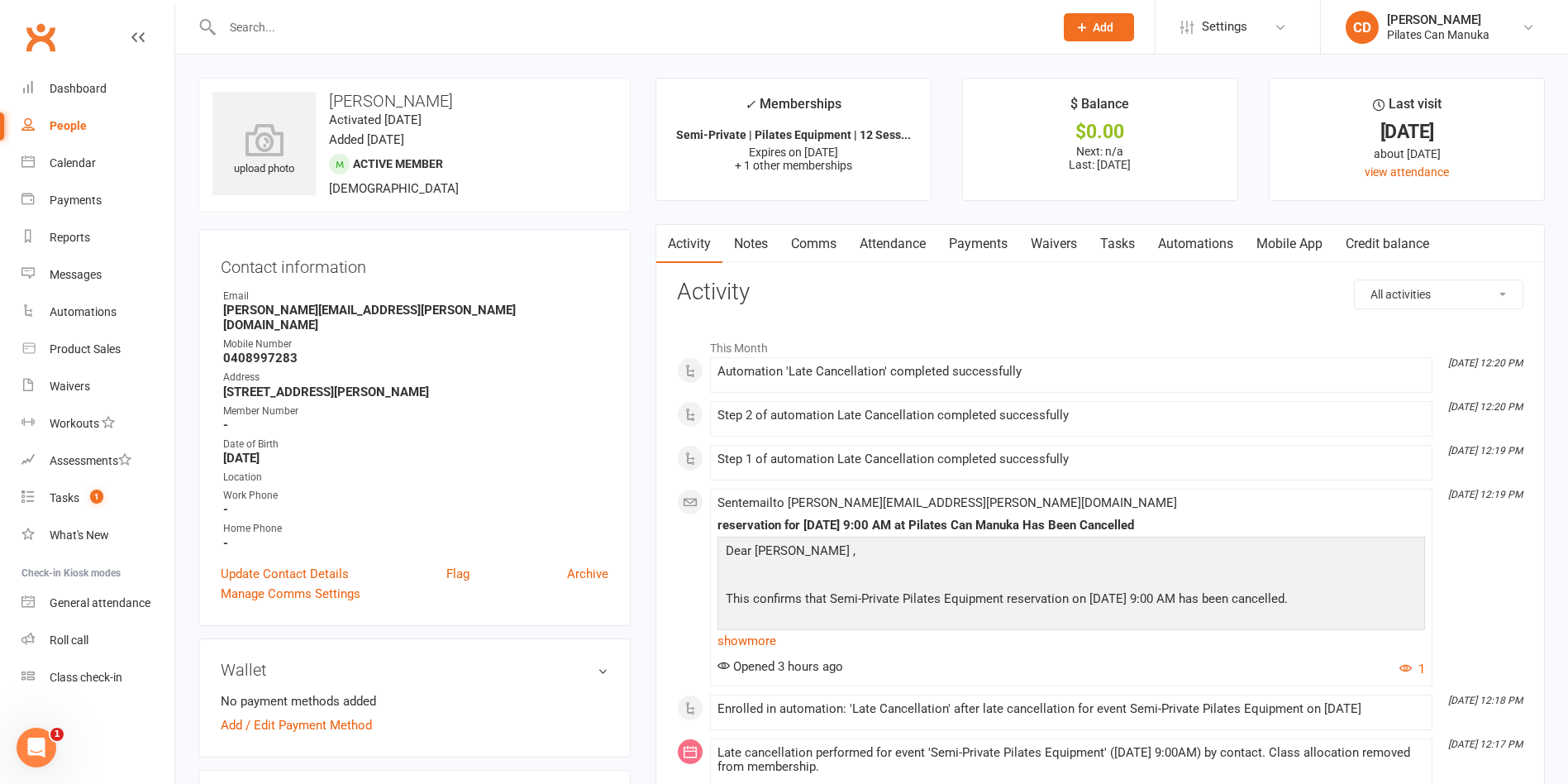
click at [915, 243] on link "Attendance" at bounding box center [893, 244] width 89 height 38
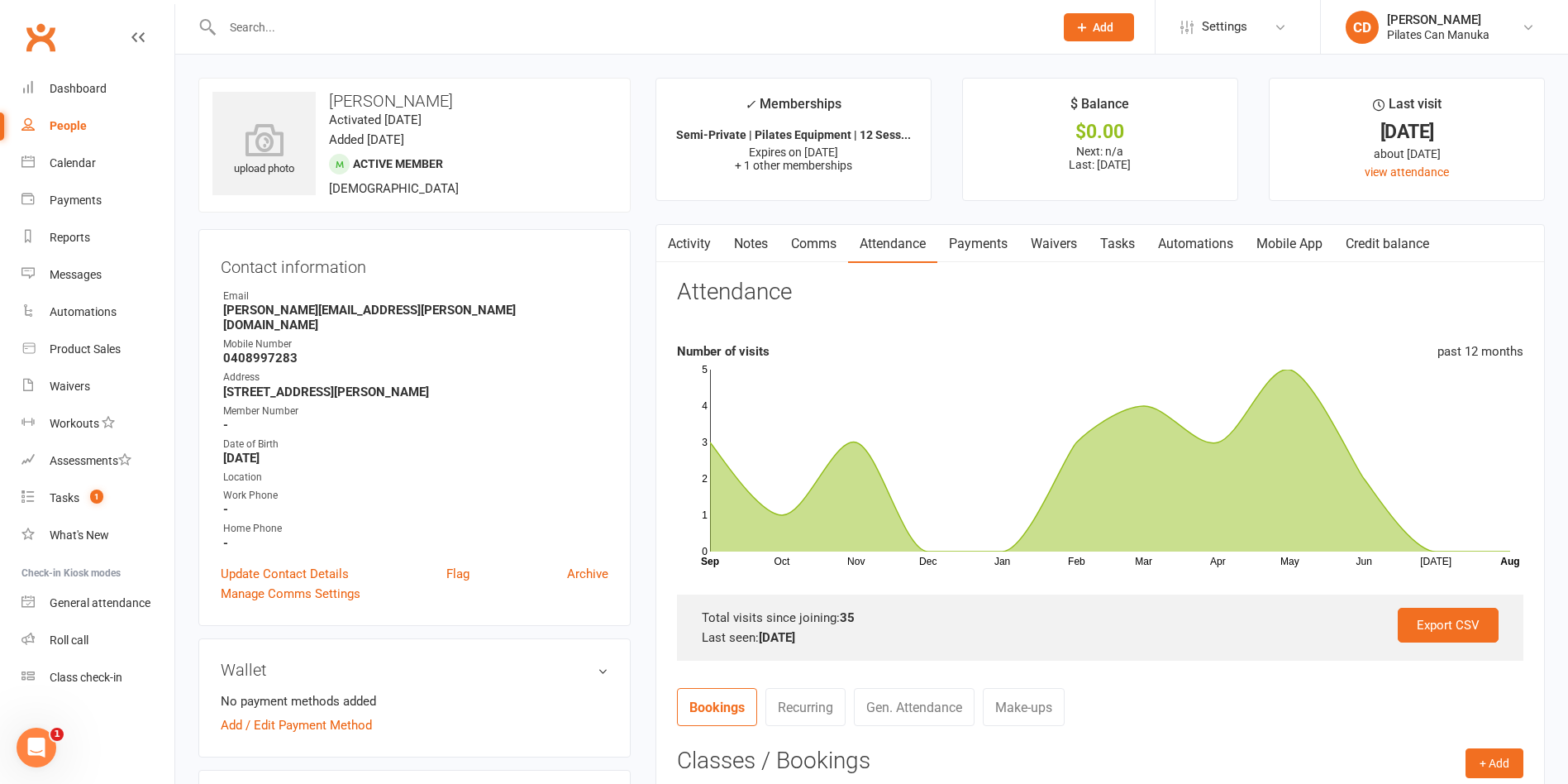
click at [992, 246] on link "Payments" at bounding box center [978, 244] width 82 height 38
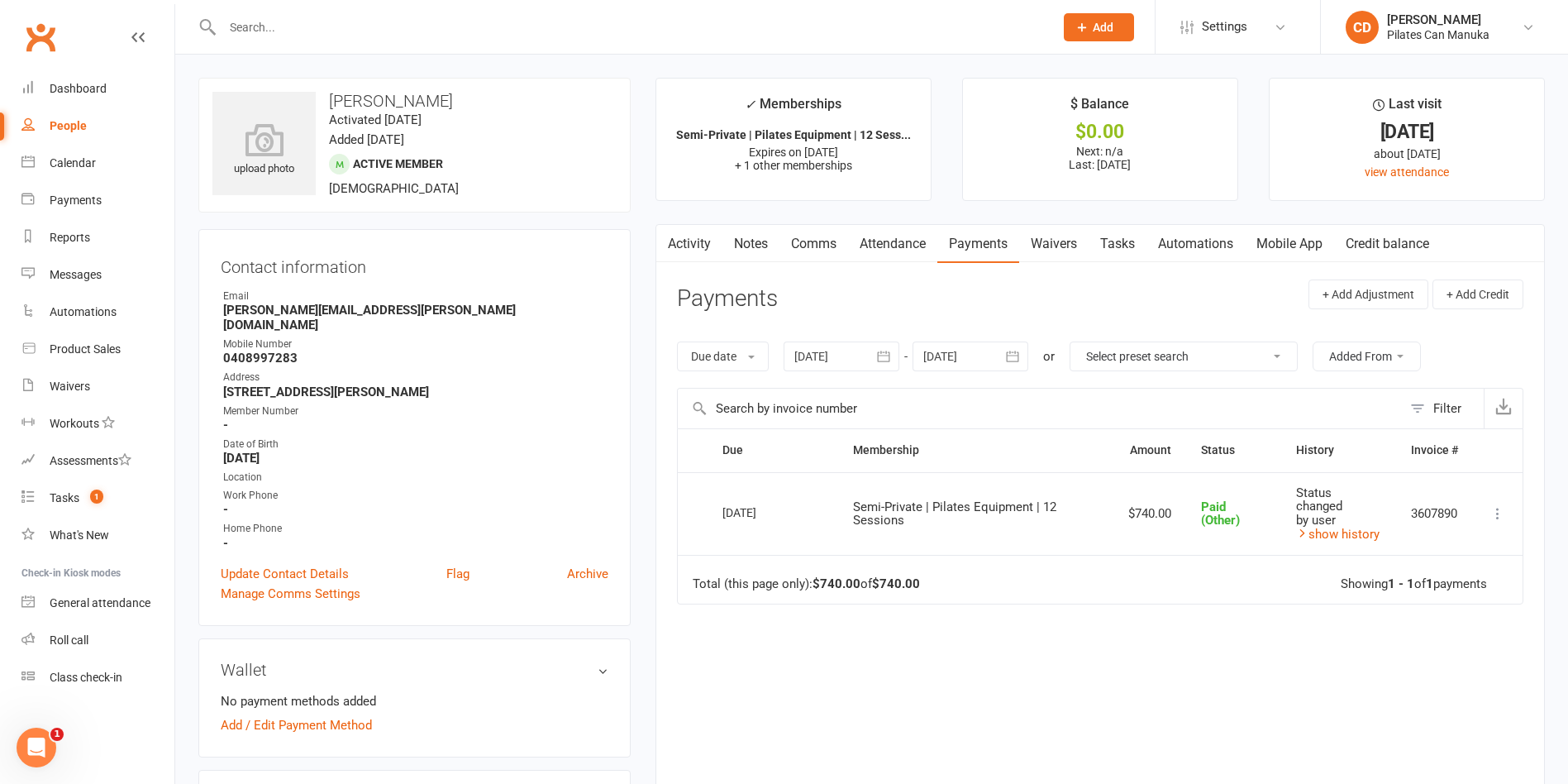
click at [1013, 301] on header "Payments + Add Adjustment + Add Credit" at bounding box center [1100, 302] width 847 height 45
click at [98, 494] on span "1" at bounding box center [96, 497] width 13 height 14
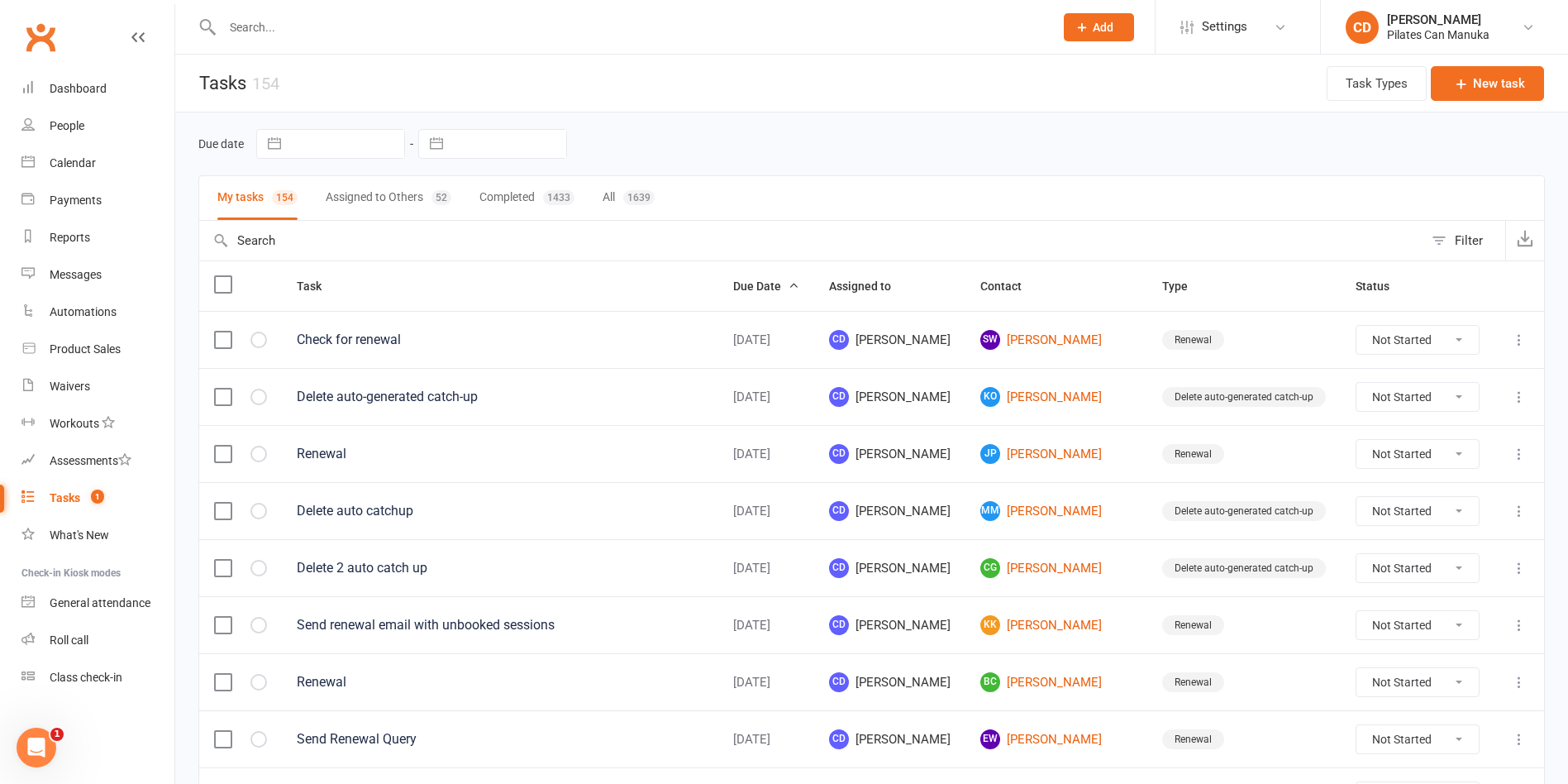
click at [395, 203] on button "Assigned to Others 52" at bounding box center [388, 198] width 126 height 43
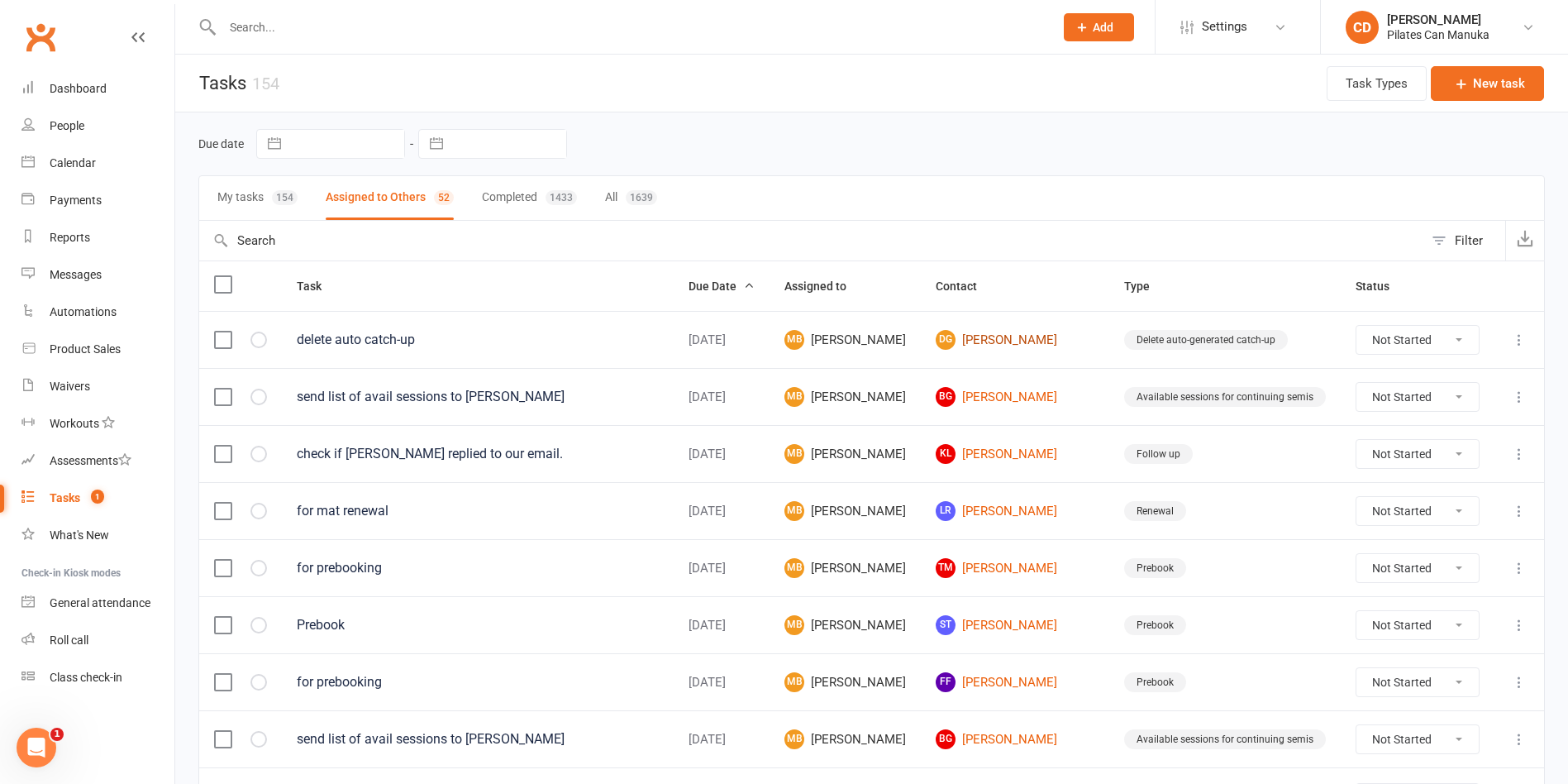
click at [1066, 330] on link "[PERSON_NAME][GEOGRAPHIC_DATA]" at bounding box center [1015, 339] width 159 height 20
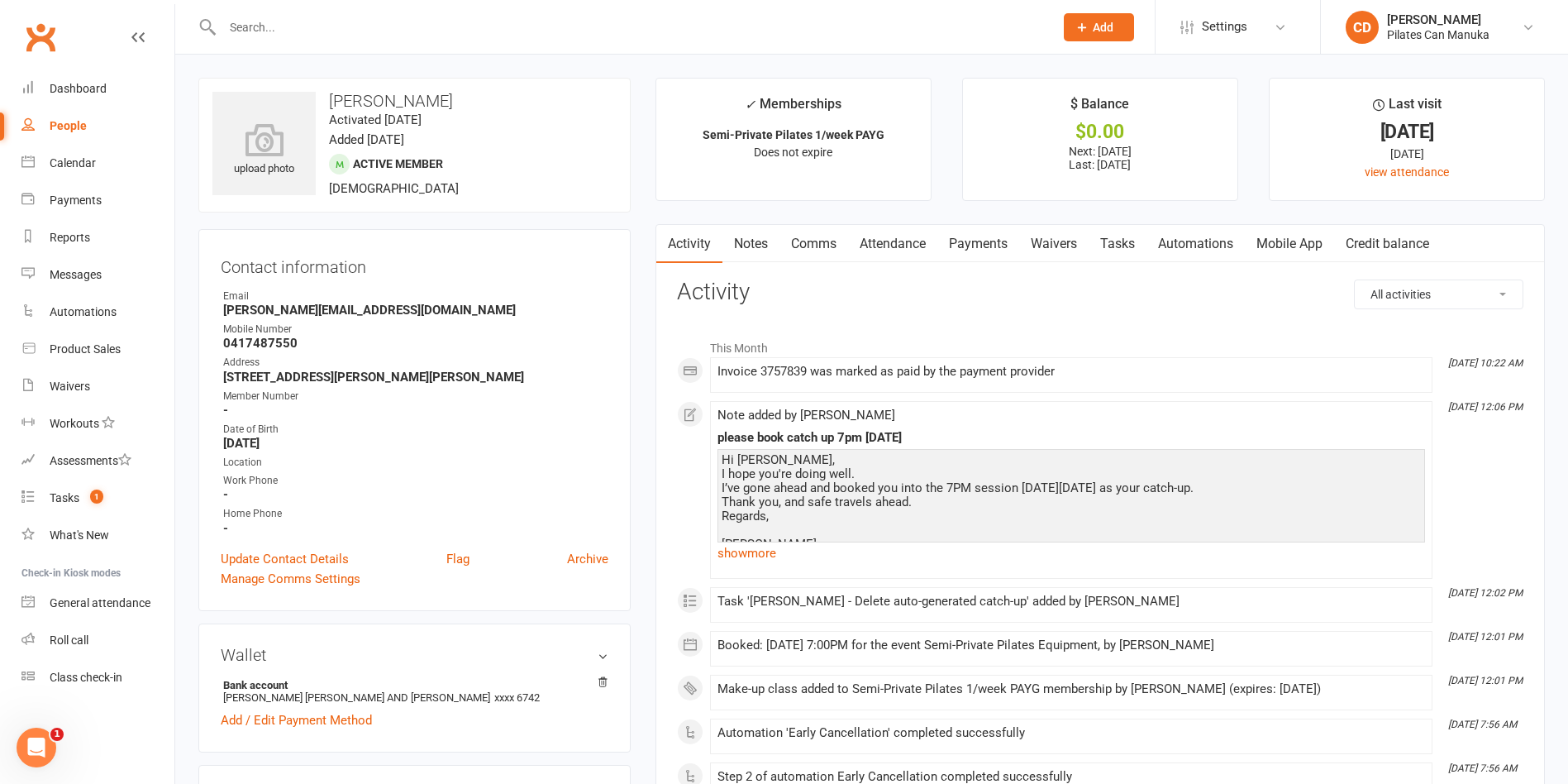
click at [1139, 240] on link "Tasks" at bounding box center [1117, 244] width 58 height 38
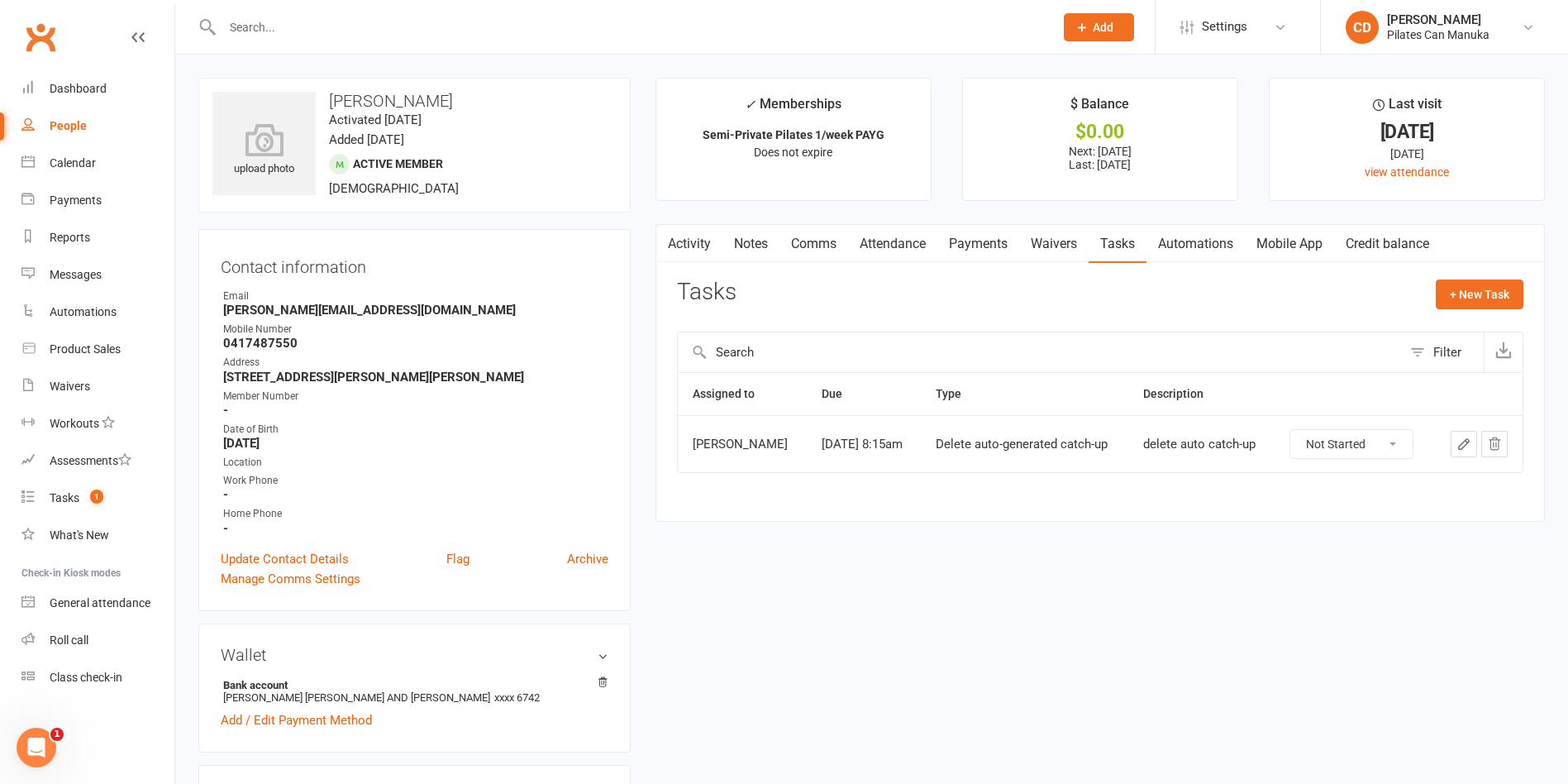
click at [1458, 448] on icon "button" at bounding box center [1464, 444] width 15 height 15
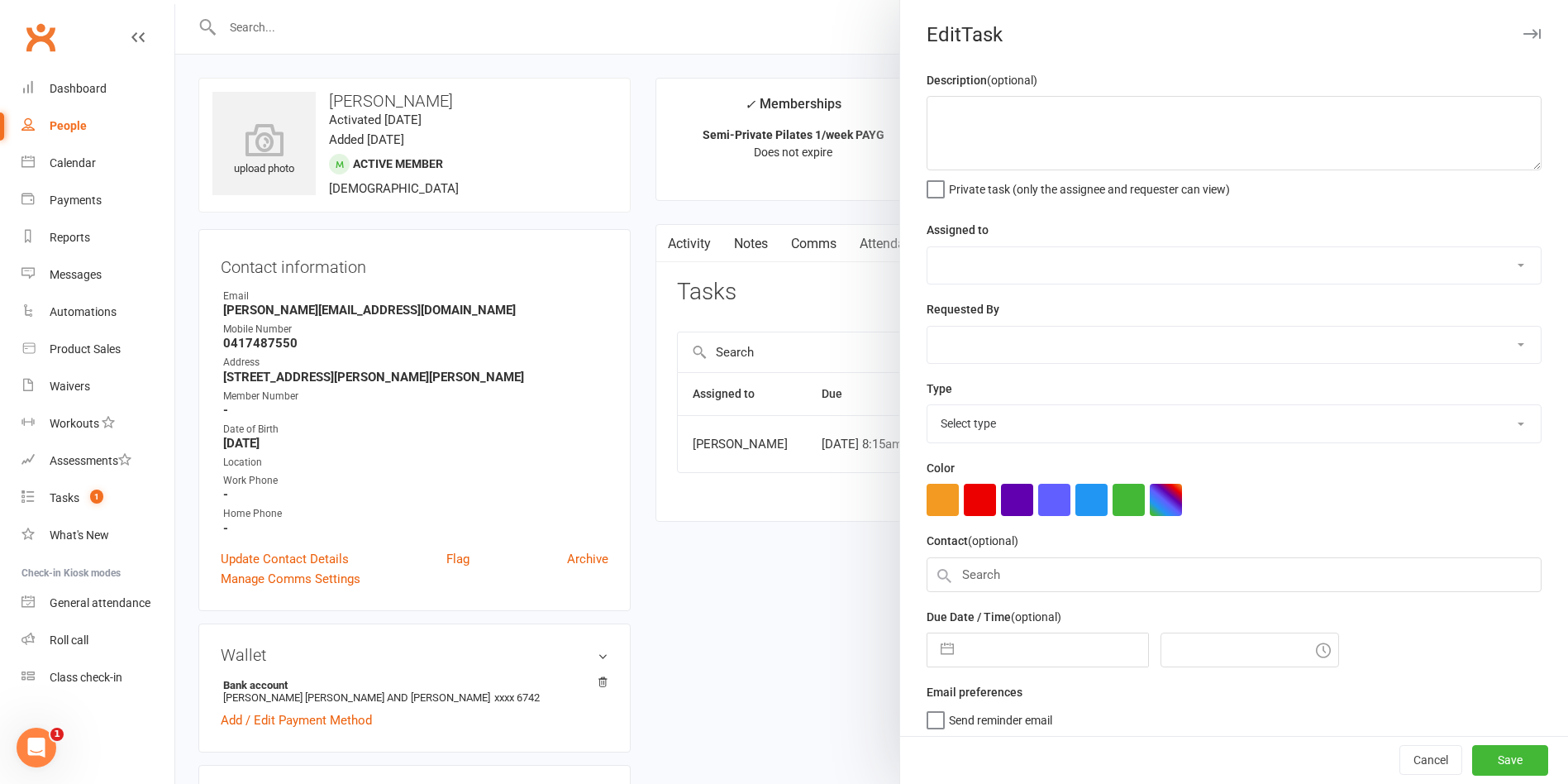
type textarea "delete auto catch-up"
select select "51663"
type input "[DATE]"
type input "10:15am"
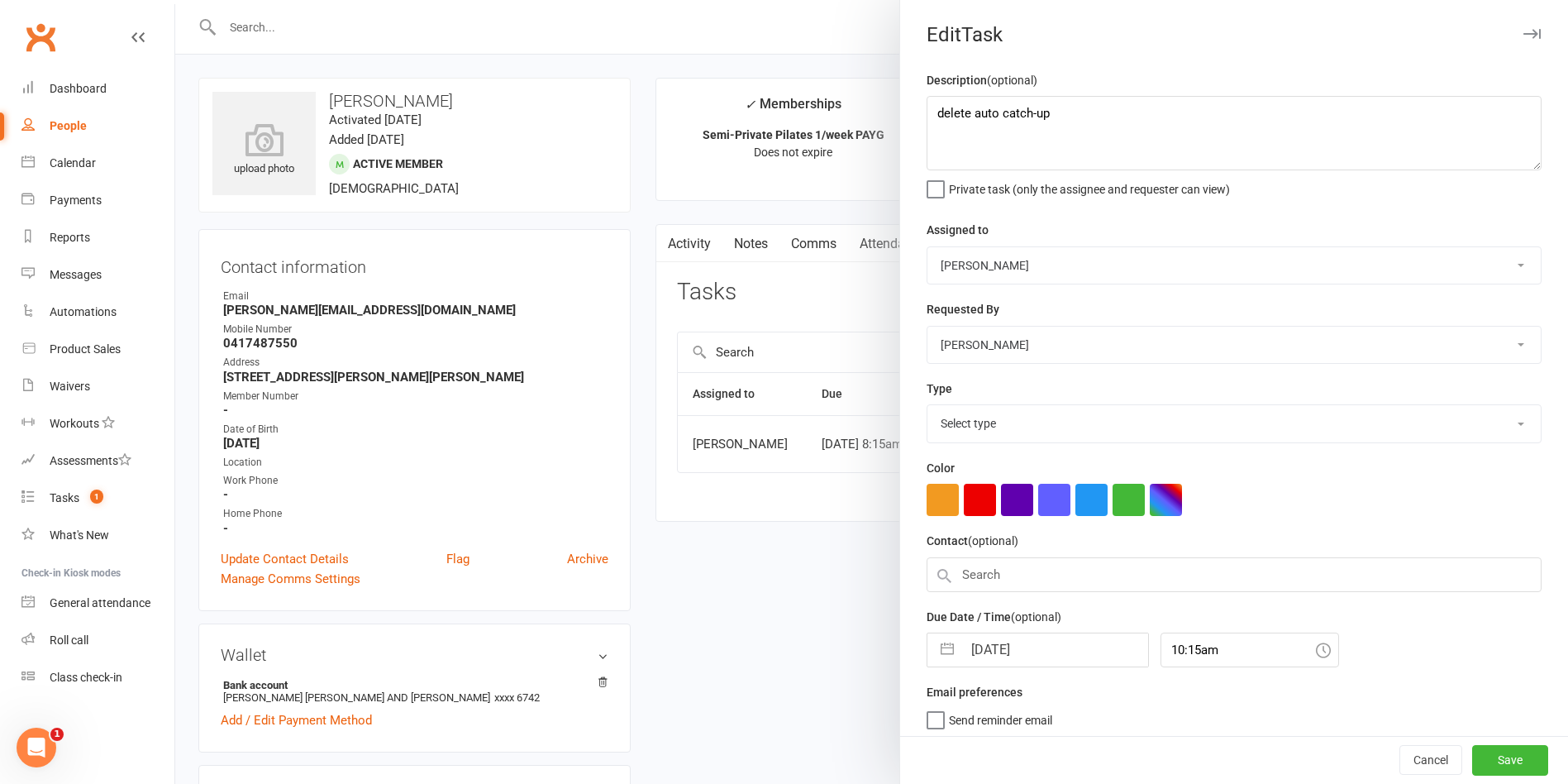
select select "30959"
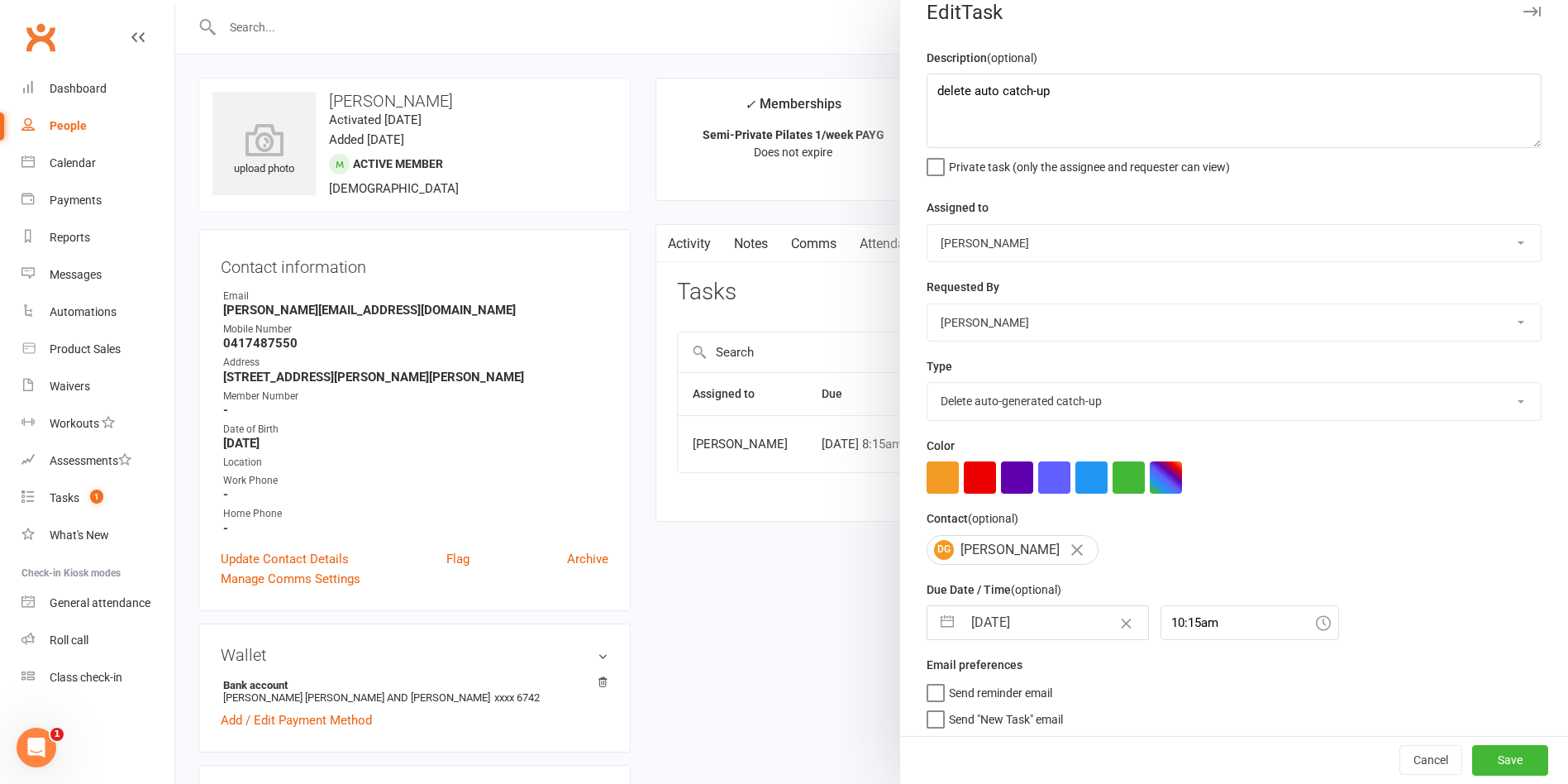
scroll to position [35, 0]
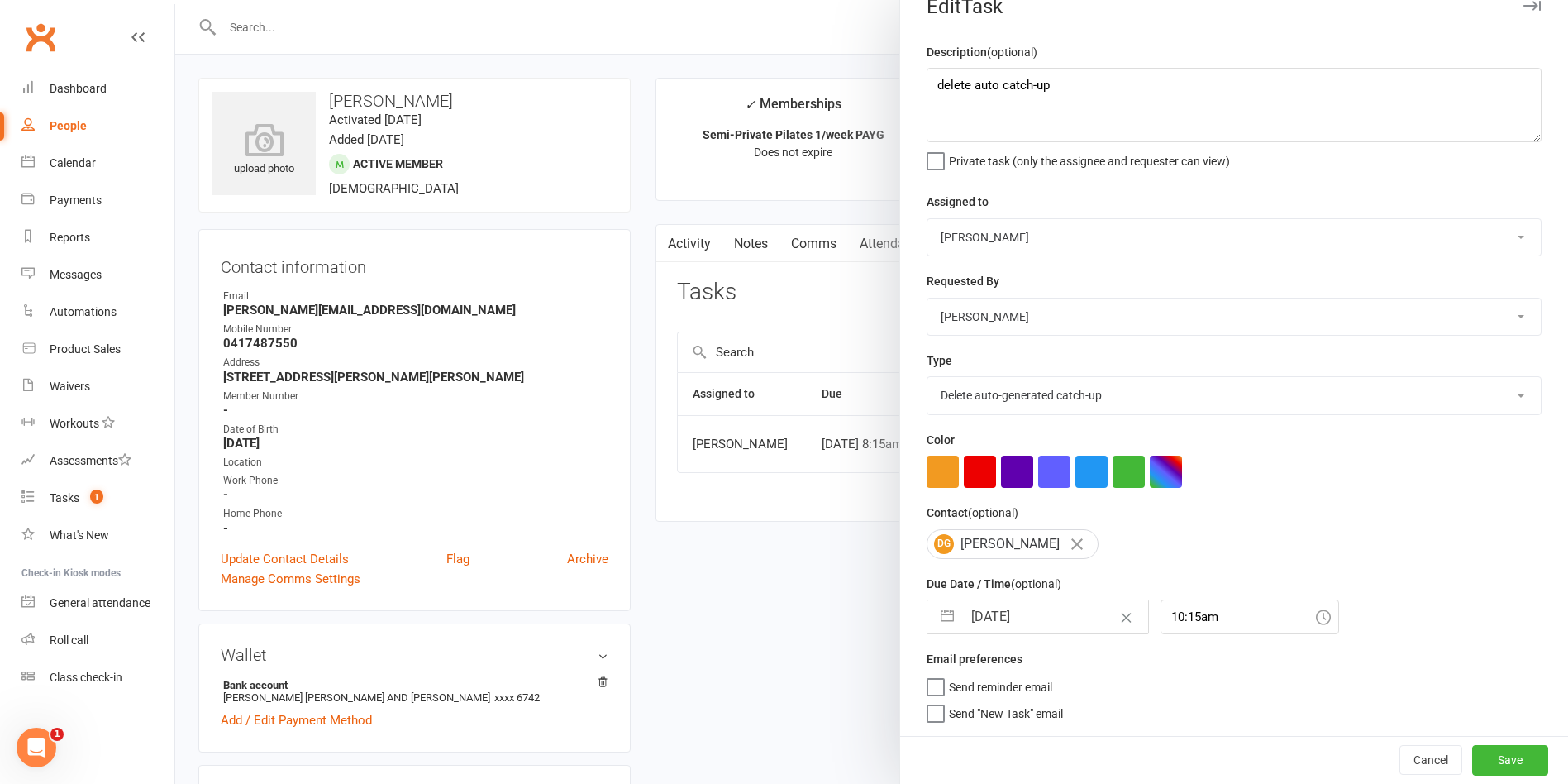
click at [1047, 232] on select "[PERSON_NAME] - [PERSON_NAME] - [PERSON_NAME] - [PERSON_NAME] [PERSON_NAME] - […" at bounding box center [1234, 237] width 613 height 36
select select "49925"
click at [927, 240] on select "[PERSON_NAME] - [PERSON_NAME] - [PERSON_NAME] - [PERSON_NAME] [PERSON_NAME] - […" at bounding box center [1234, 237] width 613 height 36
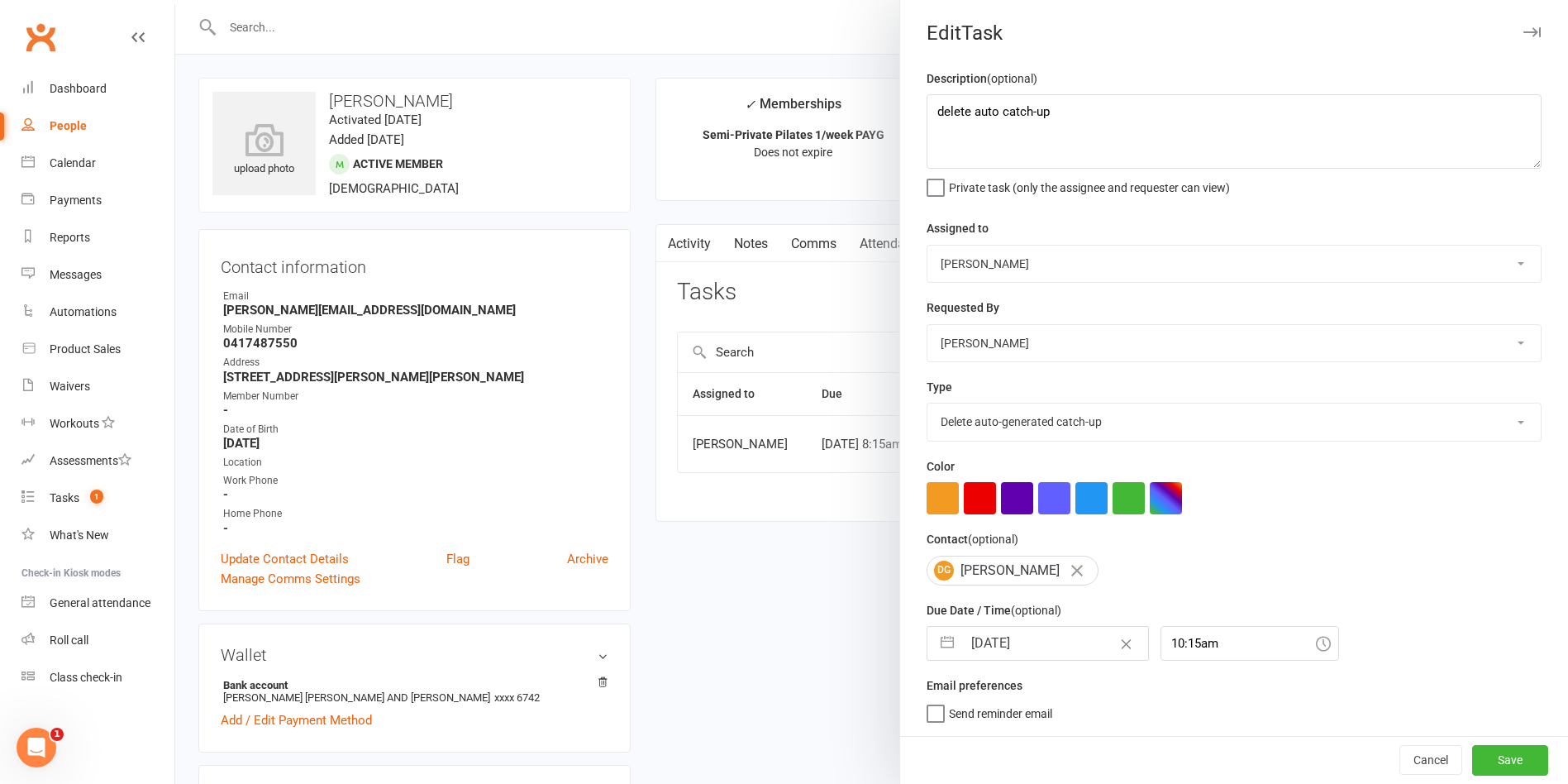
scroll to position [9, 0]
click at [1110, 345] on select "[PERSON_NAME] - [PERSON_NAME] - [PERSON_NAME] - [PERSON_NAME] [PERSON_NAME] - […" at bounding box center [1234, 343] width 613 height 36
select select "49925"
click at [927, 325] on select "[PERSON_NAME] - [PERSON_NAME] - [PERSON_NAME] - [PERSON_NAME] [PERSON_NAME] - […" at bounding box center [1234, 343] width 613 height 36
click at [1482, 767] on button "Save" at bounding box center [1511, 760] width 76 height 30
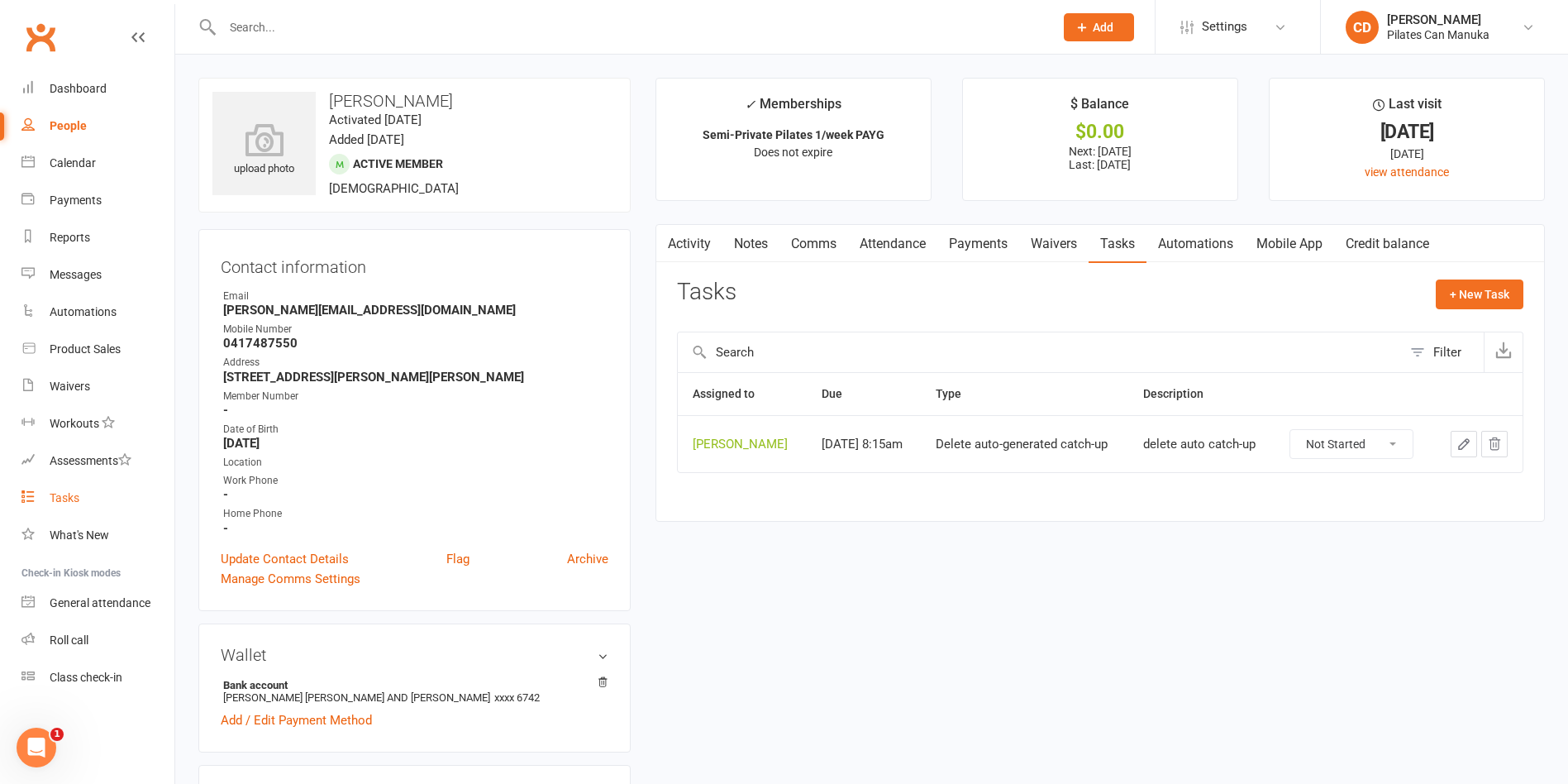
click at [95, 497] on link "Tasks" at bounding box center [98, 497] width 153 height 37
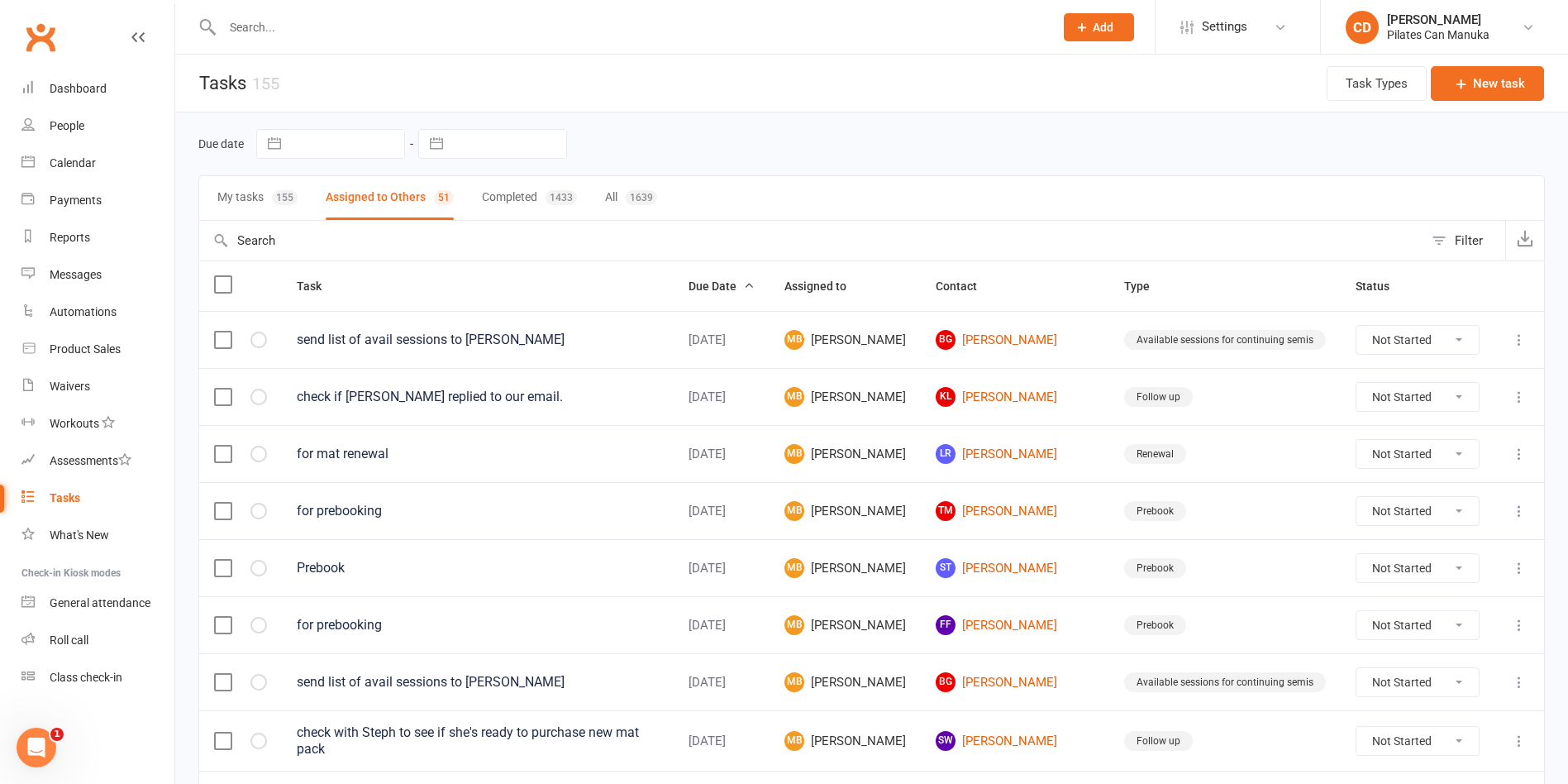
click at [76, 498] on div "Tasks" at bounding box center [64, 497] width 30 height 13
click at [227, 197] on button "My tasks 155" at bounding box center [257, 198] width 80 height 43
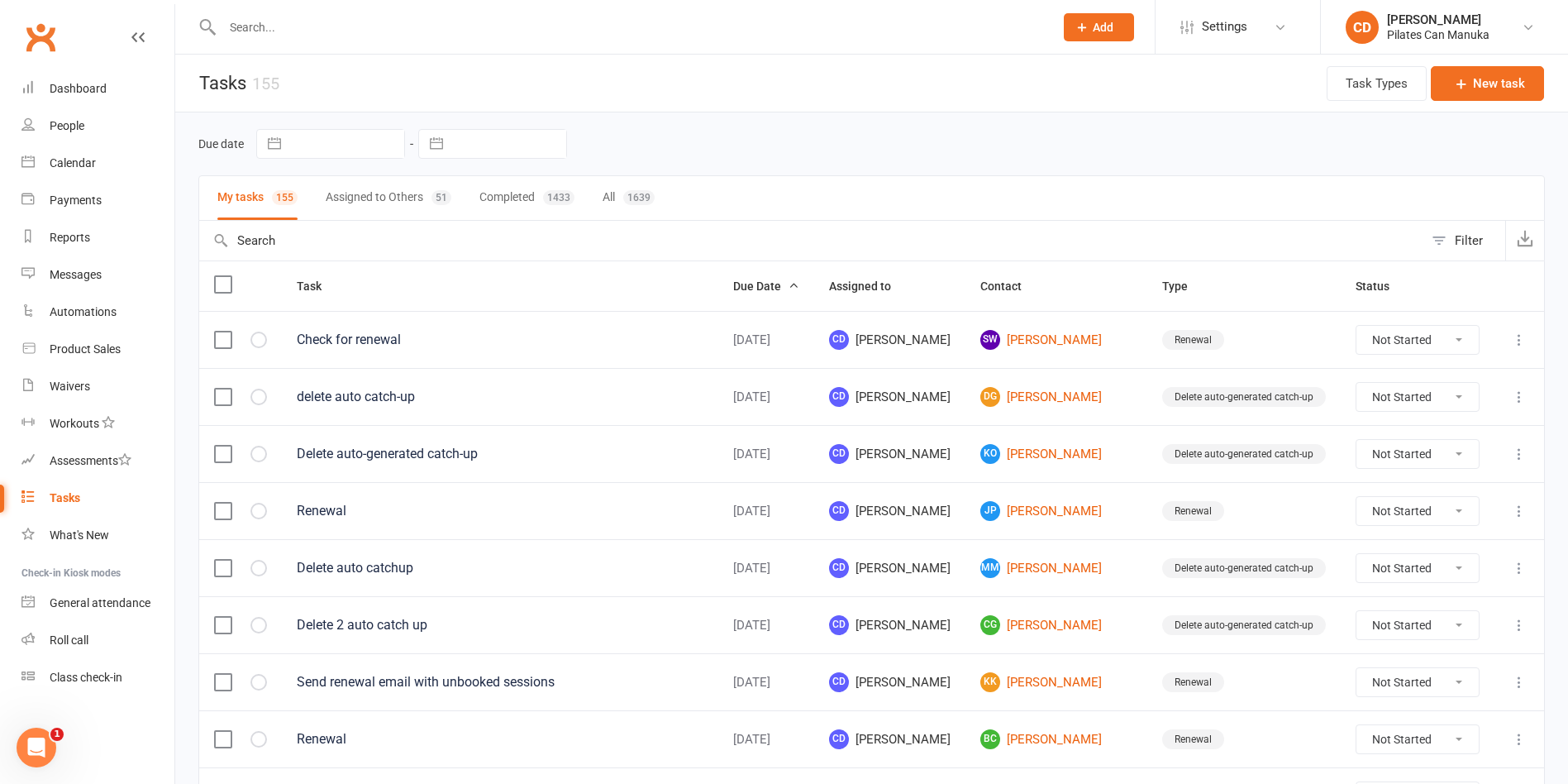
click at [1086, 175] on div "My tasks 155 Assigned to Others 51 Completed 1433 All 1639" at bounding box center [871, 198] width 1347 height 45
click at [267, 23] on input "text" at bounding box center [629, 27] width 825 height 23
paste input "[PERSON_NAME][EMAIL_ADDRESS][PERSON_NAME][DOMAIN_NAME]"
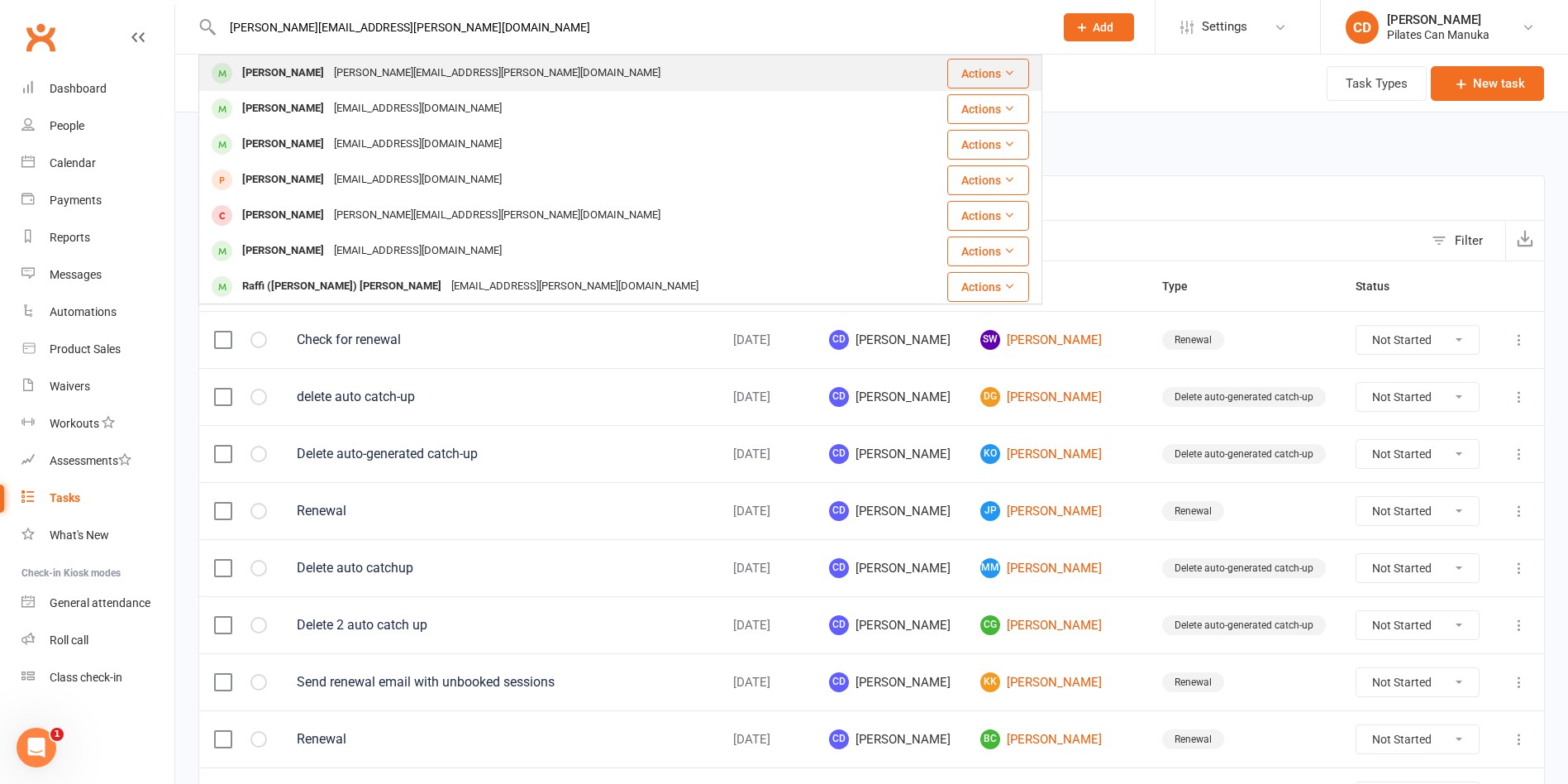
type input "[PERSON_NAME][EMAIL_ADDRESS][PERSON_NAME][DOMAIN_NAME]"
click at [304, 69] on div "[PERSON_NAME]" at bounding box center [283, 73] width 92 height 24
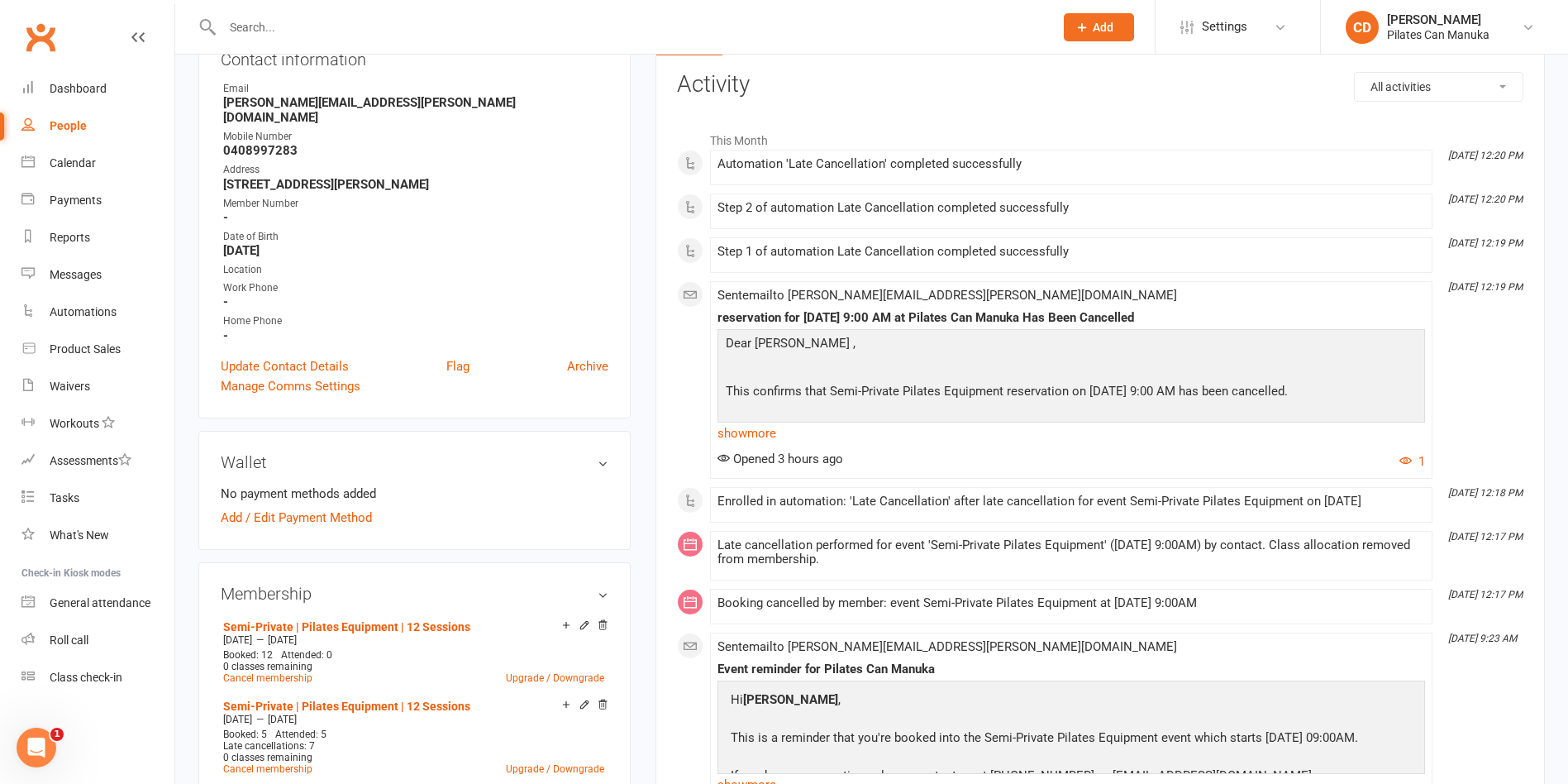
scroll to position [248, 0]
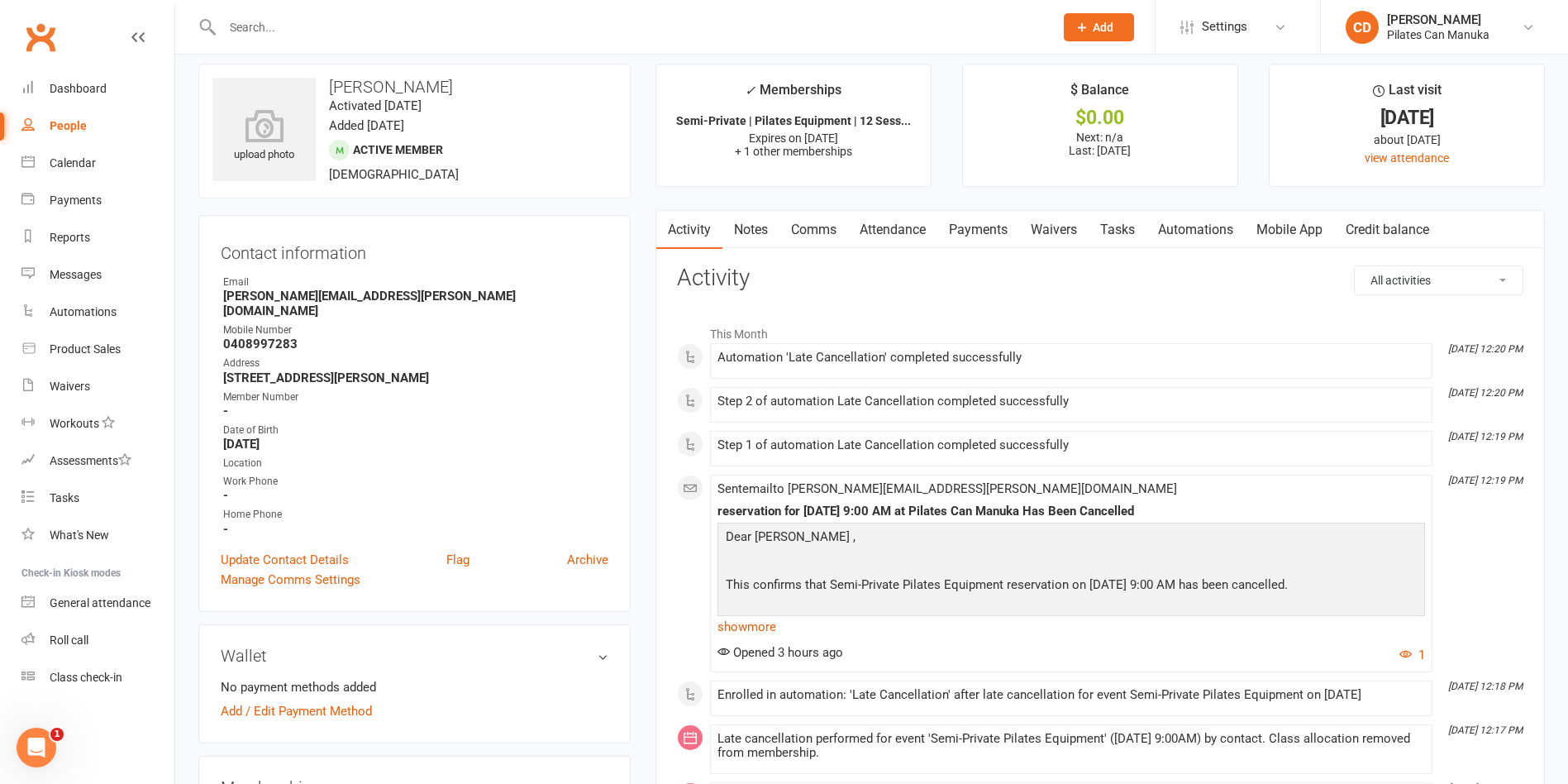
scroll to position [0, 0]
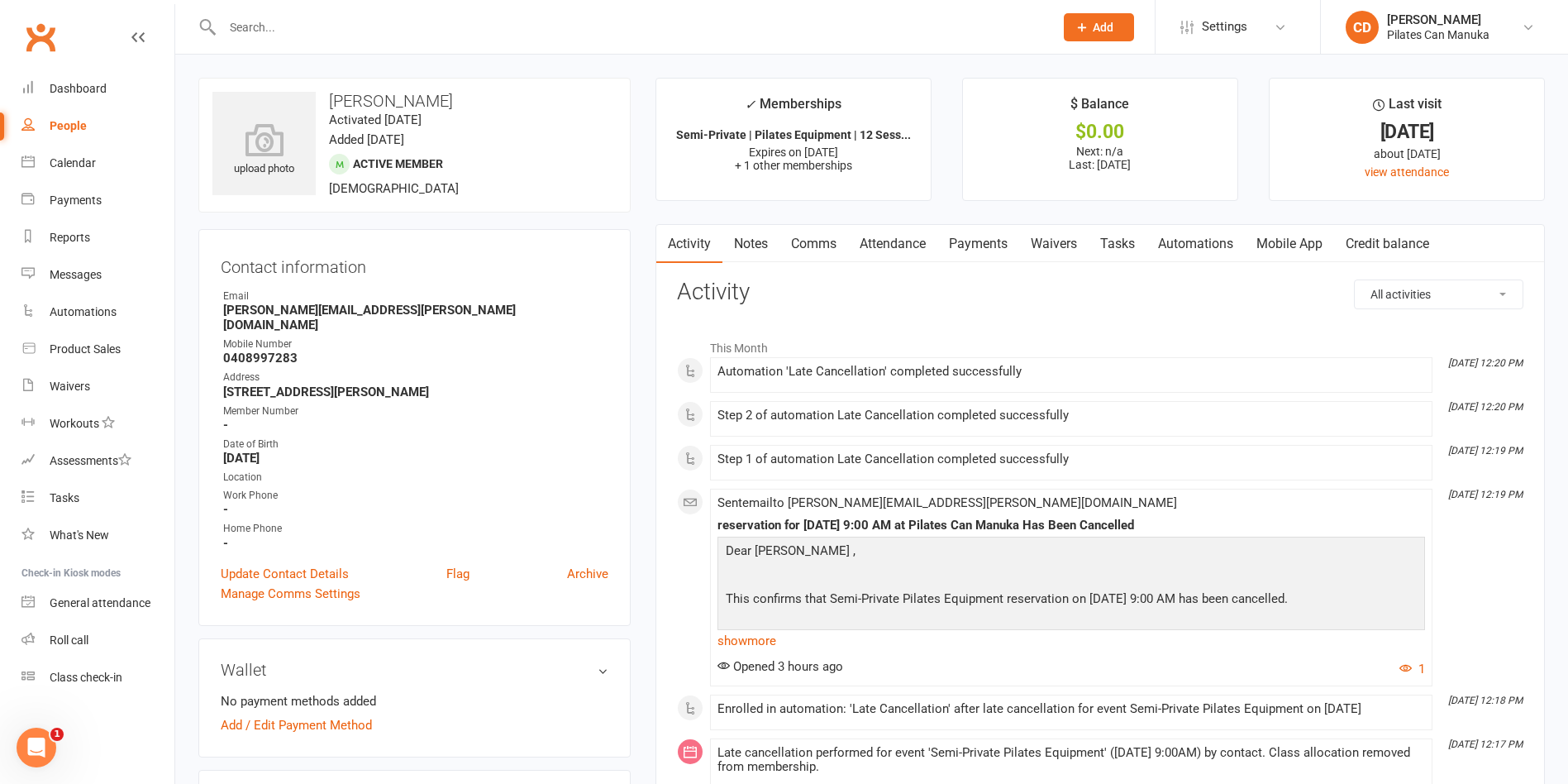
click at [1009, 246] on link "Payments" at bounding box center [978, 244] width 82 height 38
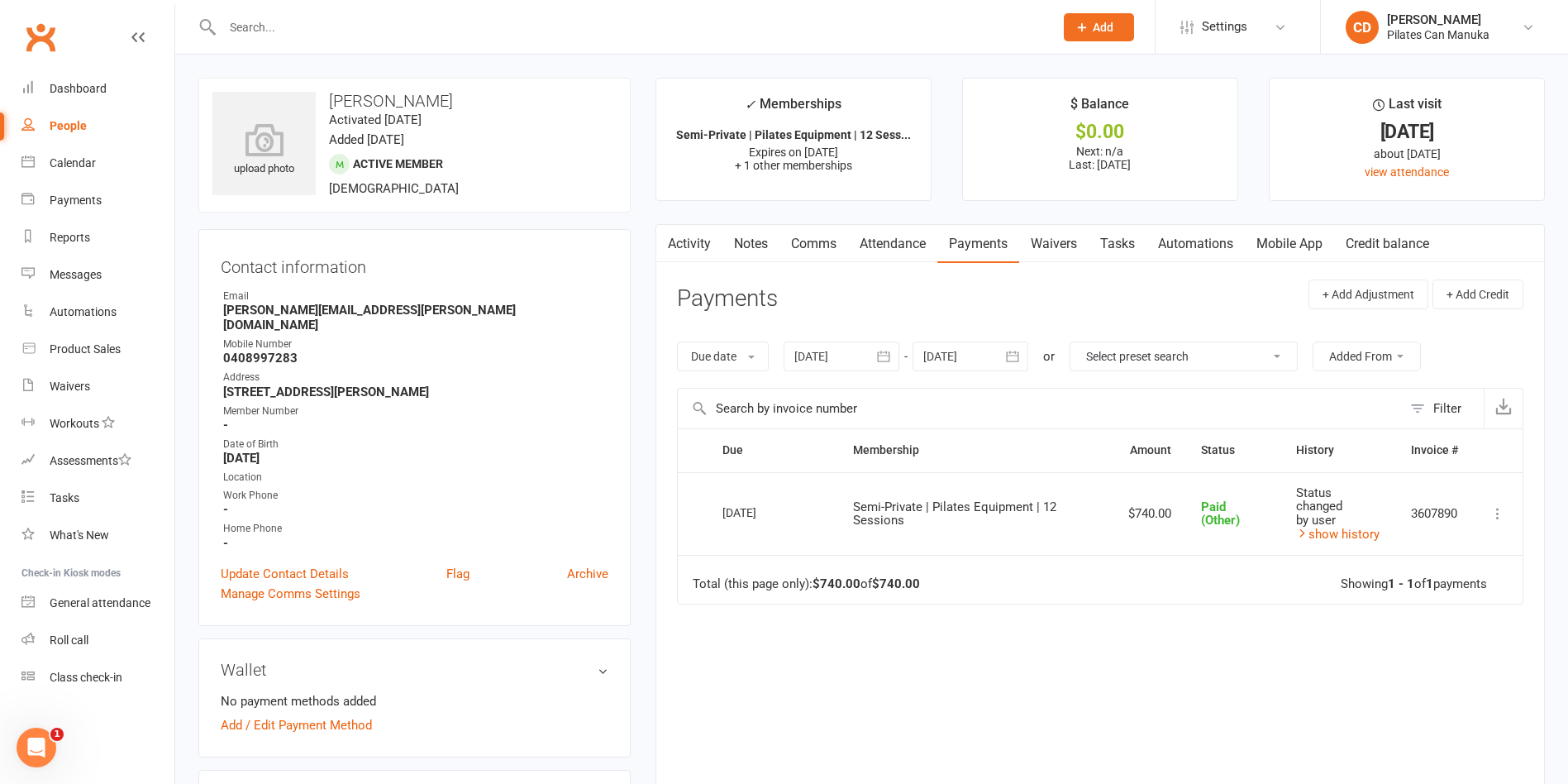
click at [1133, 247] on link "Tasks" at bounding box center [1117, 244] width 58 height 38
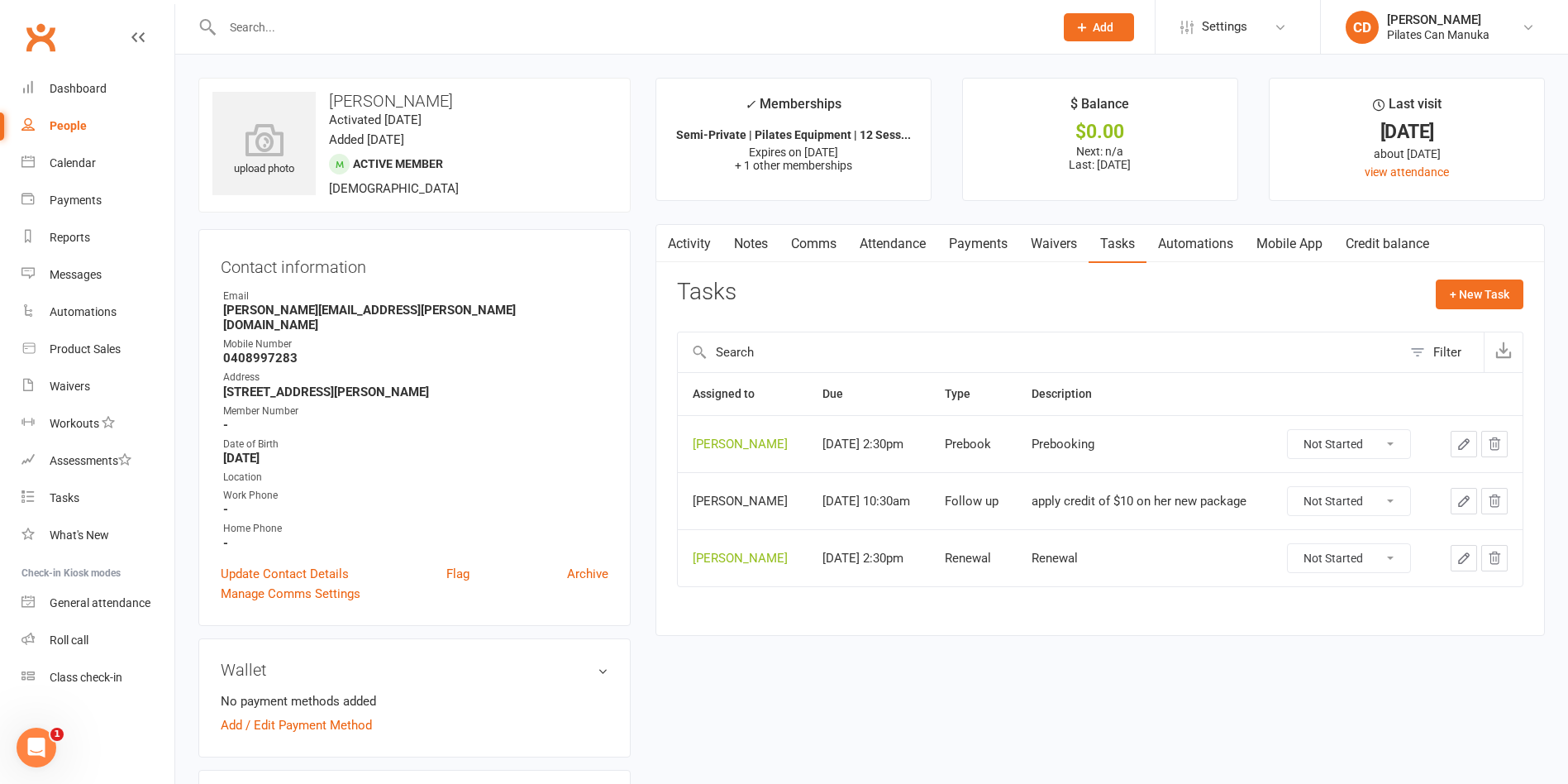
click at [1131, 328] on div "Tasks + New Task Filter Assigned to Due Type Description [PERSON_NAME] [DATE] 2…" at bounding box center [1100, 445] width 847 height 331
